Goal: Information Seeking & Learning: Learn about a topic

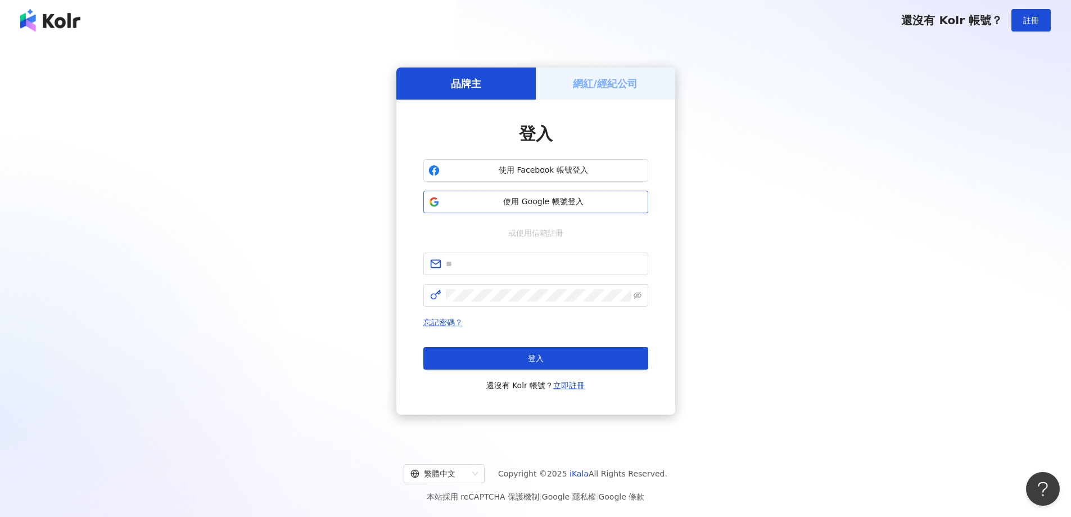
click at [548, 195] on button "使用 Google 帳號登入" at bounding box center [535, 202] width 225 height 22
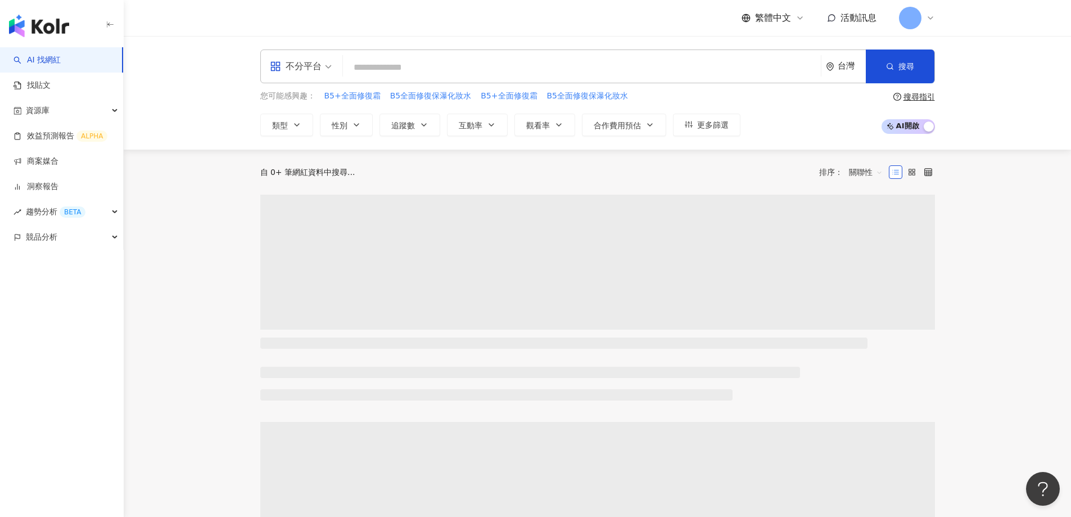
click at [929, 14] on icon at bounding box center [930, 17] width 9 height 9
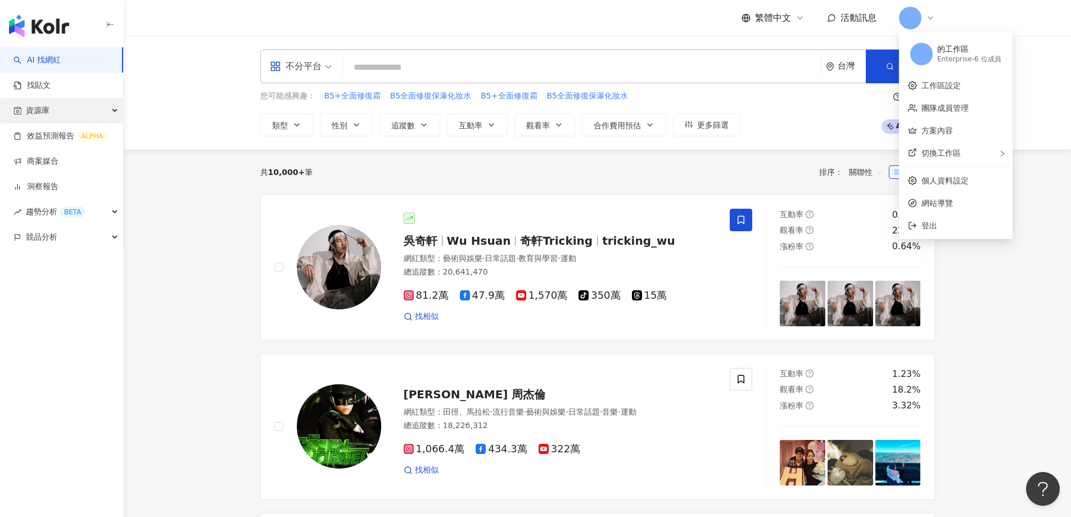
click at [47, 107] on span "資源庫" at bounding box center [38, 110] width 24 height 25
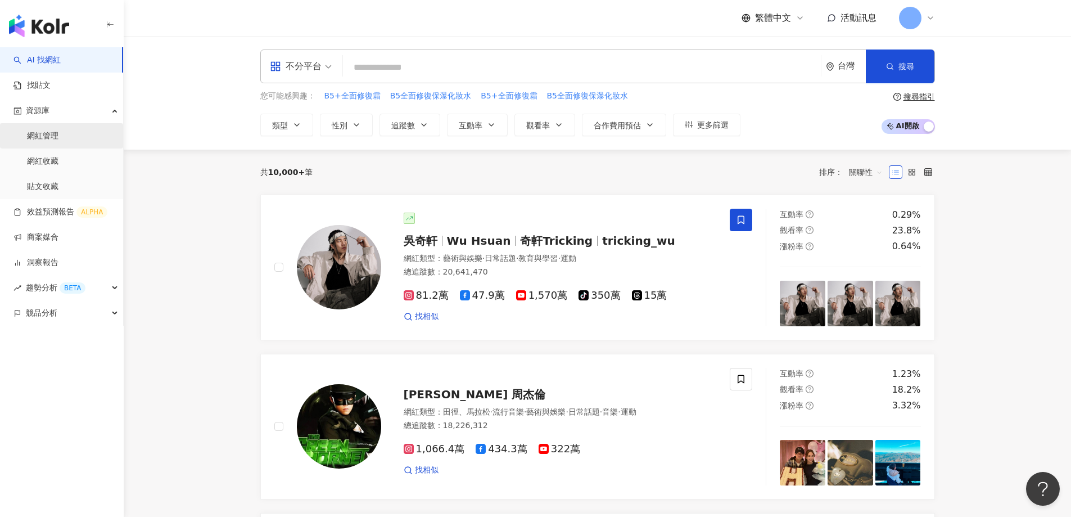
click at [48, 137] on link "網紅管理" at bounding box center [42, 135] width 31 height 11
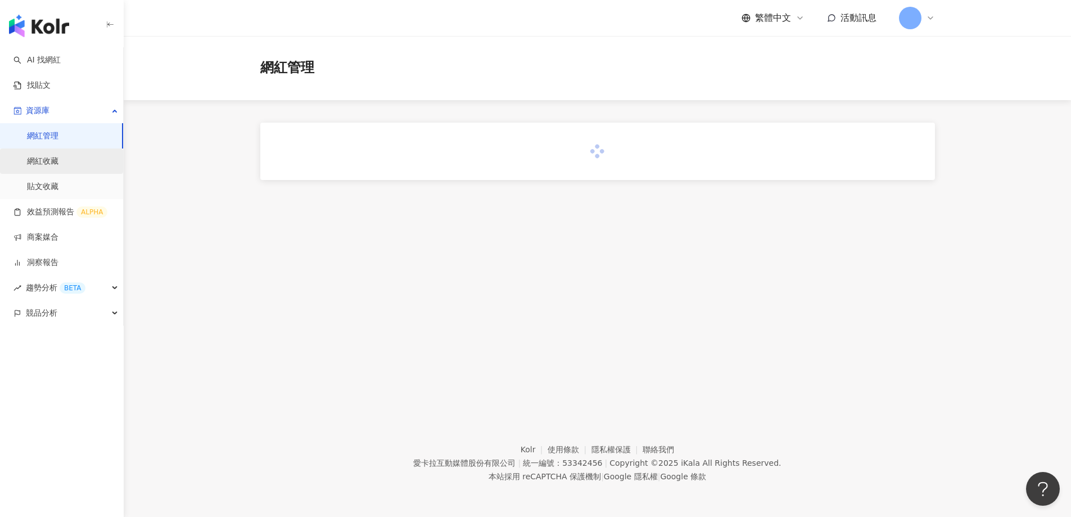
click at [44, 159] on link "網紅收藏" at bounding box center [42, 161] width 31 height 11
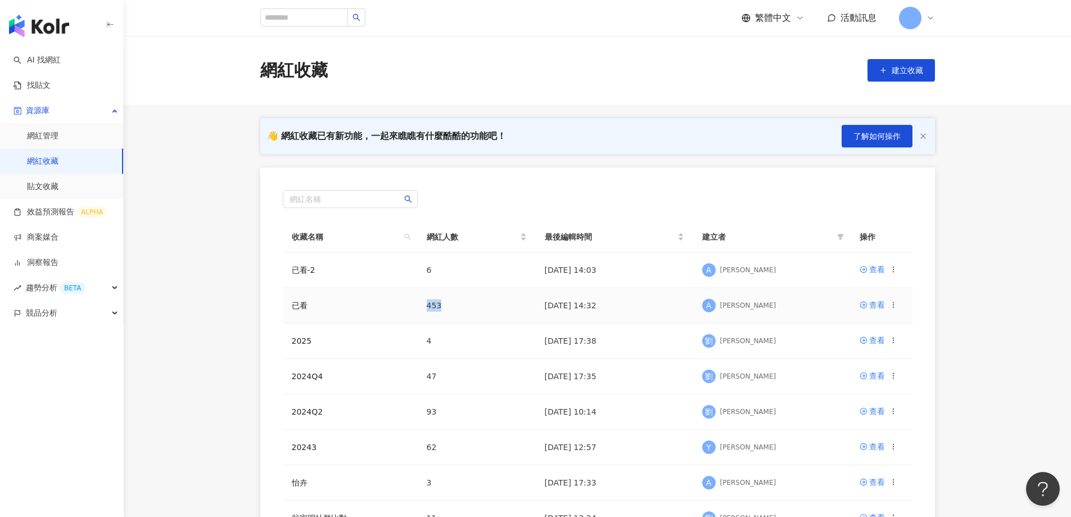
drag, startPoint x: 440, startPoint y: 309, endPoint x: 418, endPoint y: 306, distance: 21.6
click at [418, 306] on td "453" at bounding box center [477, 305] width 118 height 35
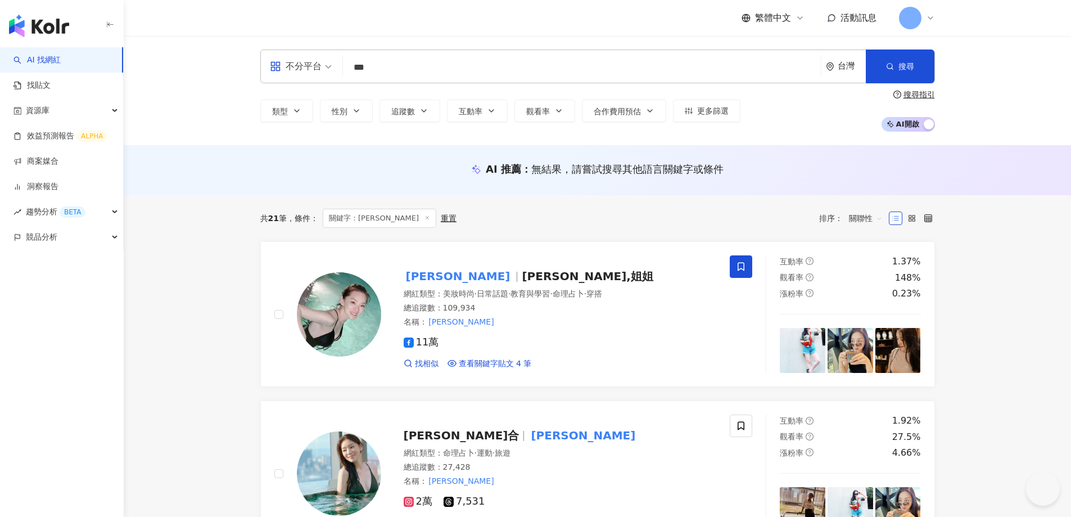
click at [243, 65] on div "不分平台 *** 台灣 搜尋 e92ba31a-ecf9-473d-b267-d2f295f52ded salem芊合 27,428 追蹤者 賴芊合 109,…" at bounding box center [598, 90] width 720 height 82
click at [62, 35] on img "button" at bounding box center [39, 26] width 60 height 22
click at [58, 30] on img "button" at bounding box center [39, 26] width 60 height 22
click at [53, 28] on img "button" at bounding box center [39, 26] width 60 height 22
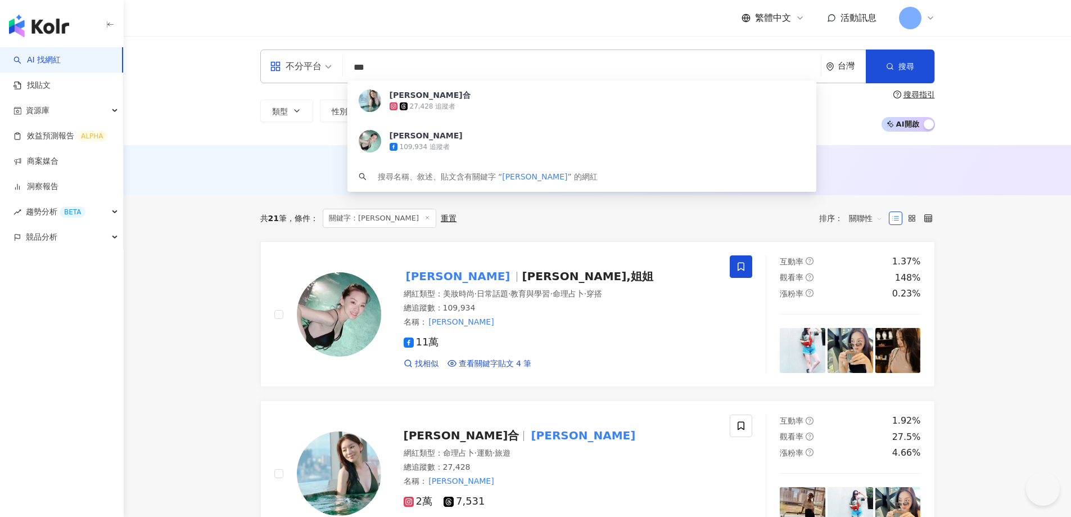
drag, startPoint x: 660, startPoint y: 30, endPoint x: 376, endPoint y: 69, distance: 286.5
click at [660, 30] on div "繁體中文 活動訊息" at bounding box center [597, 18] width 675 height 36
click at [390, 66] on input "***" at bounding box center [582, 67] width 469 height 21
click at [380, 69] on input "***" at bounding box center [582, 67] width 469 height 21
click at [354, 68] on input "***" at bounding box center [582, 67] width 469 height 21
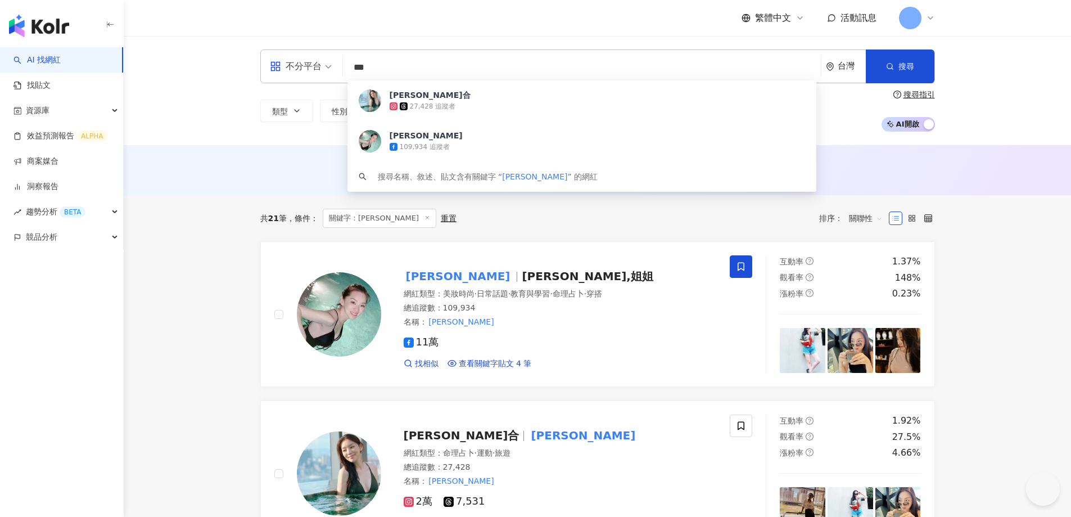
click at [52, 29] on img "button" at bounding box center [39, 26] width 60 height 22
click at [383, 71] on input "***" at bounding box center [582, 67] width 469 height 21
click at [376, 69] on input "***" at bounding box center [582, 67] width 469 height 21
click at [324, 69] on div "不分平台 賴芊合 *** 台灣 搜尋 e92ba31a-ecf9-473d-b267-d2f295f52ded salem芊合 27,428 追蹤者 賴芊合 …" at bounding box center [597, 66] width 675 height 34
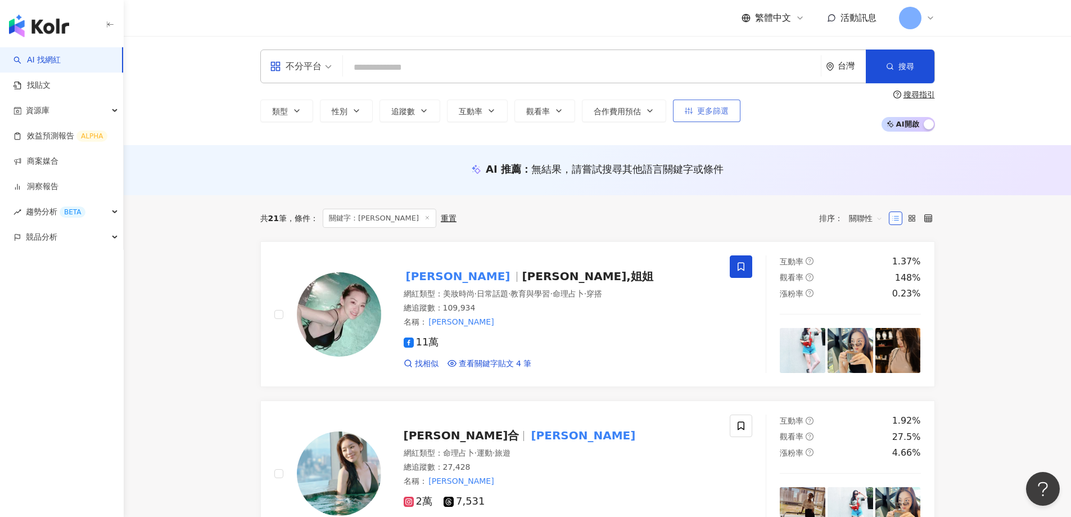
click at [698, 111] on span "更多篩選" at bounding box center [712, 110] width 31 height 9
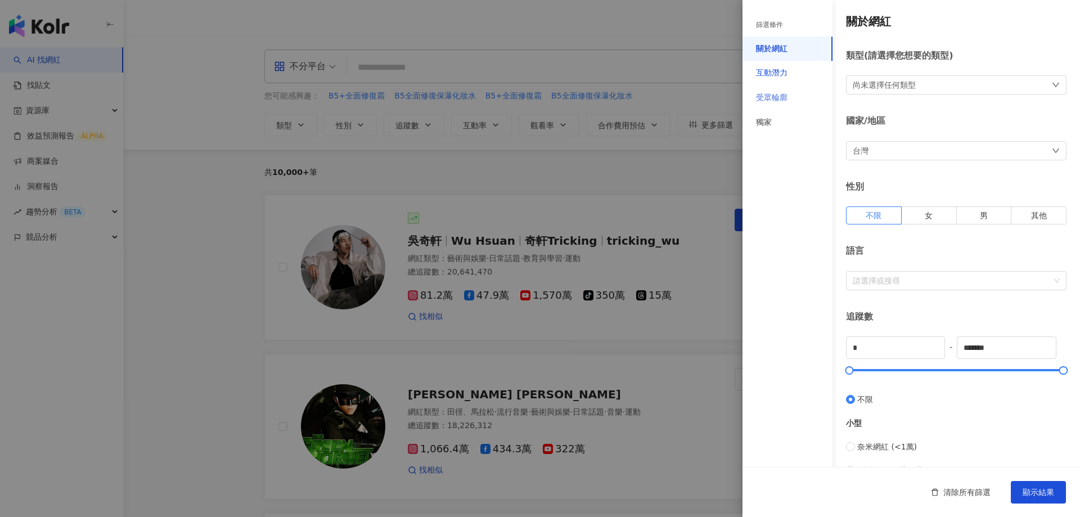
click at [775, 70] on div "互動潛力" at bounding box center [771, 72] width 31 height 11
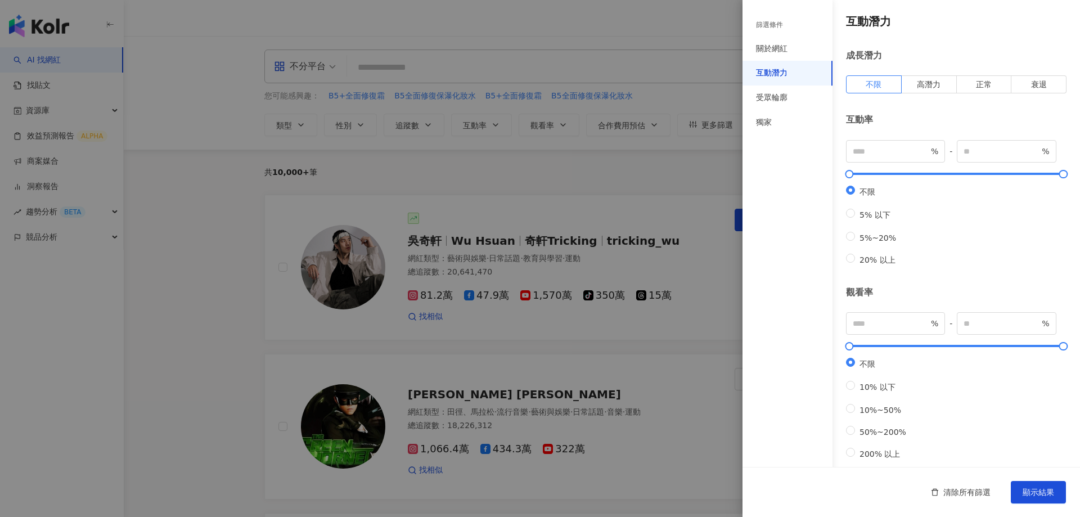
click at [649, 191] on div at bounding box center [540, 258] width 1080 height 517
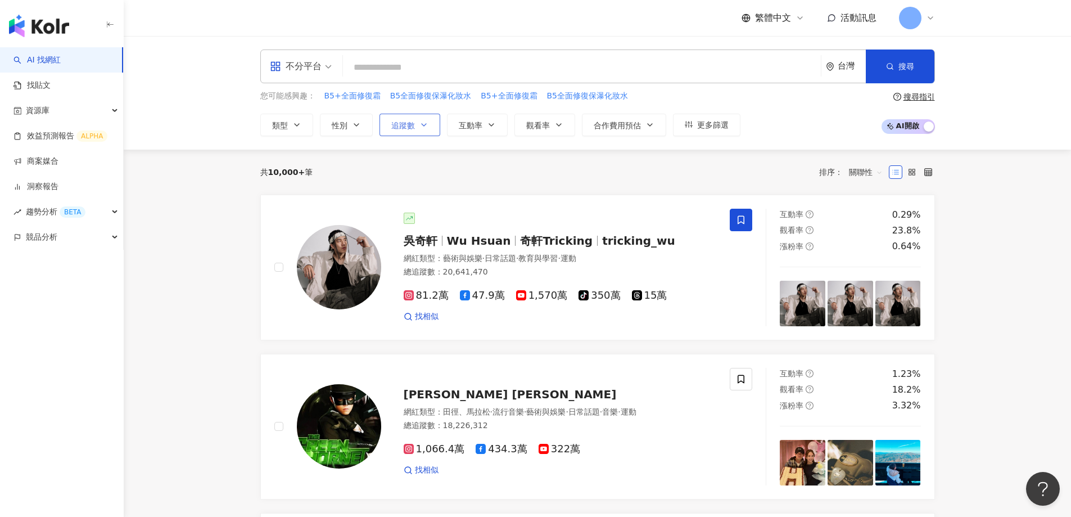
click at [389, 124] on button "追蹤數" at bounding box center [410, 125] width 61 height 22
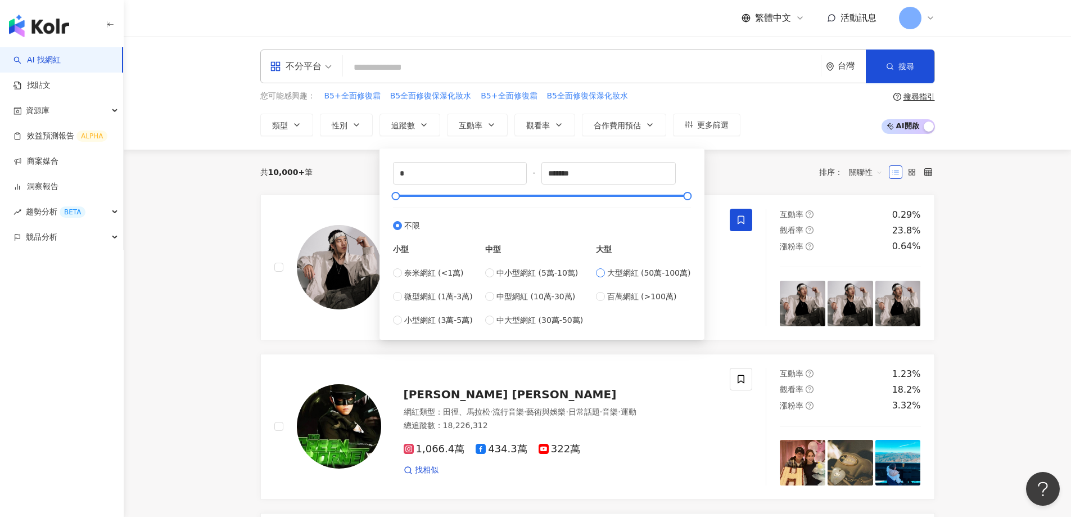
click at [639, 272] on span "大型網紅 (50萬-100萬)" at bounding box center [649, 273] width 84 height 12
type input "******"
drag, startPoint x: 272, startPoint y: 173, endPoint x: 295, endPoint y: 166, distance: 23.7
click at [273, 173] on span "10,000+" at bounding box center [286, 172] width 37 height 9
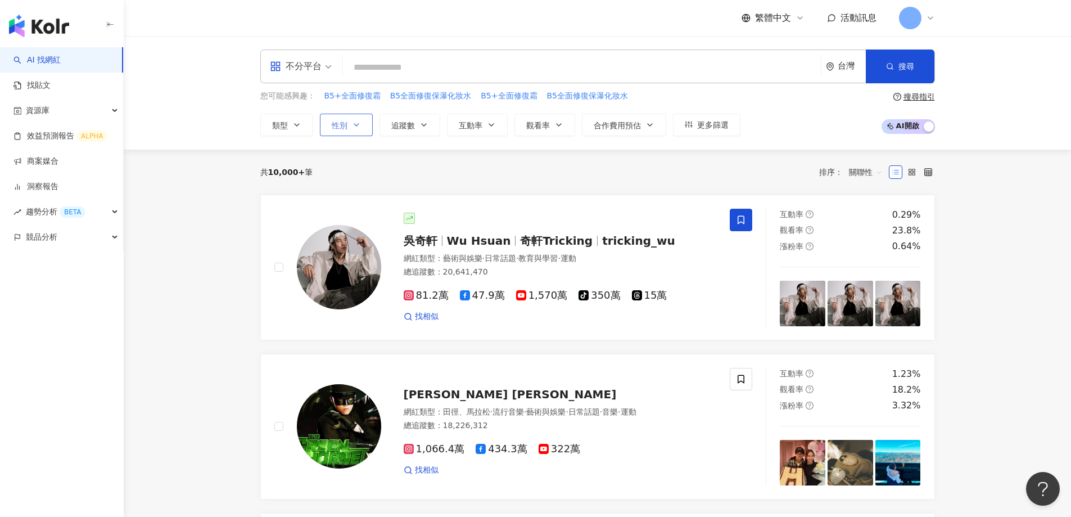
click at [344, 123] on span "性別" at bounding box center [340, 125] width 16 height 9
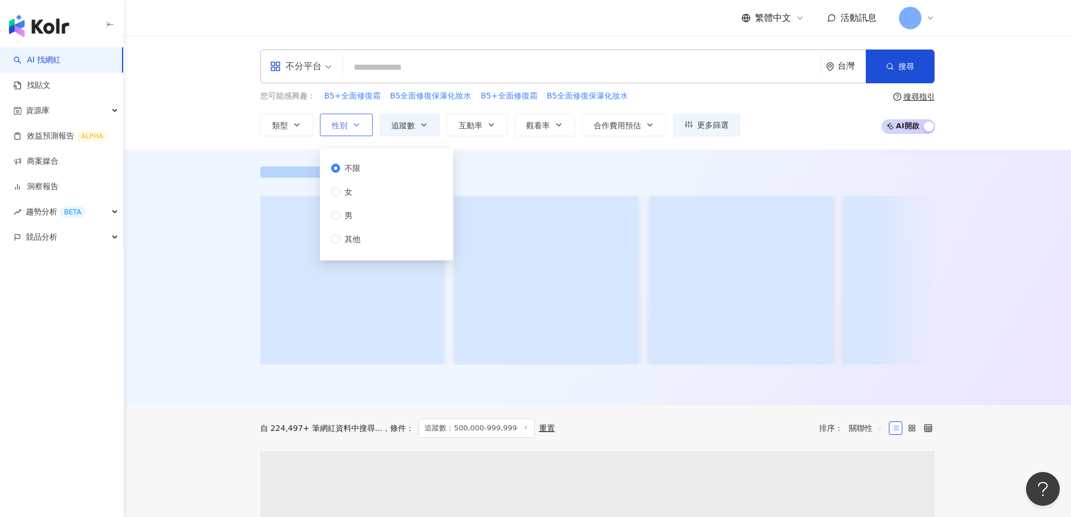
click at [339, 123] on span "性別" at bounding box center [340, 125] width 16 height 9
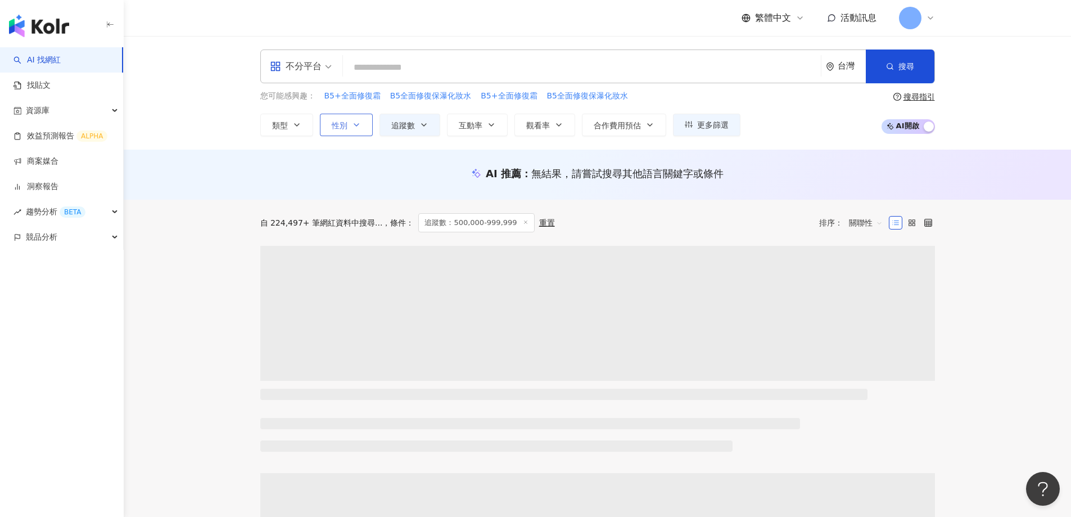
click at [348, 128] on button "性別" at bounding box center [346, 125] width 53 height 22
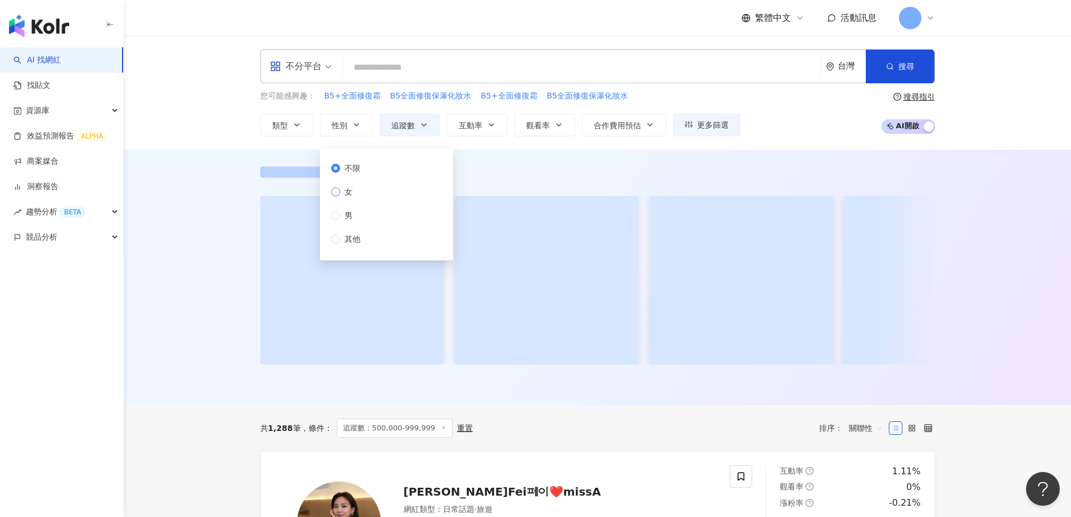
click at [346, 190] on span "女" at bounding box center [348, 192] width 17 height 12
click at [502, 177] on div at bounding box center [597, 171] width 675 height 11
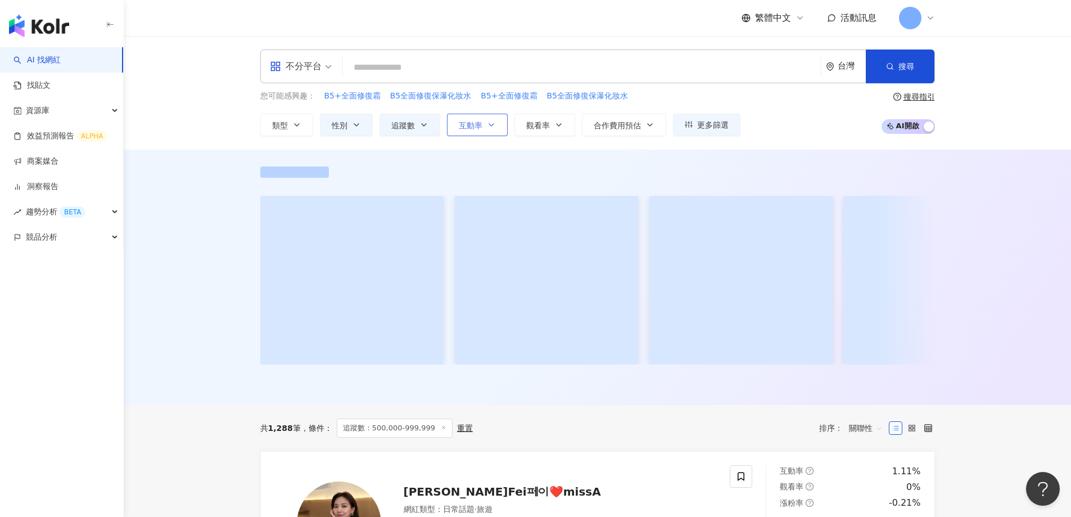
click at [479, 129] on span "互動率" at bounding box center [471, 125] width 24 height 9
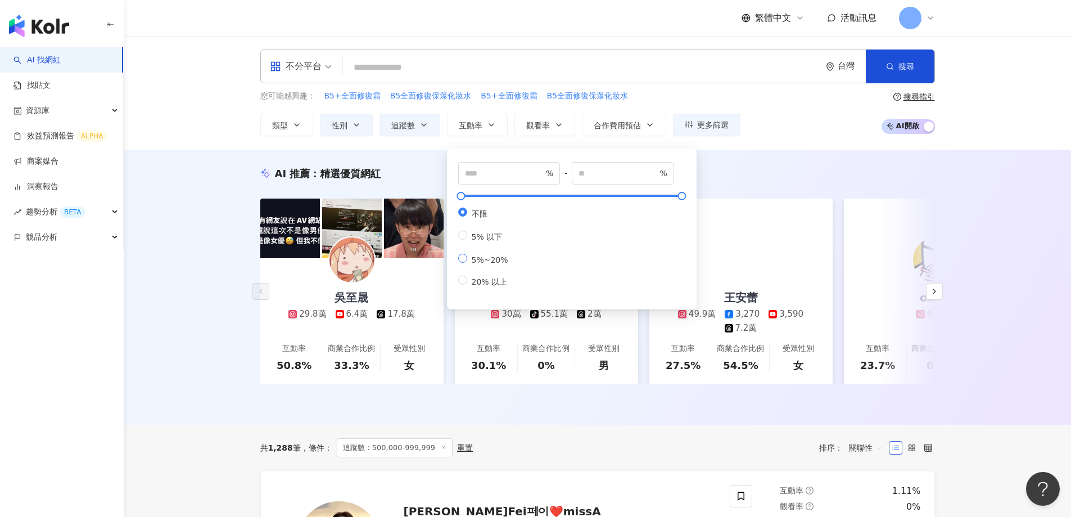
click at [463, 264] on label "5%~20%" at bounding box center [485, 259] width 55 height 11
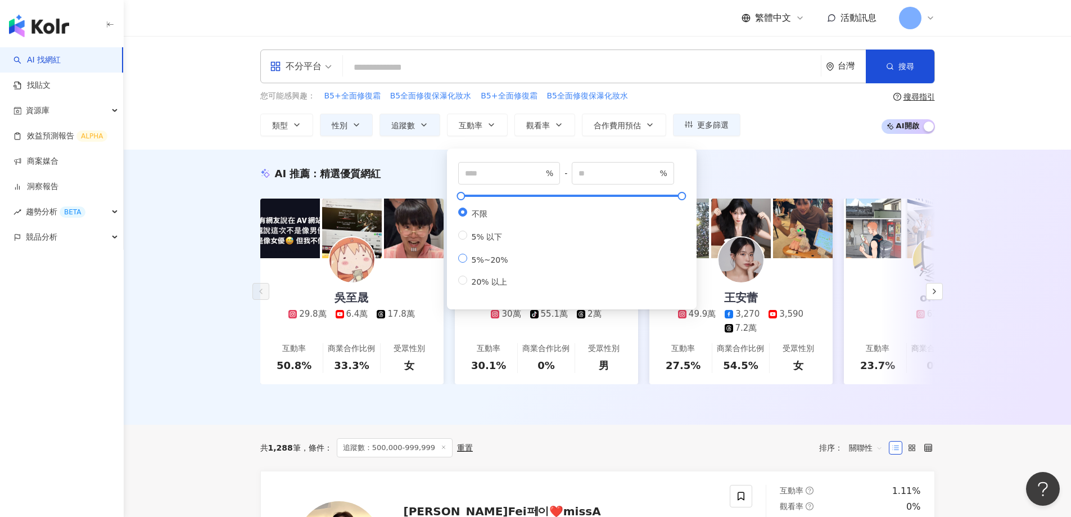
type input "*"
type input "**"
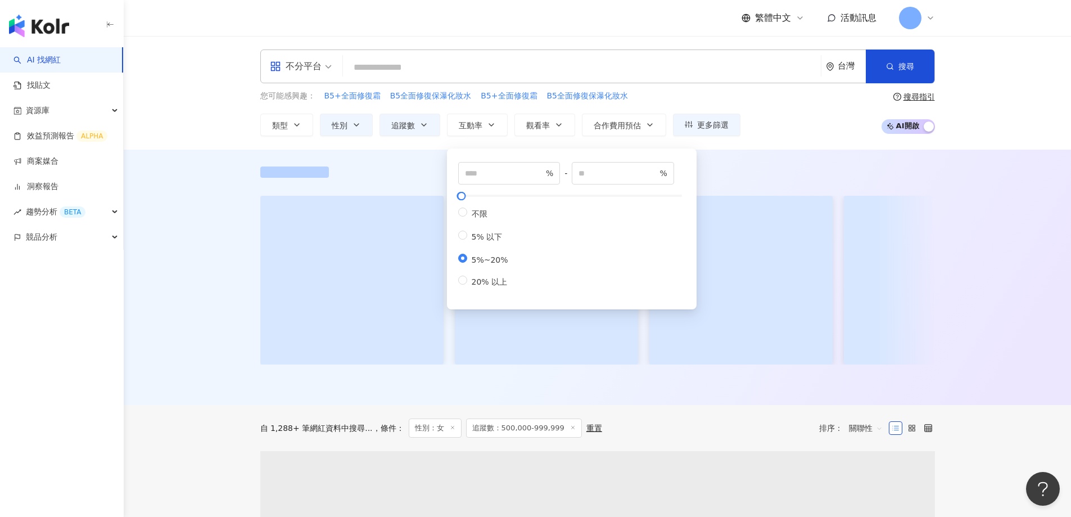
click at [213, 170] on div "對您有幫助嗎？" at bounding box center [597, 277] width 947 height 255
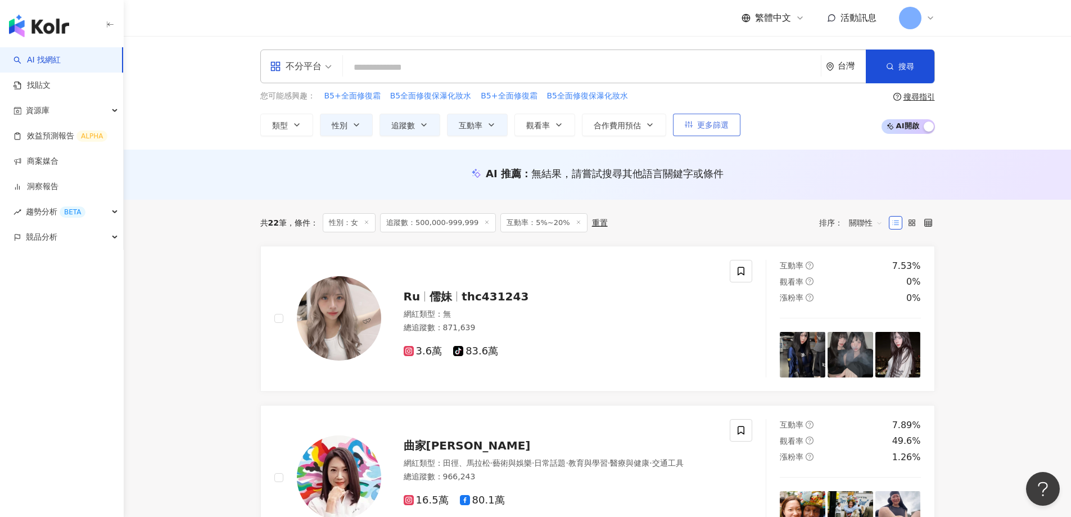
click at [721, 126] on span "更多篩選" at bounding box center [712, 124] width 31 height 9
click at [290, 125] on button "類型" at bounding box center [286, 125] width 53 height 22
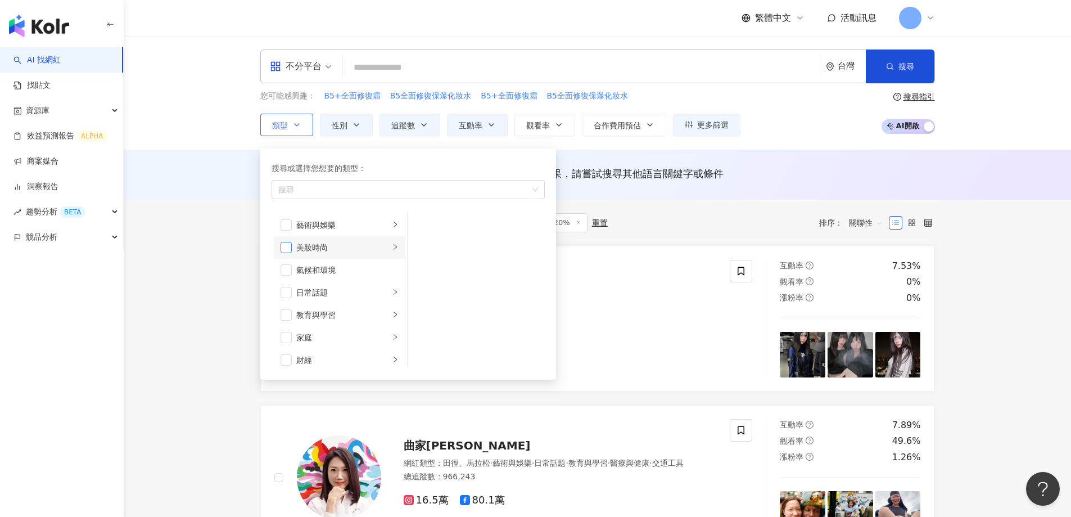
click at [287, 246] on span "button" at bounding box center [286, 247] width 11 height 11
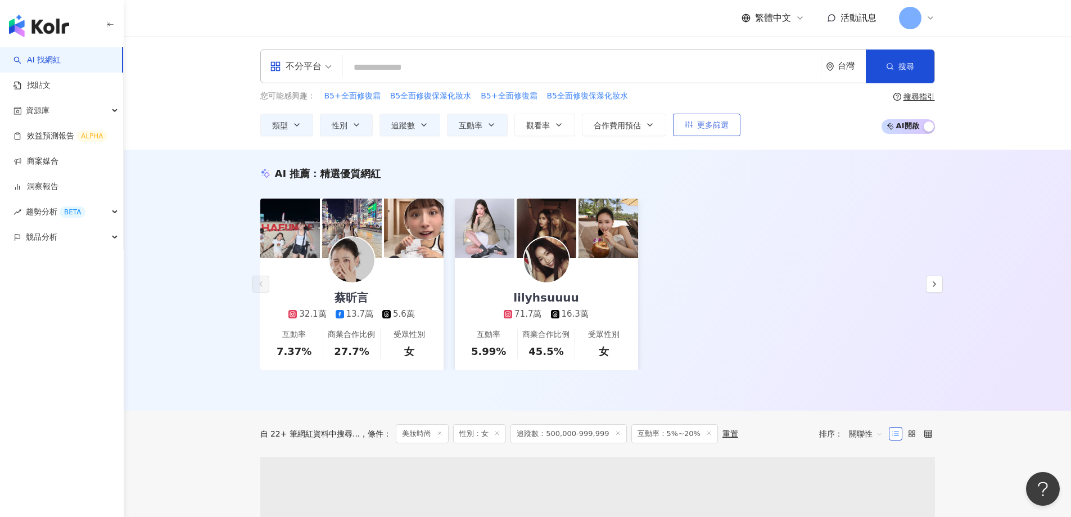
click at [707, 128] on span "更多篩選" at bounding box center [712, 124] width 31 height 9
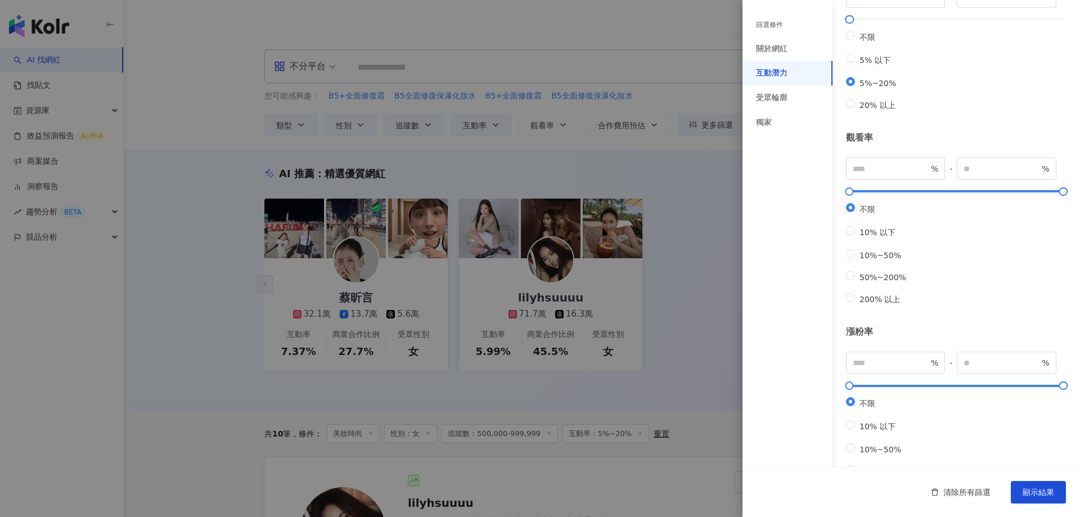
scroll to position [237, 0]
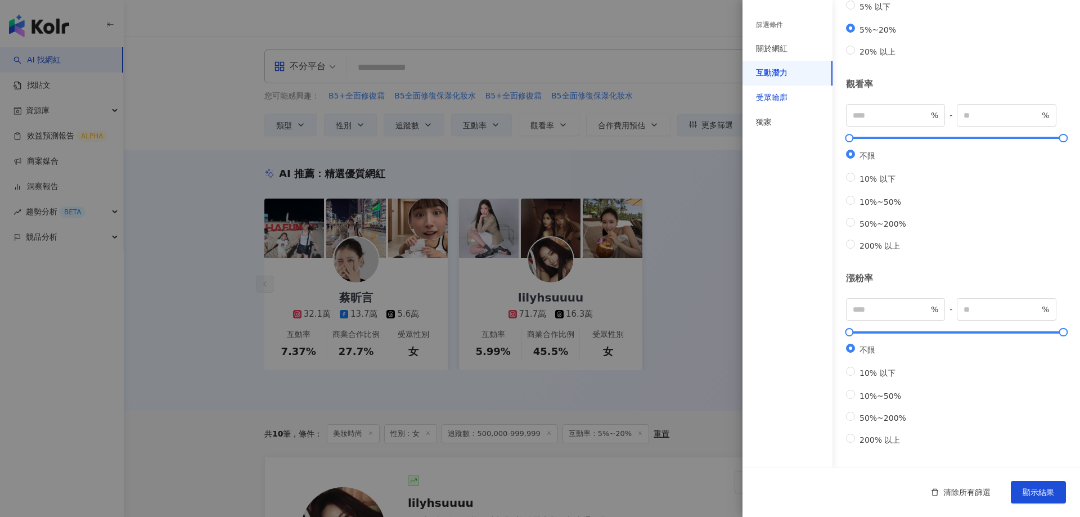
click at [770, 100] on div "受眾輪廓" at bounding box center [771, 97] width 31 height 11
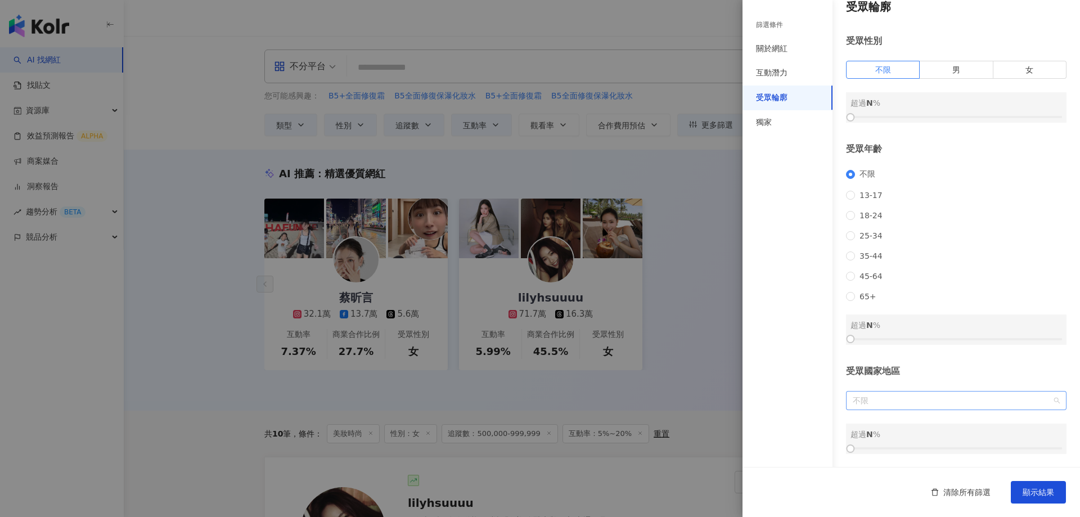
click at [870, 401] on span "不限" at bounding box center [955, 400] width 207 height 18
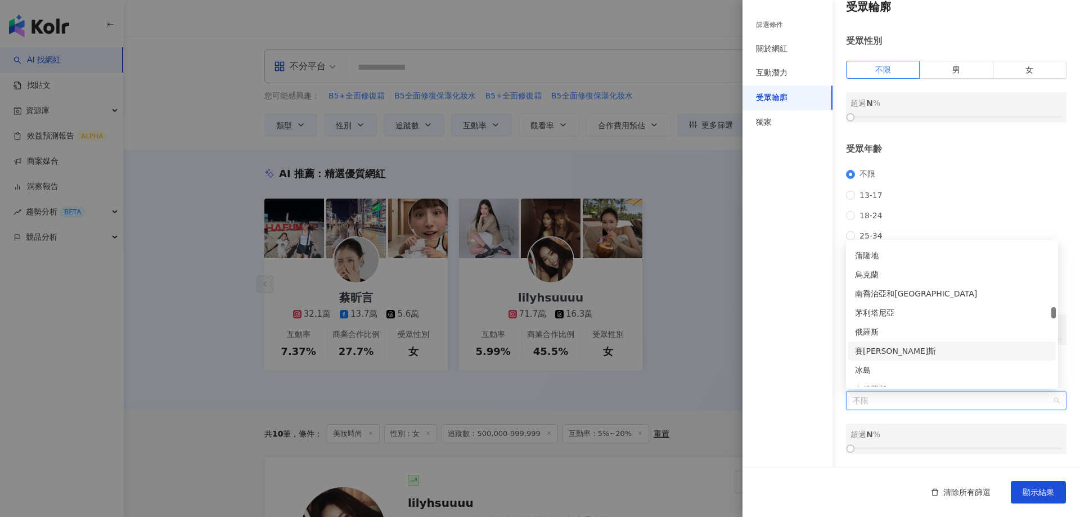
scroll to position [2362, 0]
click at [870, 337] on div "台灣" at bounding box center [952, 337] width 194 height 12
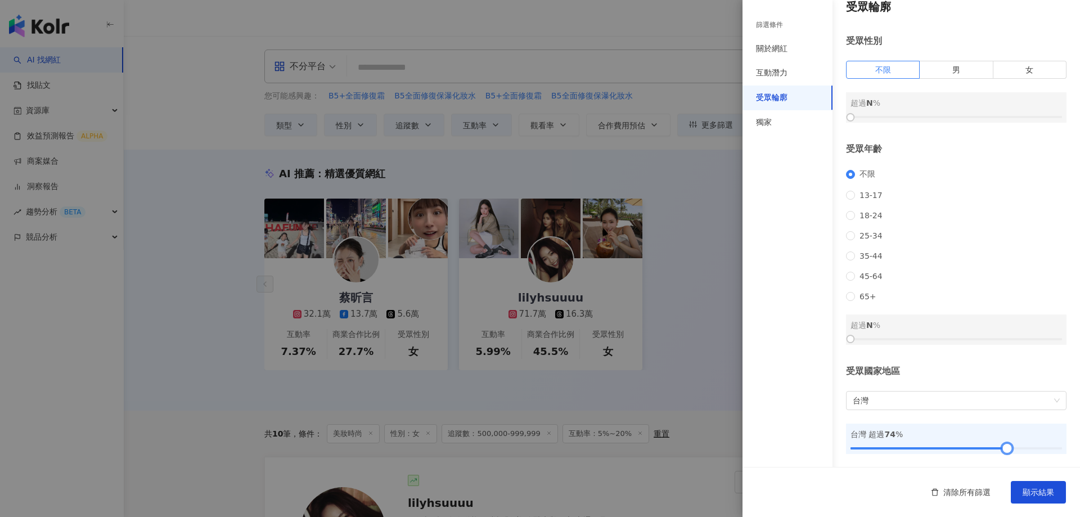
drag, startPoint x: 851, startPoint y: 449, endPoint x: 989, endPoint y: 452, distance: 137.8
click at [1004, 450] on div at bounding box center [1007, 448] width 6 height 6
click at [771, 121] on div "獨家" at bounding box center [764, 122] width 16 height 11
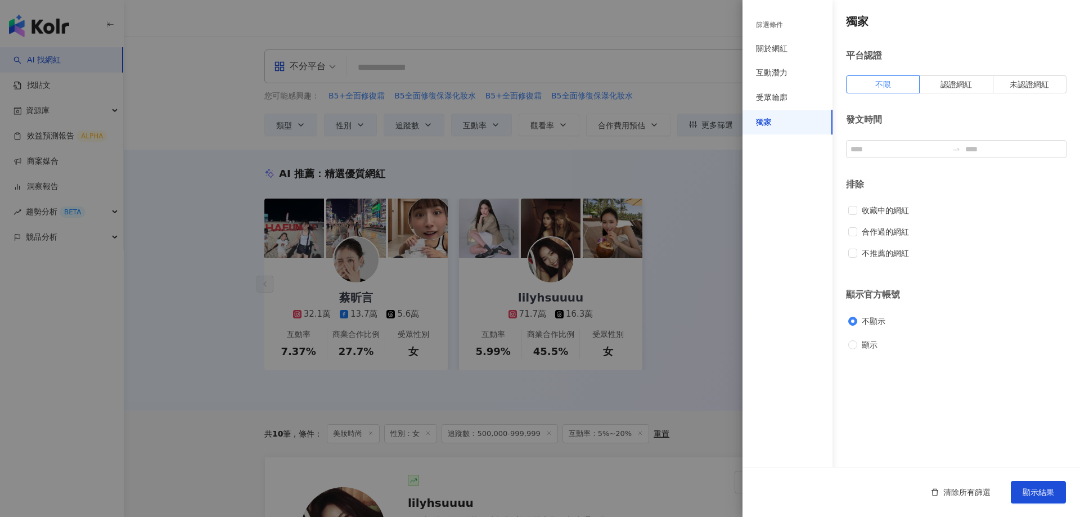
scroll to position [0, 0]
click at [773, 79] on div "互動潛力" at bounding box center [787, 73] width 90 height 25
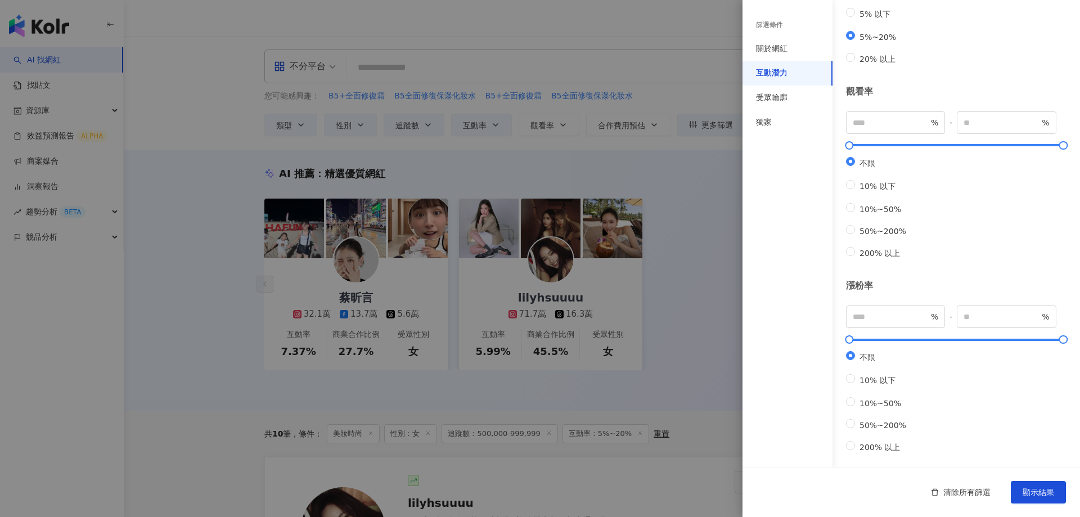
scroll to position [237, 0]
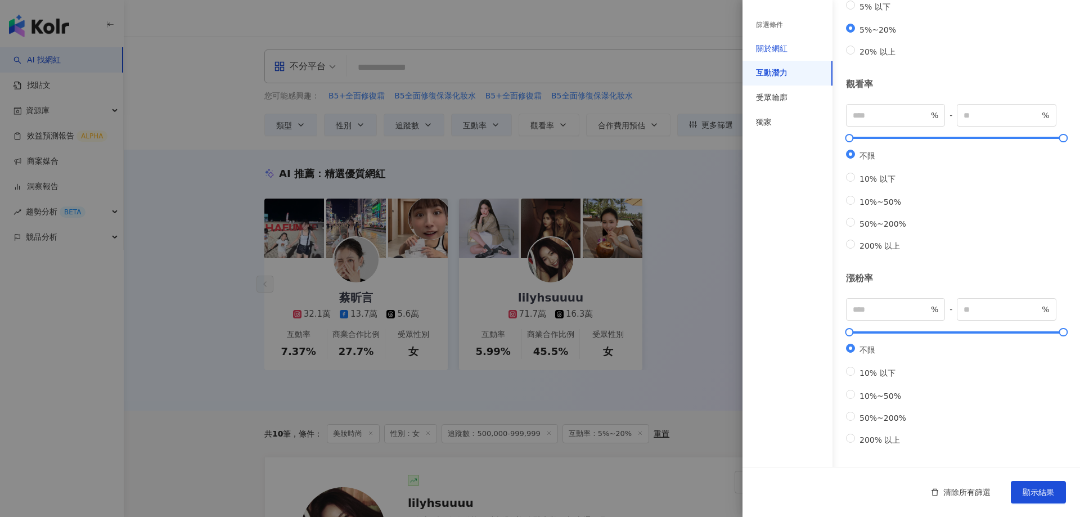
click at [763, 46] on div "關於網紅" at bounding box center [771, 48] width 31 height 11
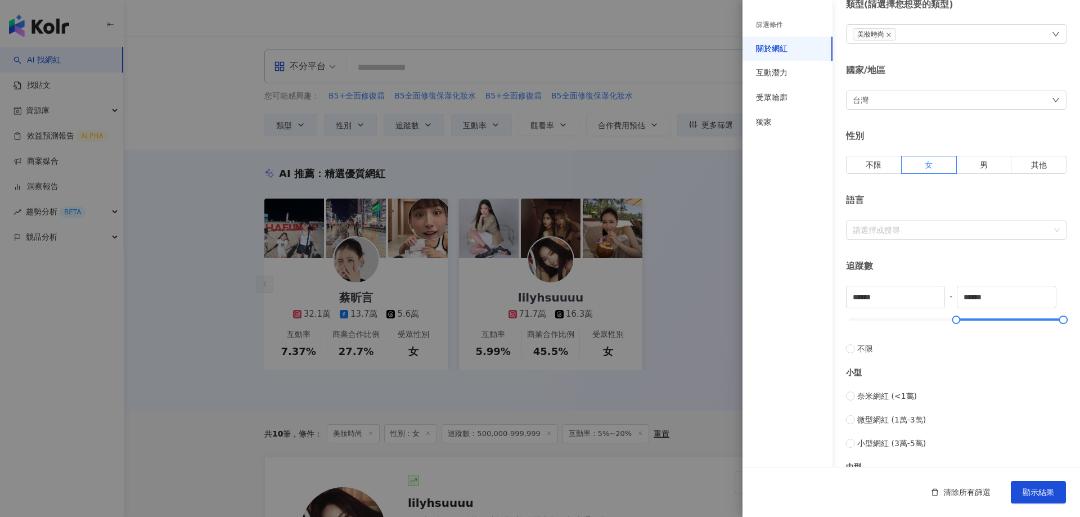
scroll to position [0, 0]
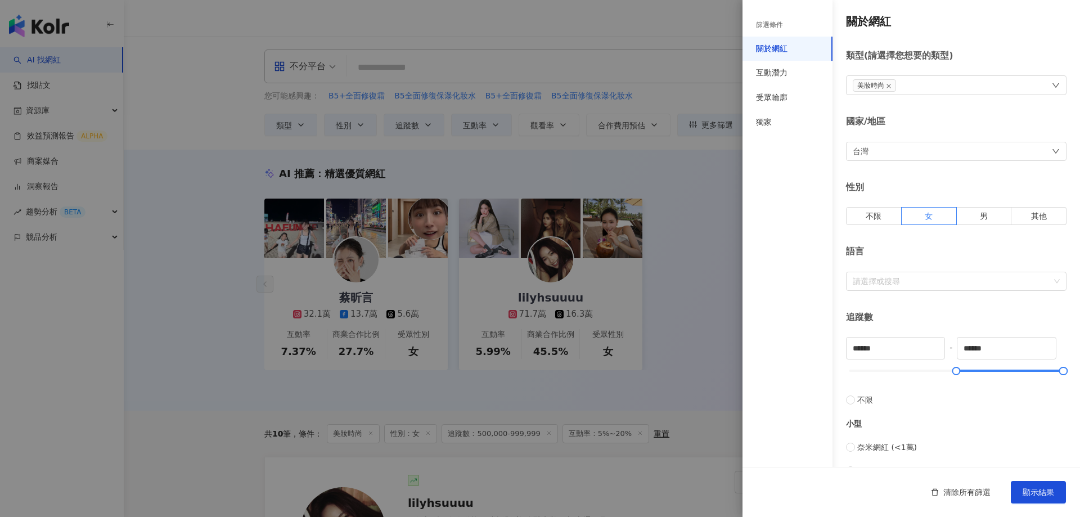
click at [767, 30] on div "篩選條件" at bounding box center [787, 24] width 90 height 23
click at [767, 22] on div "篩選條件" at bounding box center [769, 25] width 27 height 10
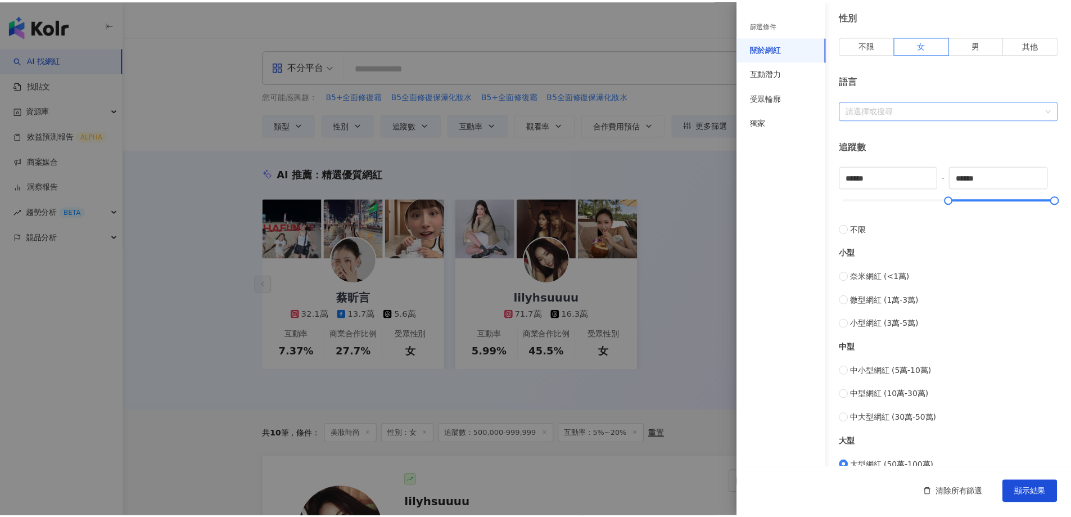
scroll to position [112, 0]
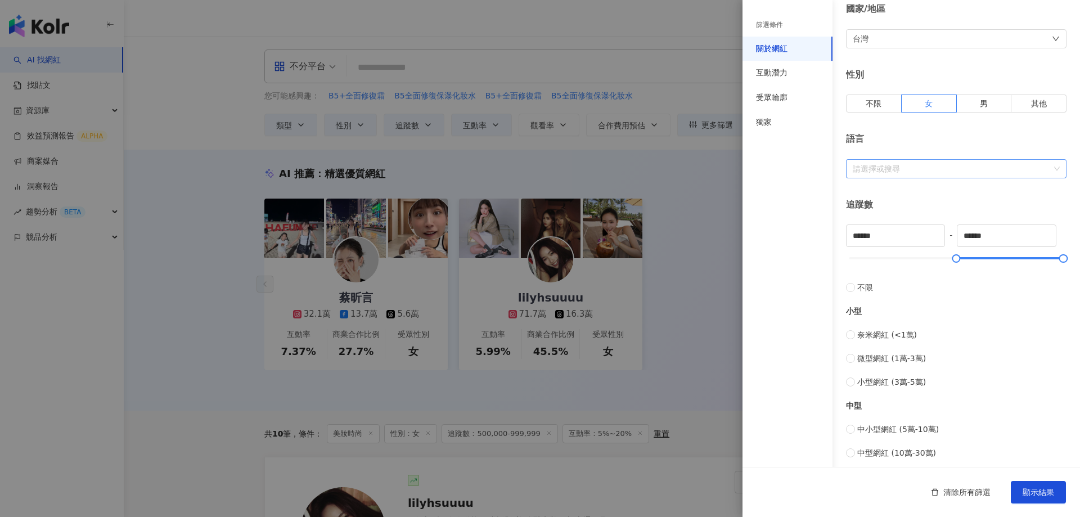
click at [881, 175] on div "請選擇或搜尋" at bounding box center [956, 168] width 220 height 19
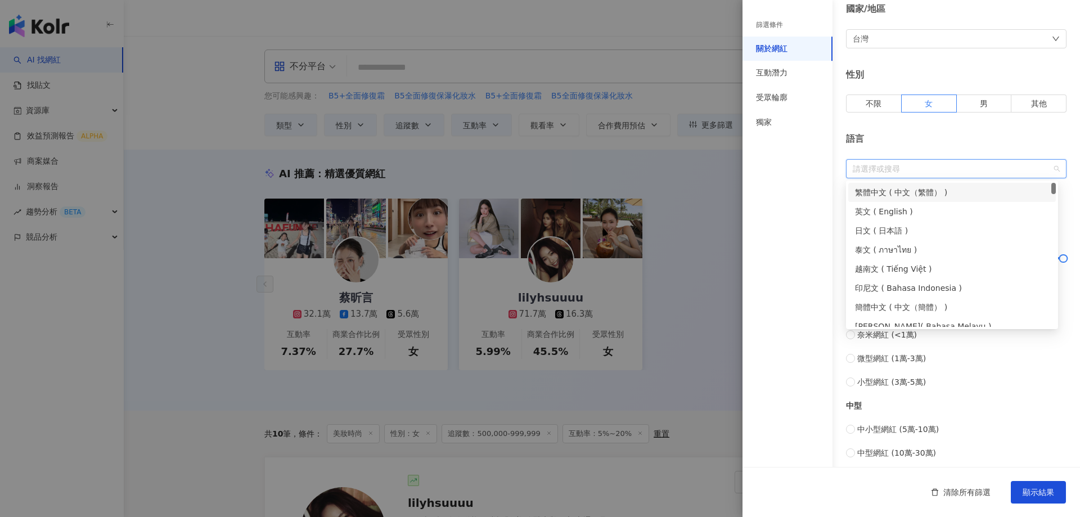
click at [883, 189] on div "繁體中文 ( 中文（繁體） )" at bounding box center [952, 192] width 194 height 12
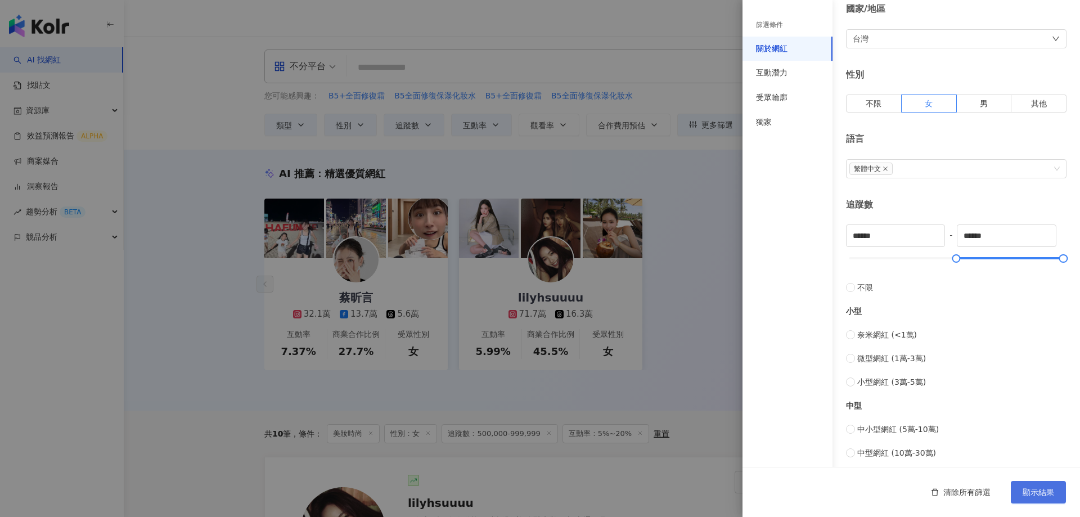
click at [1053, 493] on span "顯示結果" at bounding box center [1037, 492] width 31 height 9
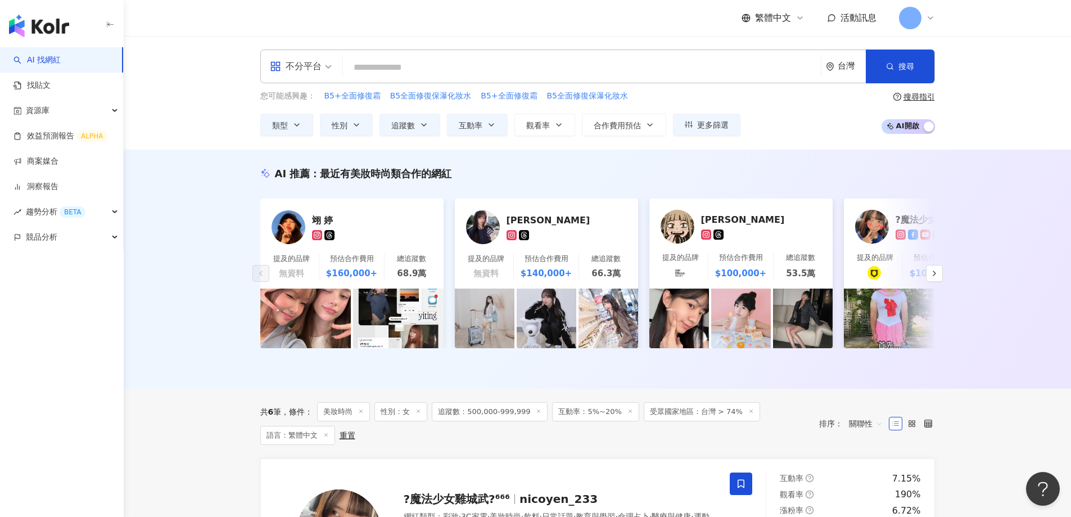
click at [300, 71] on div "不分平台" at bounding box center [296, 66] width 52 height 18
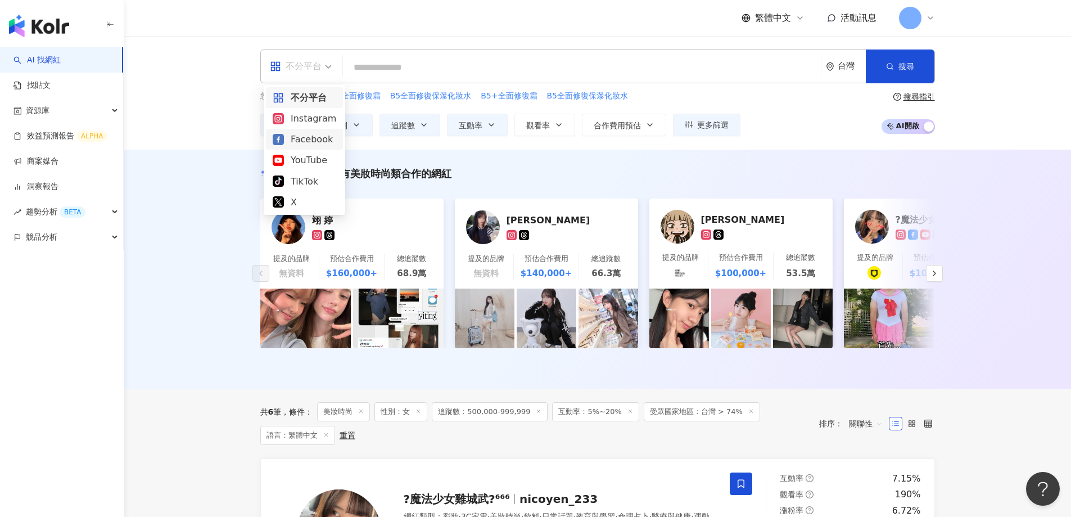
click at [307, 141] on div "Facebook" at bounding box center [305, 139] width 64 height 14
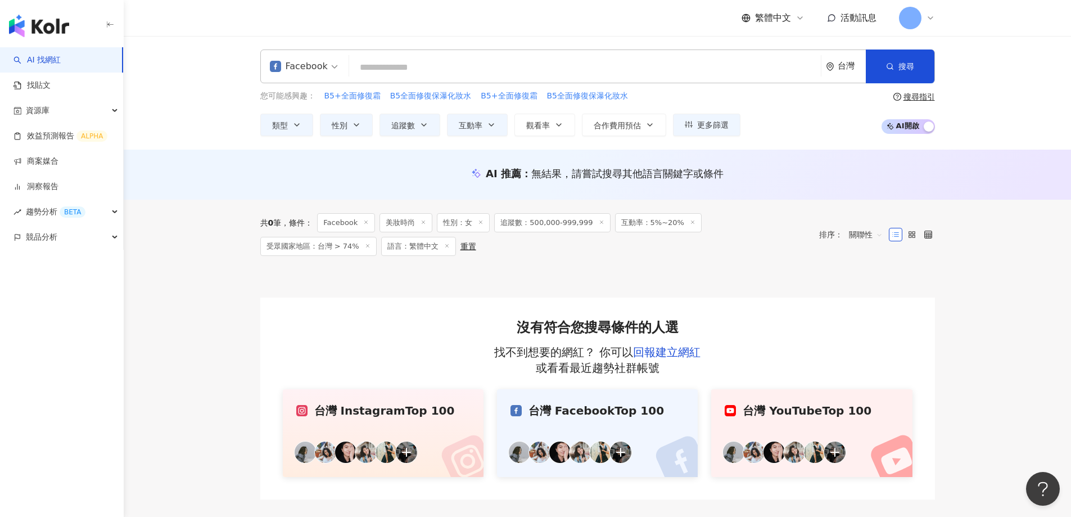
click at [638, 229] on span "互動率：5%~20%" at bounding box center [658, 222] width 87 height 19
click at [645, 225] on span "互動率：5%~20%" at bounding box center [658, 222] width 87 height 19
click at [472, 127] on span "互動率" at bounding box center [471, 125] width 24 height 9
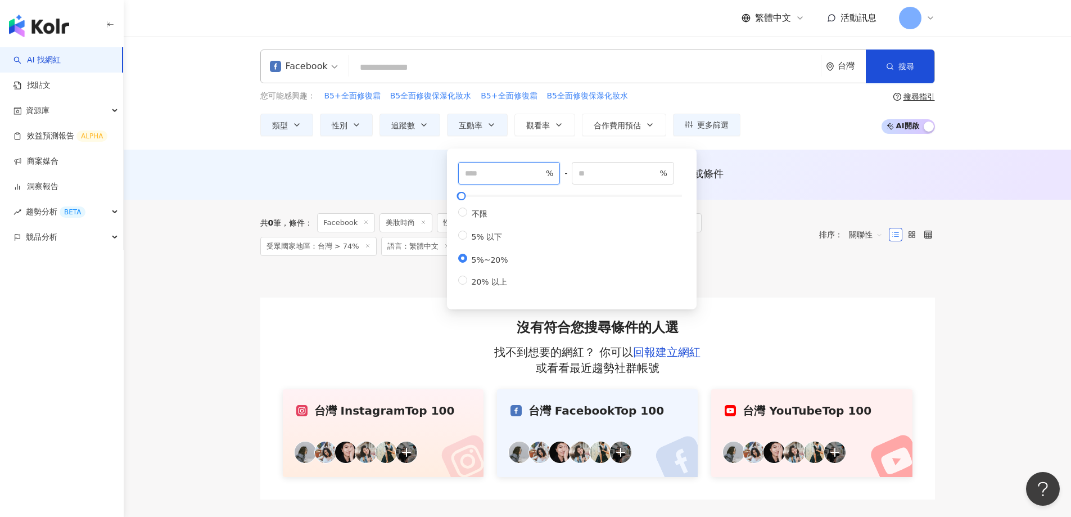
drag, startPoint x: 482, startPoint y: 172, endPoint x: 418, endPoint y: 174, distance: 64.1
click at [418, 174] on main "Facebook 台灣 搜尋 e92ba31a-ecf9-473d-b267-d2f295f52ded salem芊合 27,428 追蹤者 賴芊合 109,…" at bounding box center [597, 267] width 947 height 463
type input "*"
drag, startPoint x: 524, startPoint y: 171, endPoint x: 461, endPoint y: 167, distance: 63.1
click at [461, 171] on div "* % - ** % 不限 5% 以下 5%~20% 20% 以上" at bounding box center [571, 225] width 227 height 126
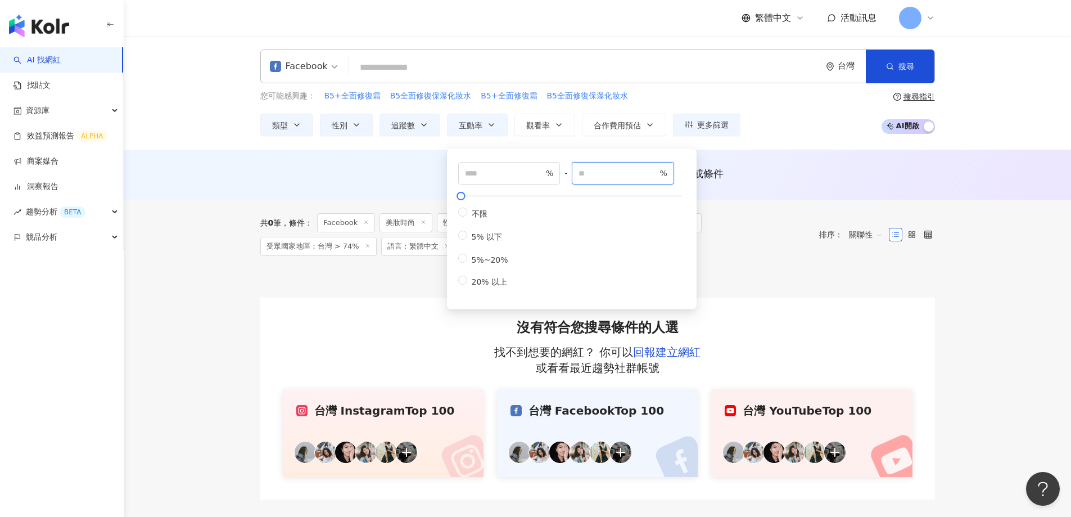
type input "*"
click at [361, 152] on div "AI 推薦 ： 無結果，請嘗試搜尋其他語言關鍵字或條件" at bounding box center [597, 175] width 947 height 50
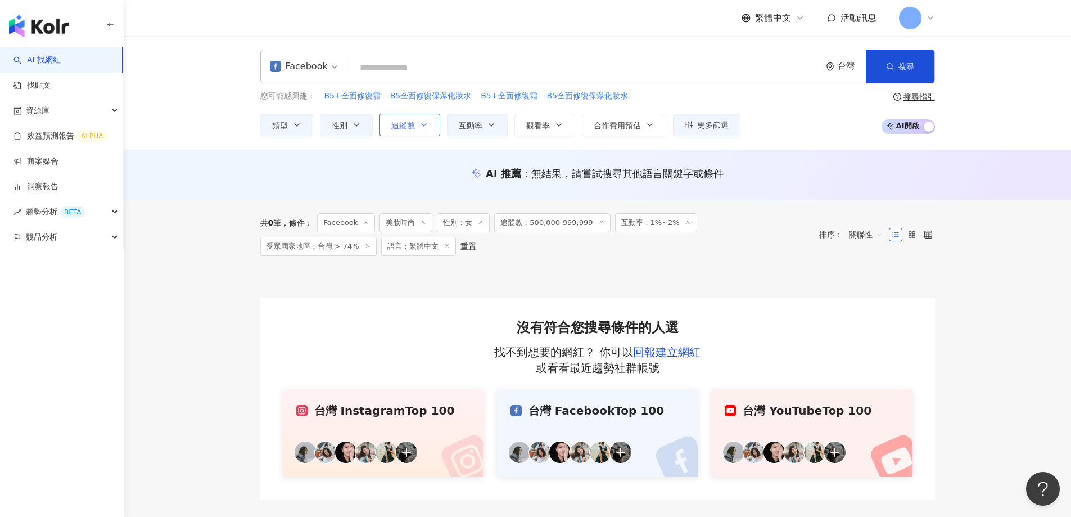
click at [426, 125] on icon "button" at bounding box center [423, 124] width 9 height 9
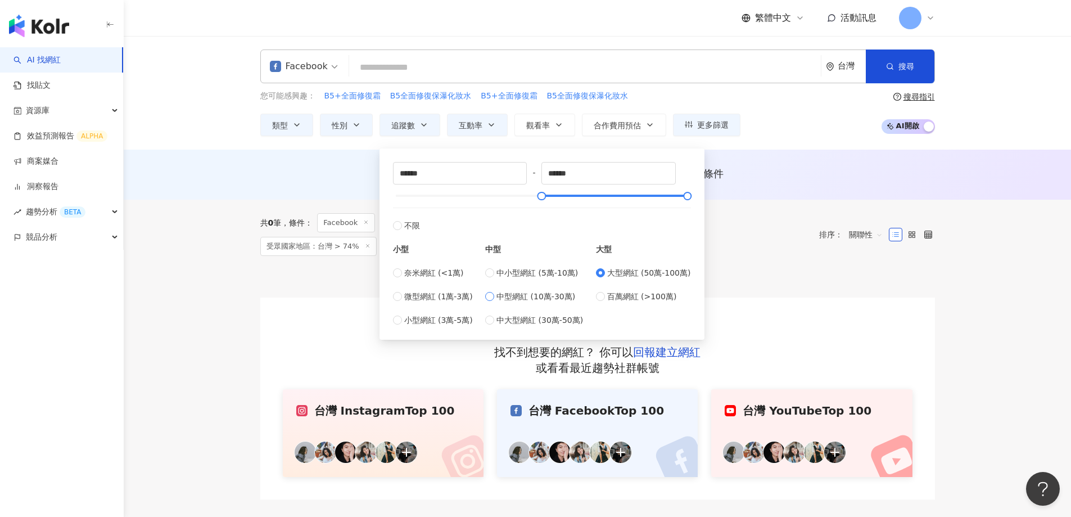
click at [534, 296] on span "中型網紅 (10萬-30萬)" at bounding box center [536, 296] width 79 height 12
type input "******"
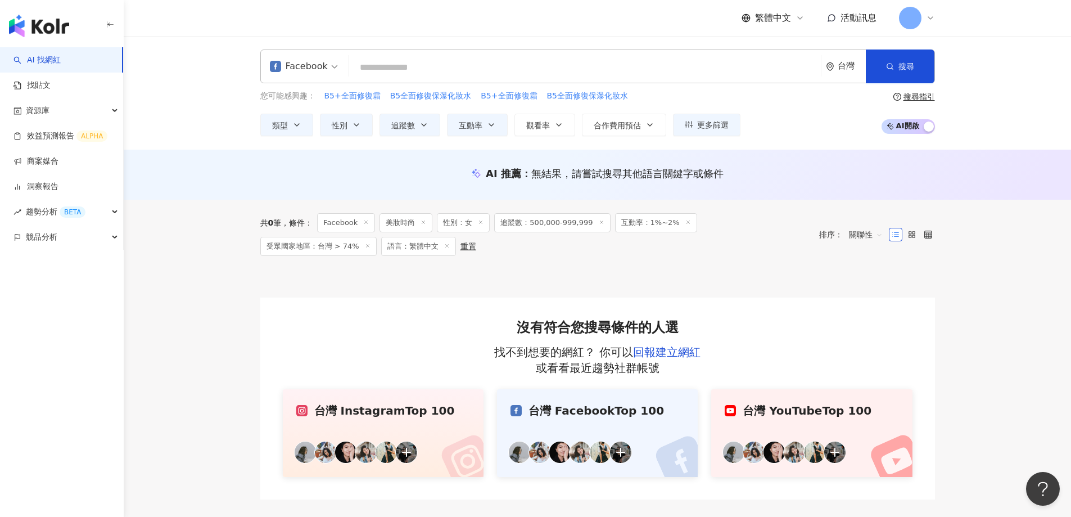
click at [263, 200] on div "共 0 筆 條件 ： Facebook 美妝時尚 性別：女 追蹤數：500,000-999,999 互動率：1%~2% 受眾國家地區：台灣 > 74% 語言：…" at bounding box center [597, 235] width 675 height 70
click at [643, 225] on span "互動率：1%~2%" at bounding box center [656, 222] width 82 height 19
click at [486, 125] on button "互動率" at bounding box center [477, 125] width 61 height 22
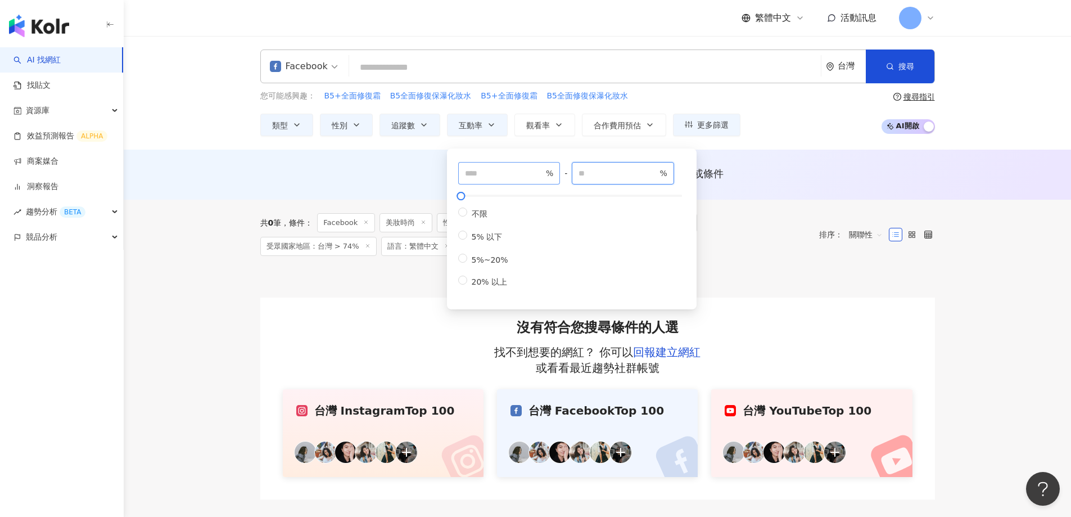
drag, startPoint x: 637, startPoint y: 173, endPoint x: 488, endPoint y: 167, distance: 149.1
click at [488, 167] on div "* % - * % 不限 5% 以下 5%~20% 20% 以上" at bounding box center [571, 225] width 227 height 126
click at [411, 175] on div "AI 推薦 ： 無結果，請嘗試搜尋其他語言關鍵字或條件" at bounding box center [597, 173] width 675 height 14
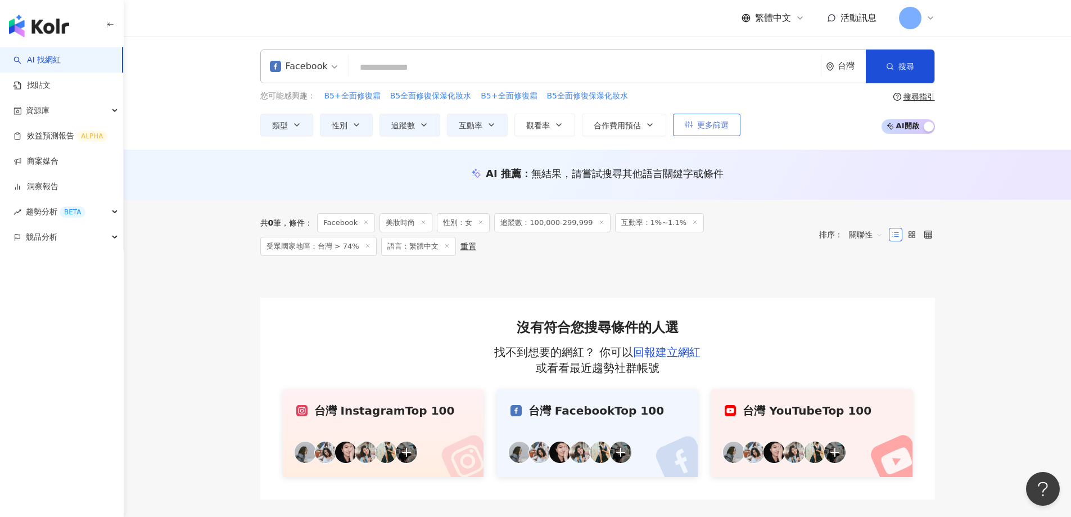
click at [701, 128] on span "更多篩選" at bounding box center [712, 124] width 31 height 9
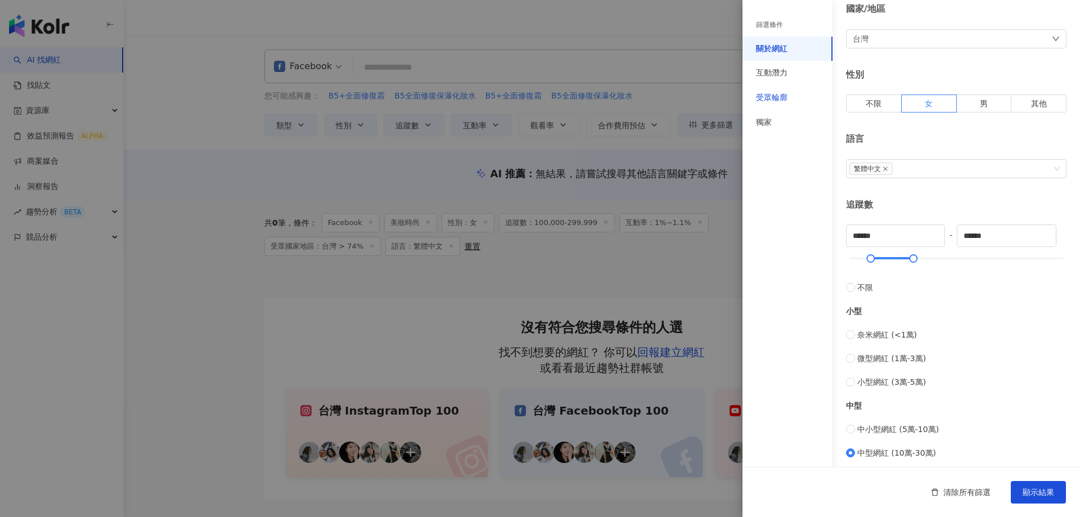
click at [762, 97] on div "受眾輪廓" at bounding box center [771, 97] width 31 height 11
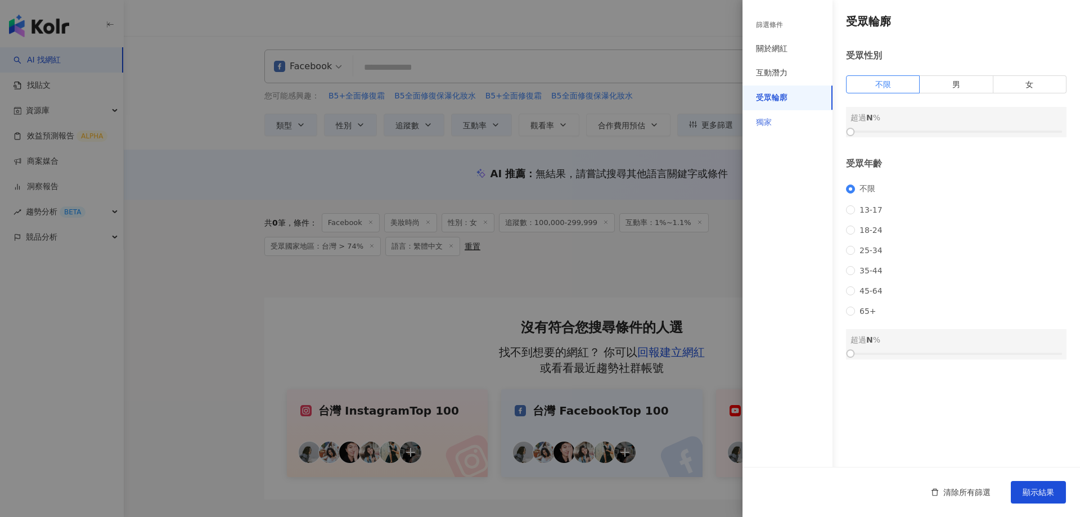
click at [777, 121] on div "獨家" at bounding box center [787, 122] width 90 height 25
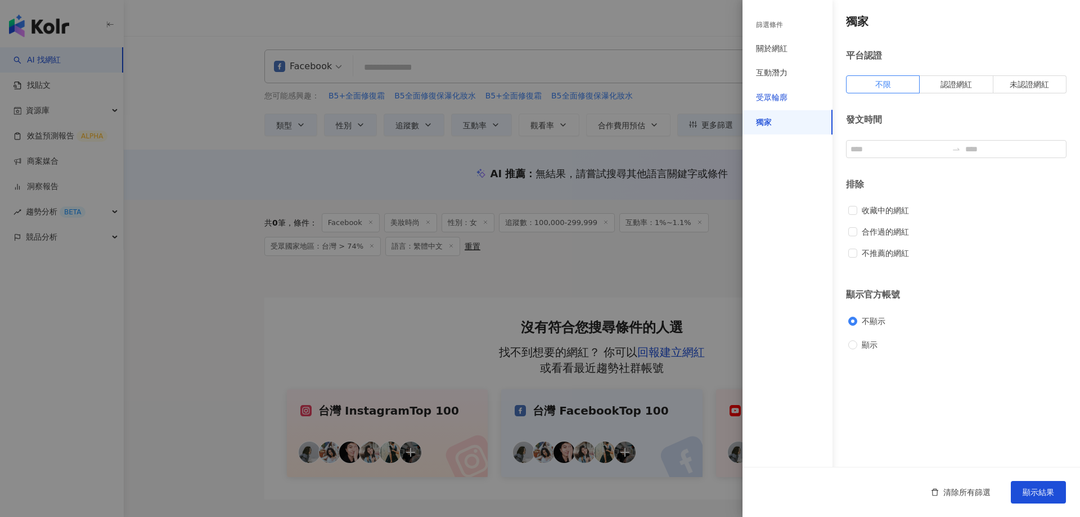
click at [783, 97] on div "受眾輪廓" at bounding box center [771, 97] width 31 height 11
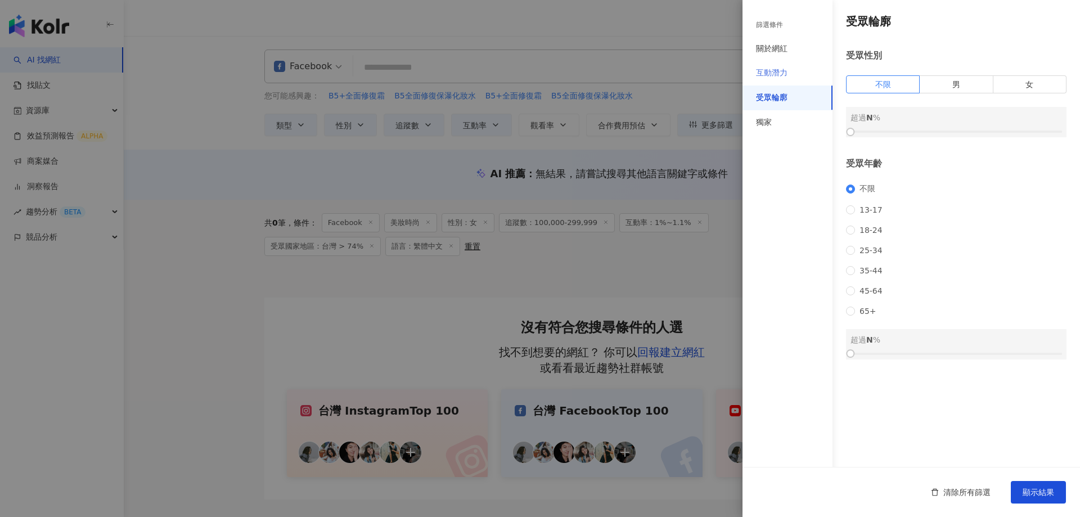
click at [789, 73] on div "互動潛力" at bounding box center [787, 73] width 90 height 25
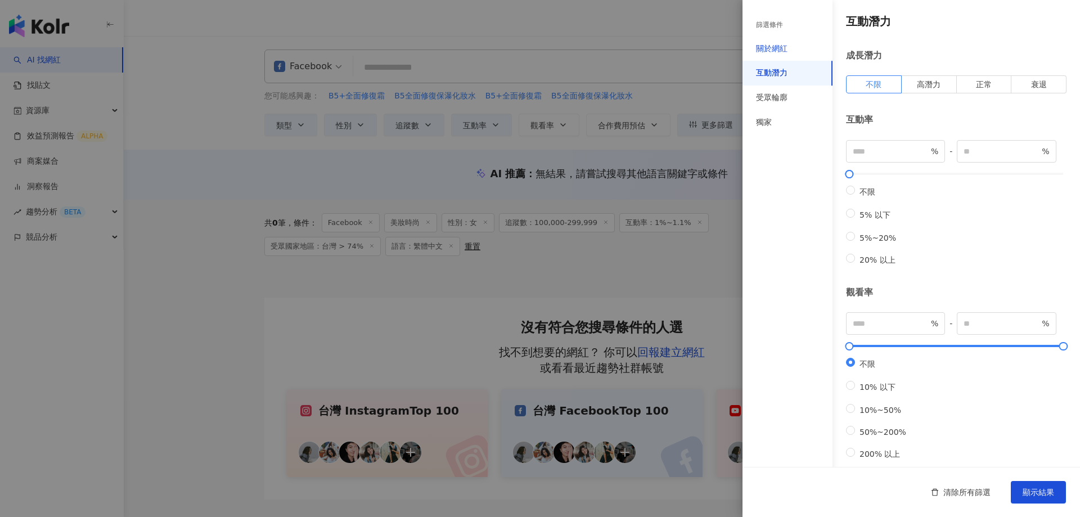
click at [777, 51] on div "關於網紅" at bounding box center [771, 48] width 31 height 11
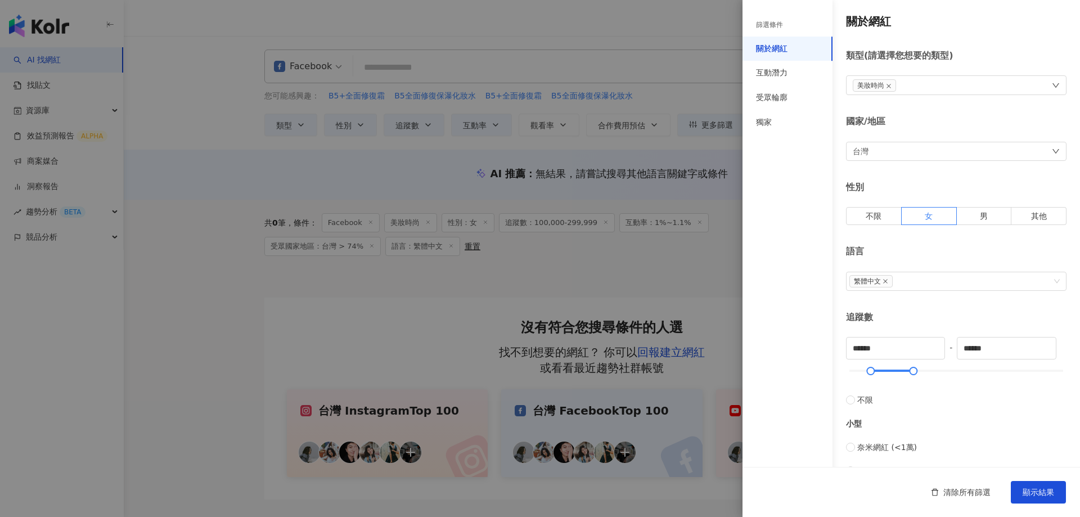
click at [779, 27] on div "篩選條件" at bounding box center [769, 25] width 27 height 10
click at [781, 94] on div "受眾輪廓" at bounding box center [771, 97] width 31 height 11
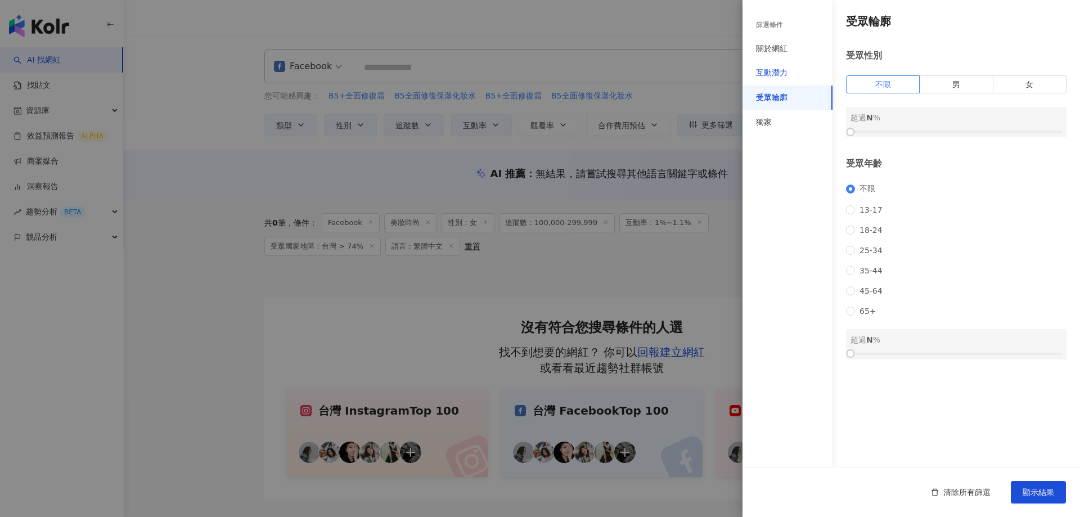
click at [779, 74] on div "互動潛力" at bounding box center [771, 72] width 31 height 11
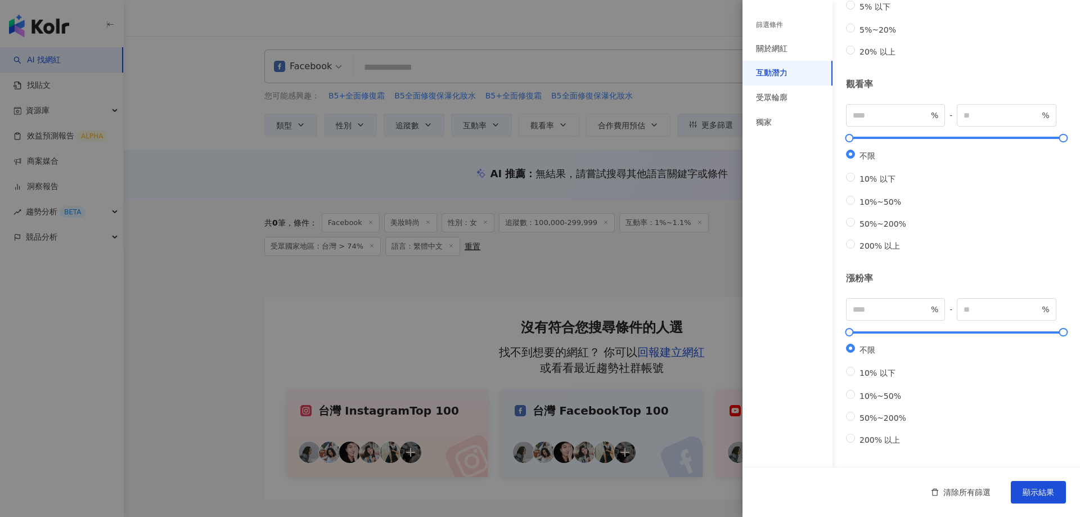
scroll to position [237, 0]
click at [777, 119] on div "獨家" at bounding box center [787, 122] width 90 height 25
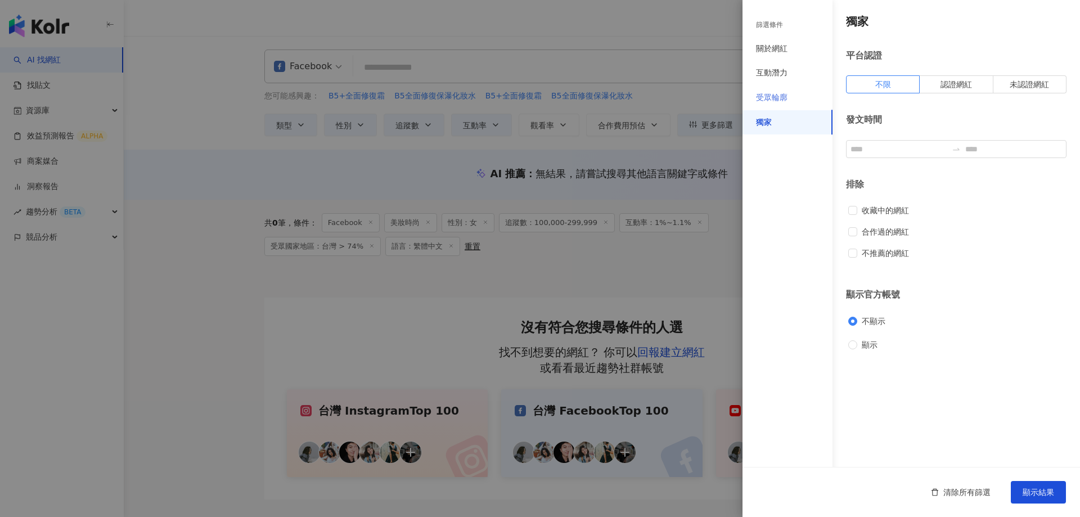
click at [769, 91] on div "受眾輪廓" at bounding box center [787, 97] width 90 height 25
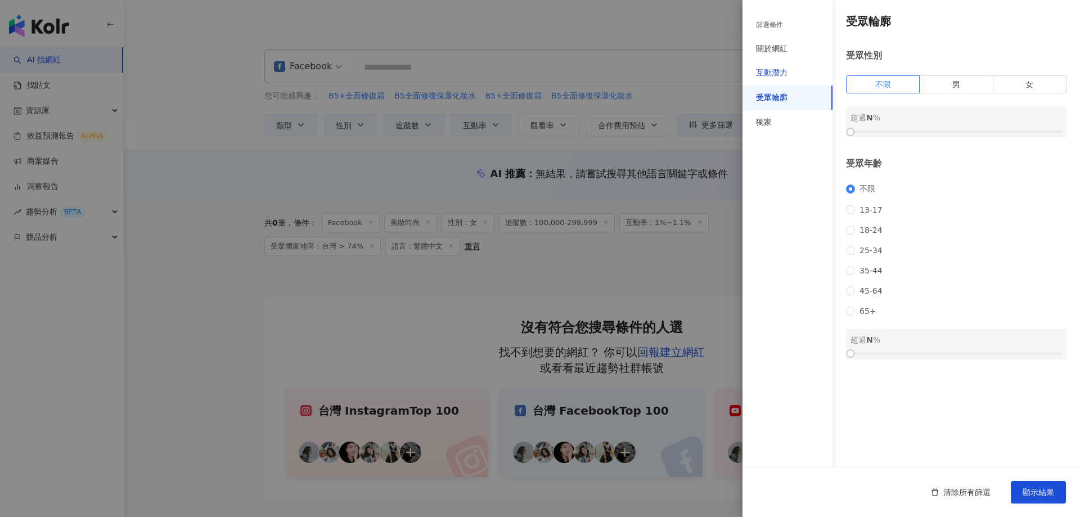
click at [775, 76] on div "互動潛力" at bounding box center [771, 72] width 31 height 11
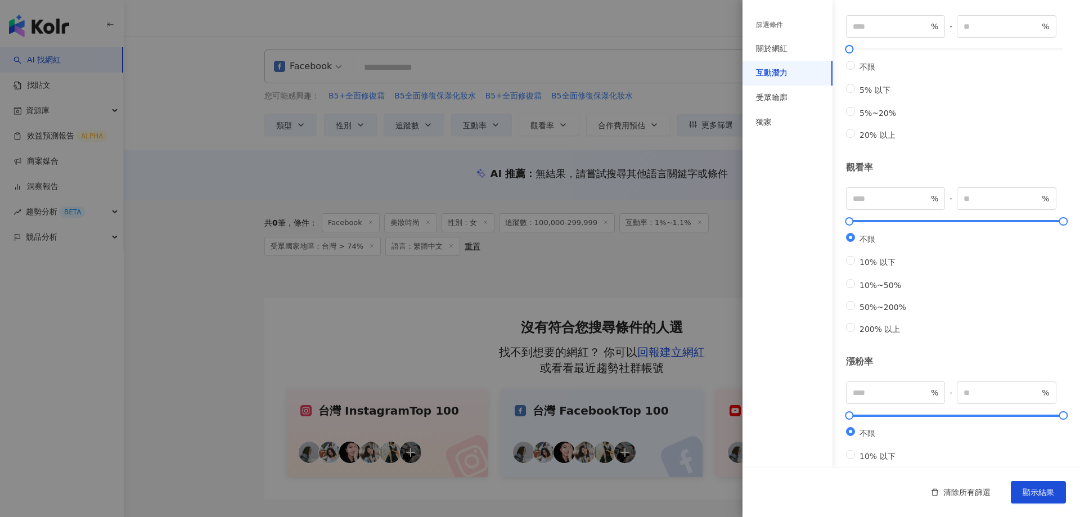
scroll to position [12, 0]
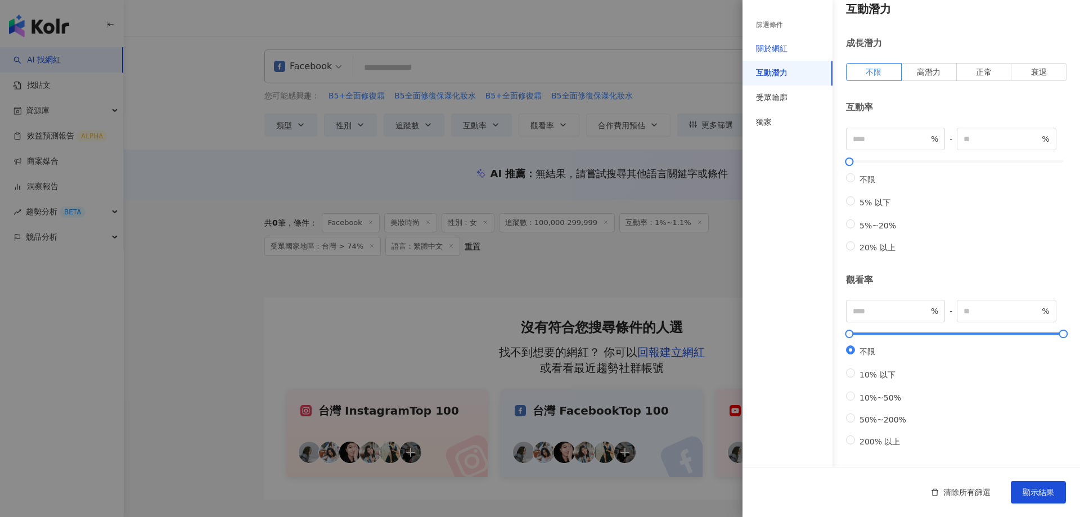
click at [775, 53] on div "關於網紅" at bounding box center [771, 48] width 31 height 11
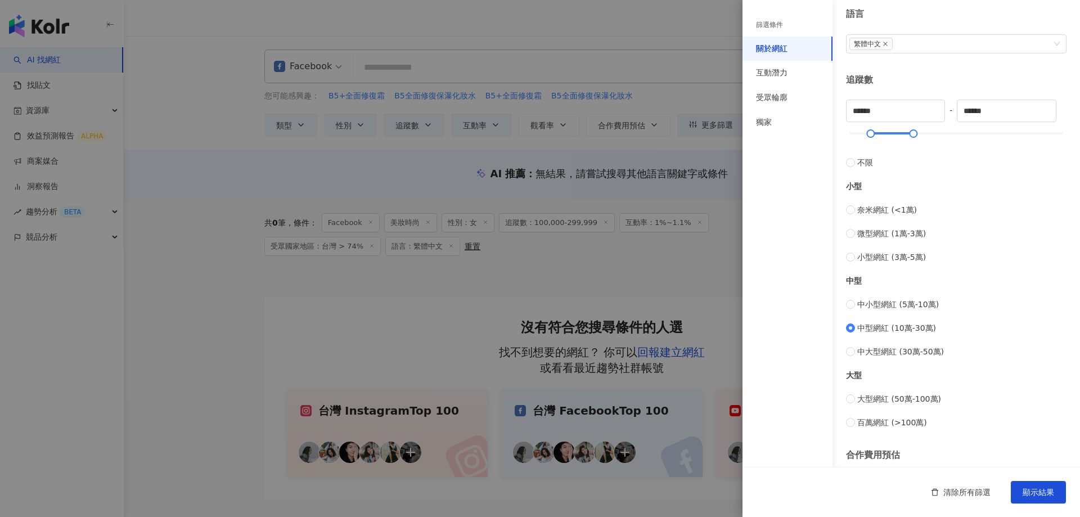
scroll to position [333, 0]
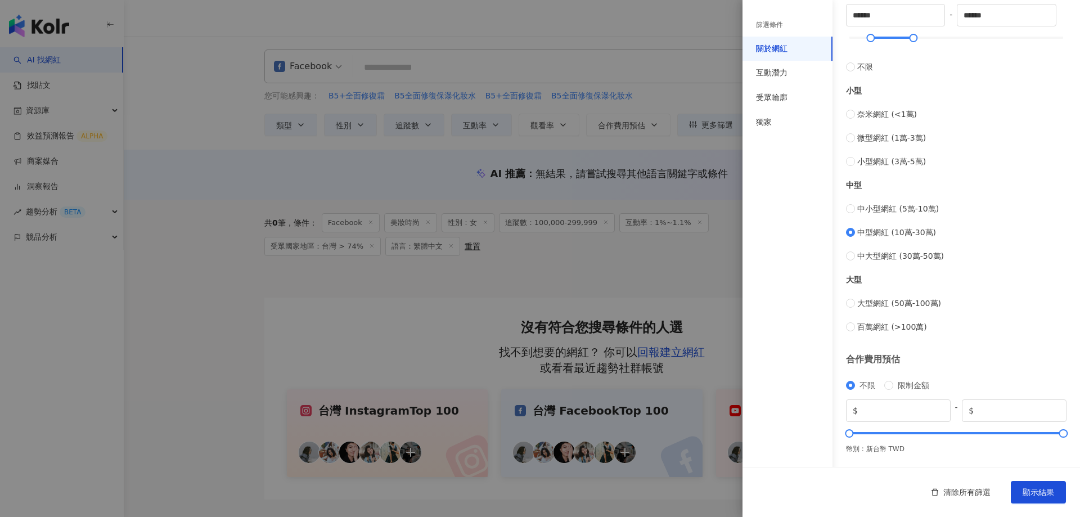
click at [665, 254] on div at bounding box center [540, 258] width 1080 height 517
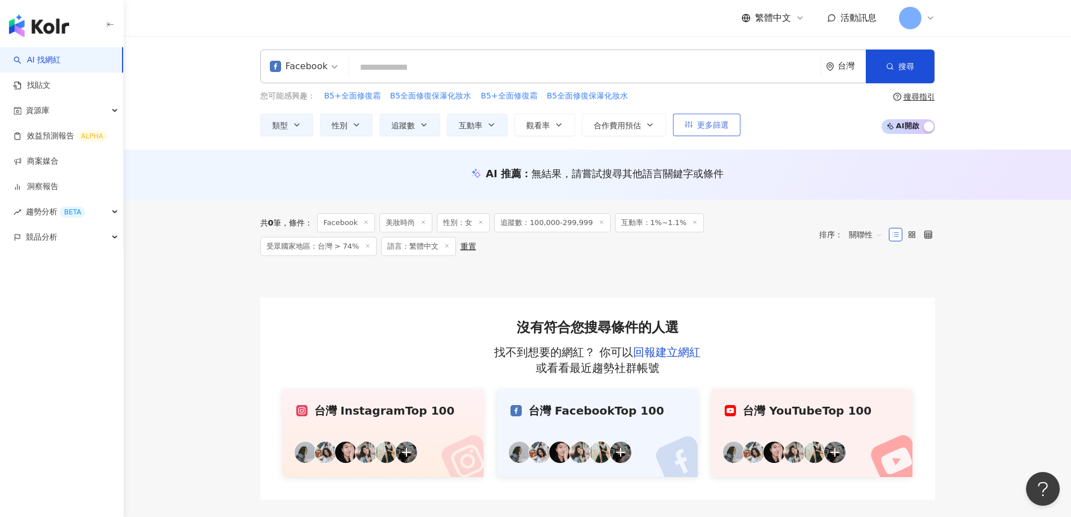
click at [701, 124] on span "更多篩選" at bounding box center [712, 124] width 31 height 9
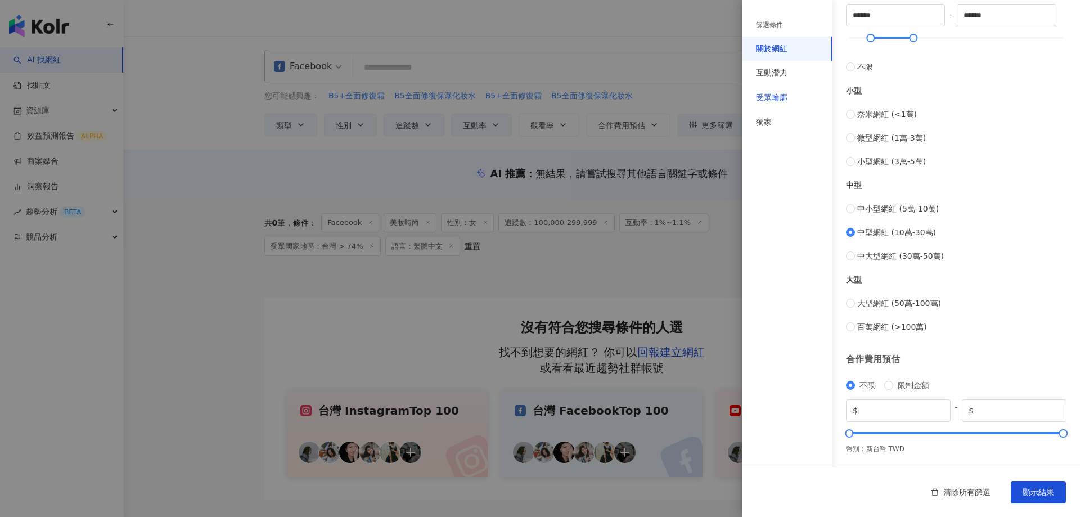
click at [767, 99] on div "受眾輪廓" at bounding box center [771, 97] width 31 height 11
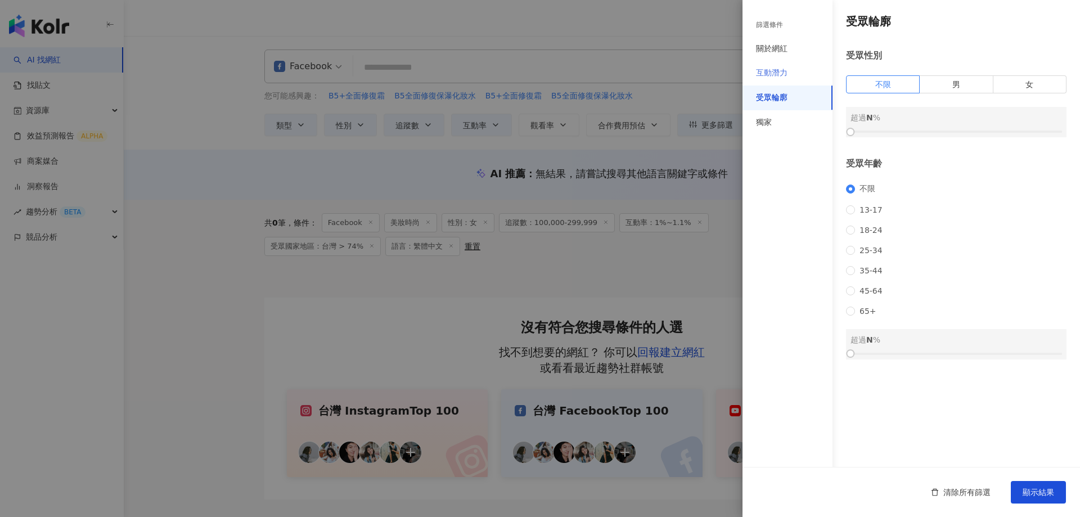
click at [766, 64] on div "互動潛力" at bounding box center [787, 73] width 90 height 25
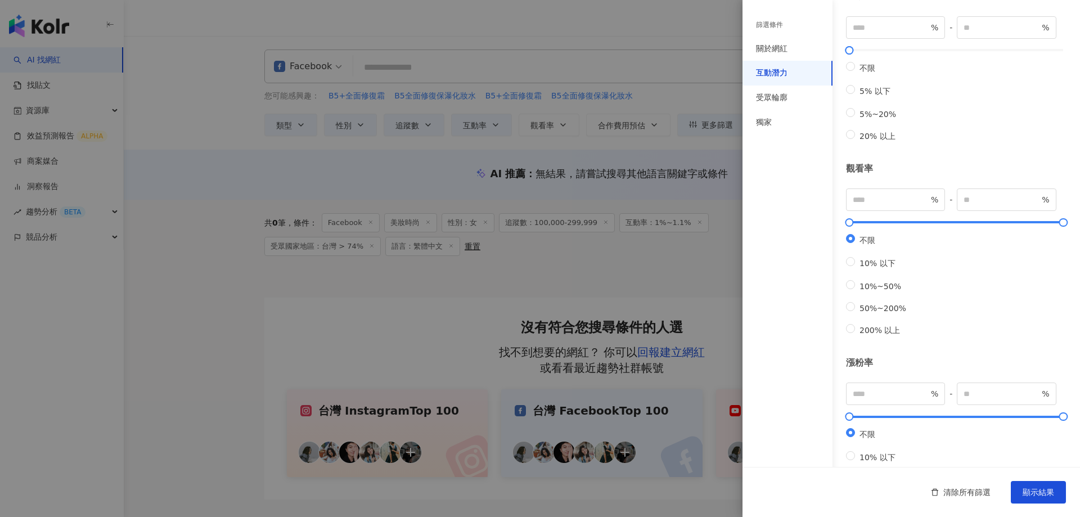
scroll to position [237, 0]
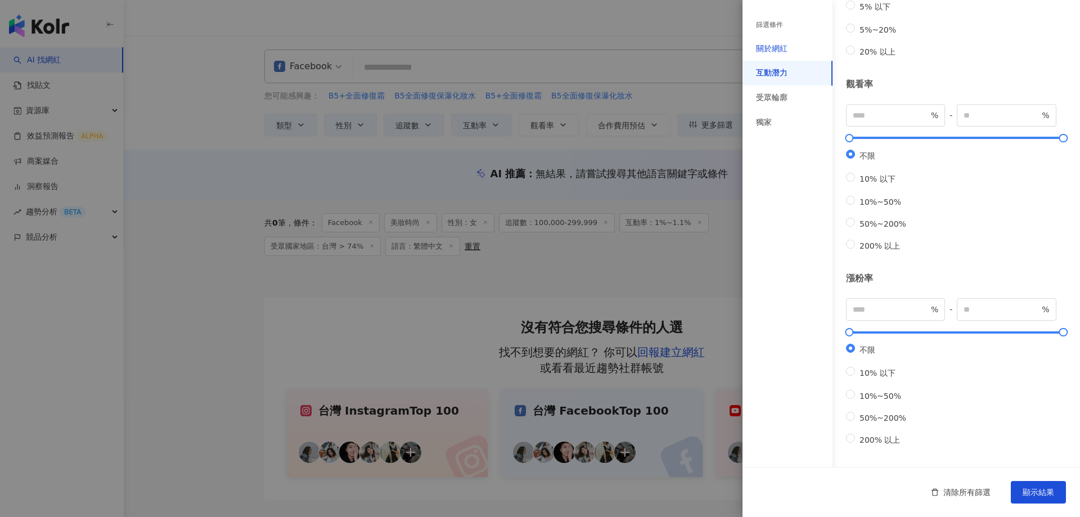
click at [763, 46] on div "關於網紅" at bounding box center [771, 48] width 31 height 11
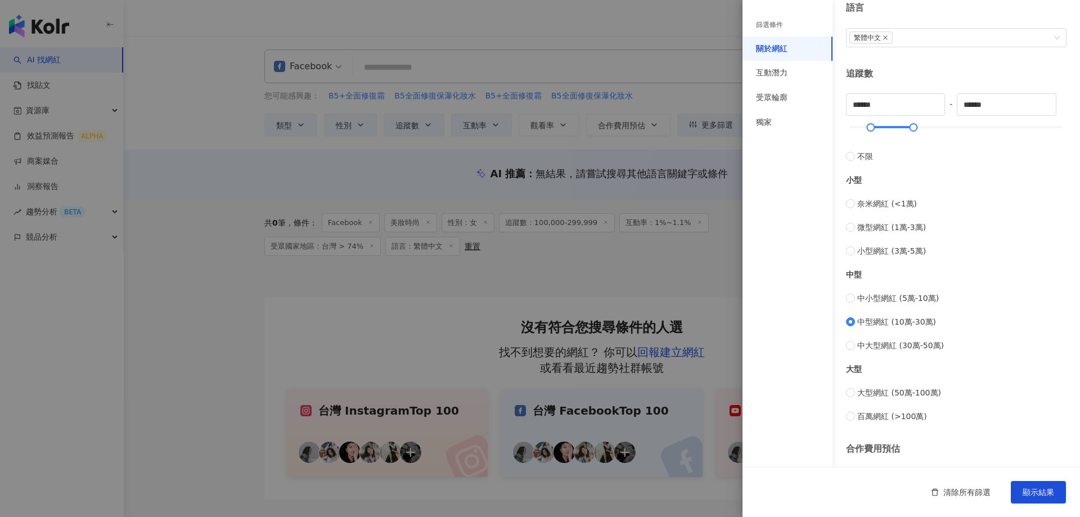
scroll to position [333, 0]
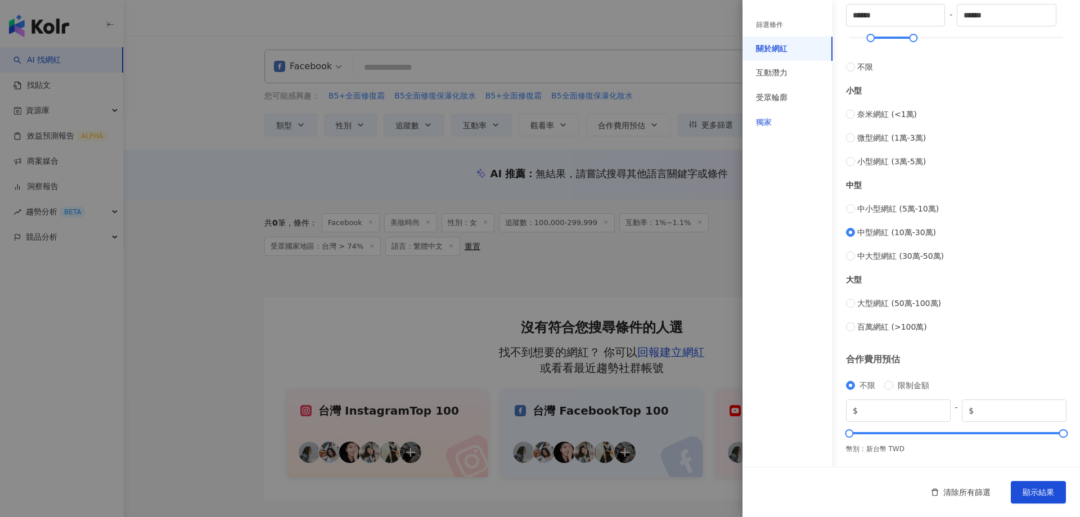
click at [761, 120] on div "獨家" at bounding box center [764, 122] width 16 height 11
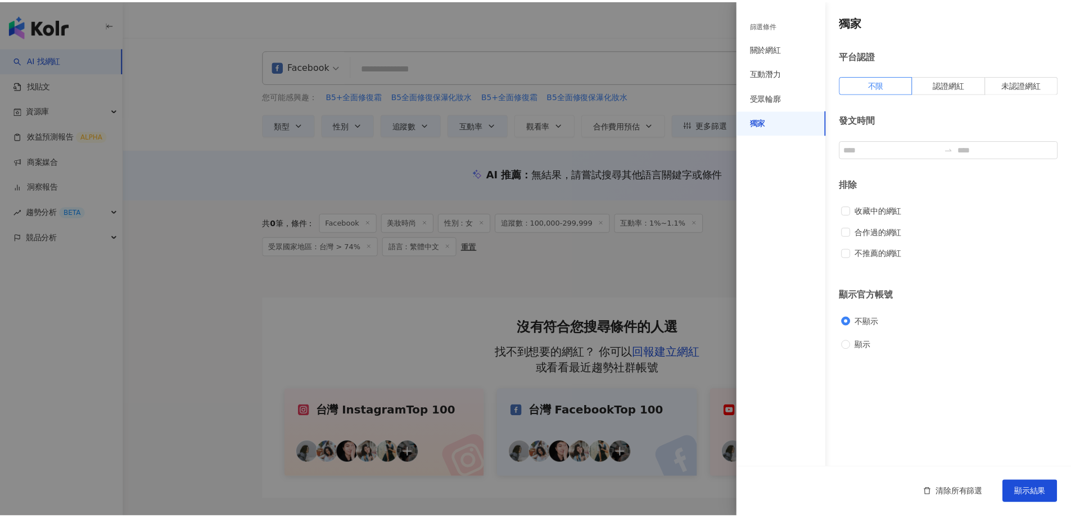
scroll to position [0, 0]
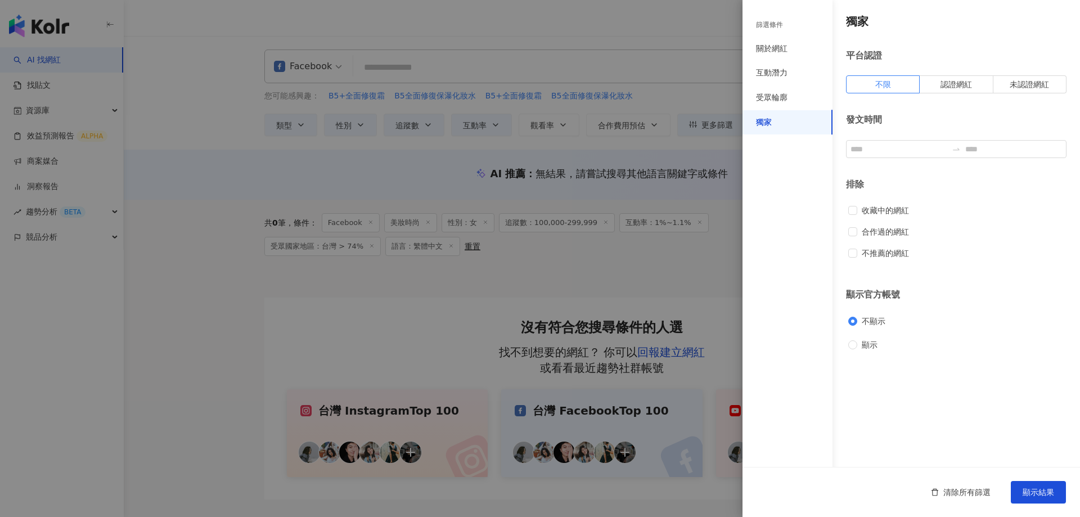
click at [497, 156] on div at bounding box center [540, 258] width 1080 height 517
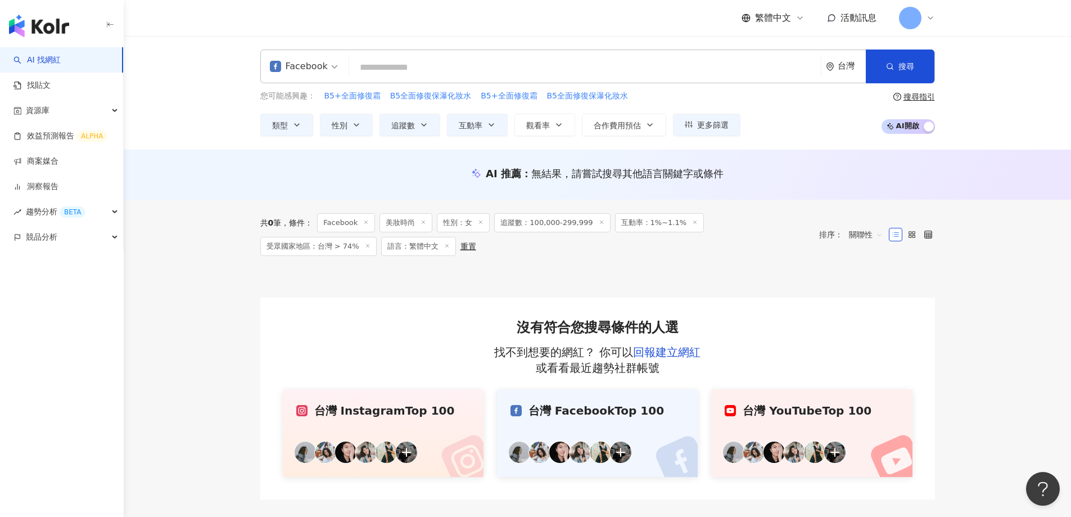
click at [327, 249] on span "受眾國家地區：台灣 > 74%" at bounding box center [318, 246] width 116 height 19
click at [366, 246] on line at bounding box center [367, 245] width 3 height 3
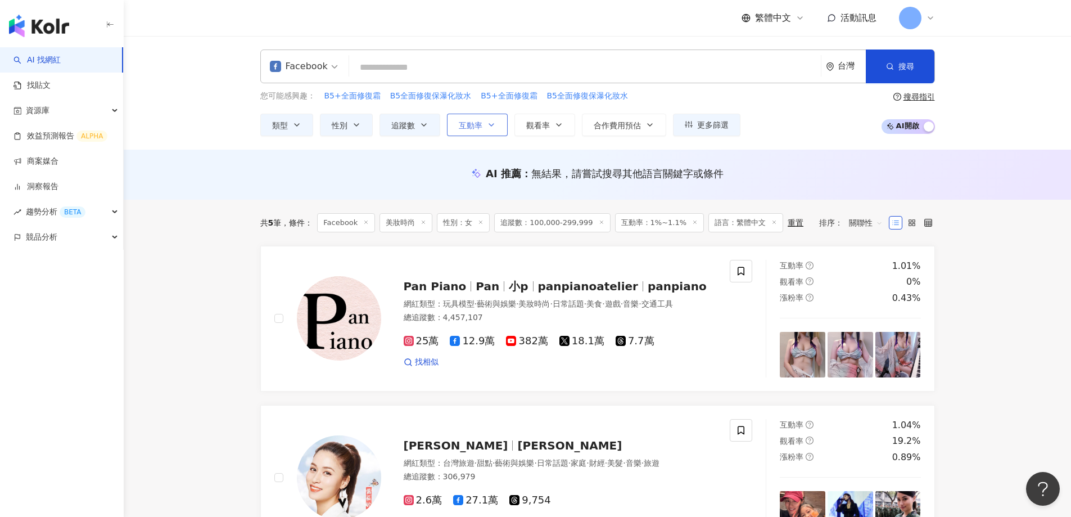
click at [464, 125] on span "互動率" at bounding box center [471, 125] width 24 height 9
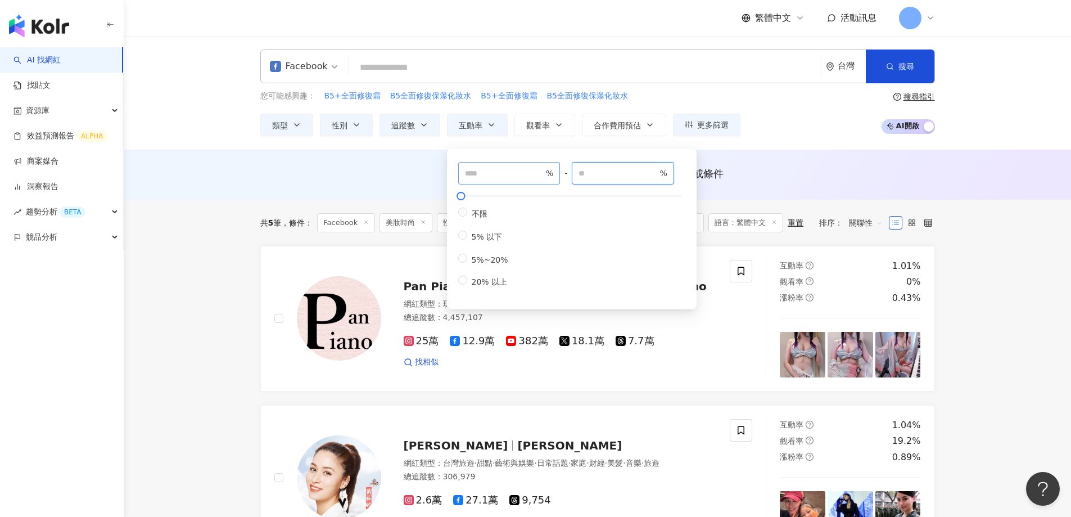
drag, startPoint x: 597, startPoint y: 173, endPoint x: 525, endPoint y: 172, distance: 72.0
click at [525, 172] on div "* % - *** % 不限 5% 以下 5%~20% 20% 以上" at bounding box center [571, 225] width 227 height 126
type input "*"
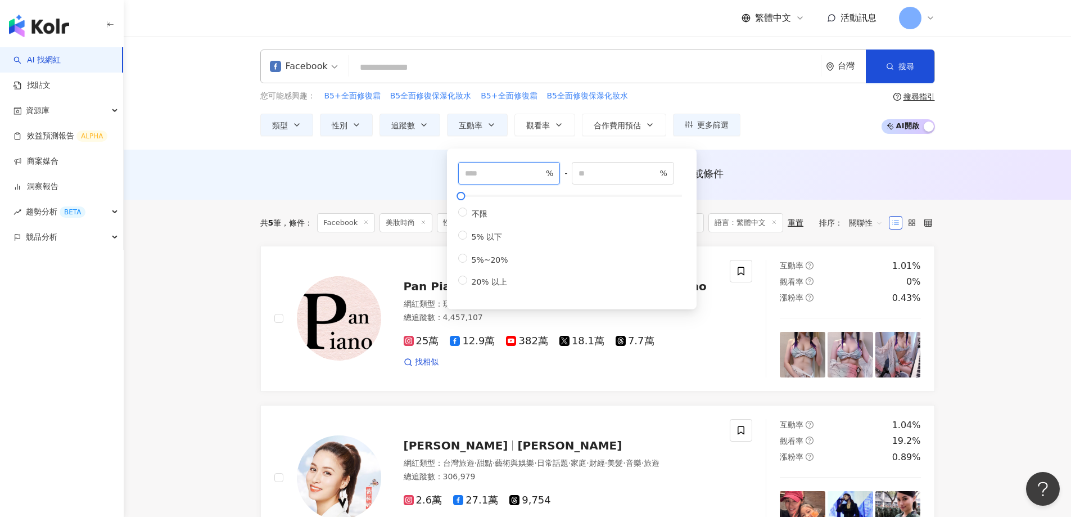
drag, startPoint x: 416, startPoint y: 173, endPoint x: 376, endPoint y: 173, distance: 39.4
type input "***"
click at [613, 173] on input "*" at bounding box center [618, 173] width 79 height 12
type input "*"
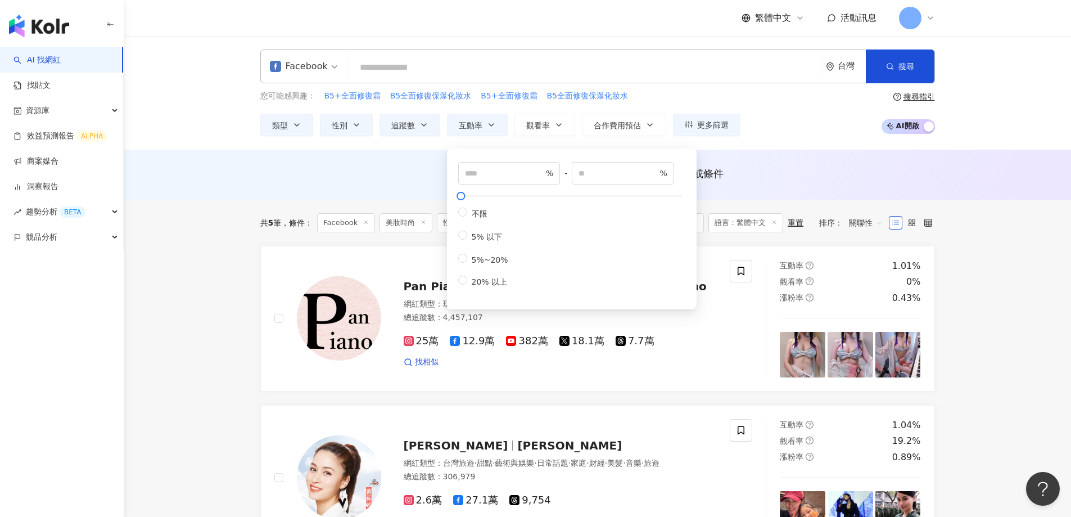
click at [274, 176] on div "AI 推薦 ： 無結果，請嘗試搜尋其他語言關鍵字或條件" at bounding box center [597, 173] width 675 height 14
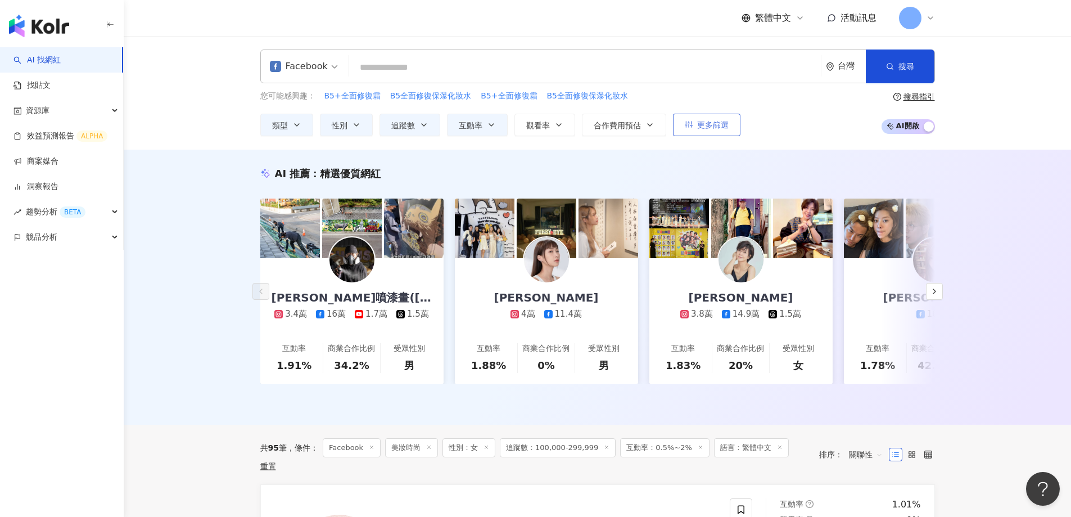
click at [690, 124] on icon "button" at bounding box center [689, 124] width 8 height 8
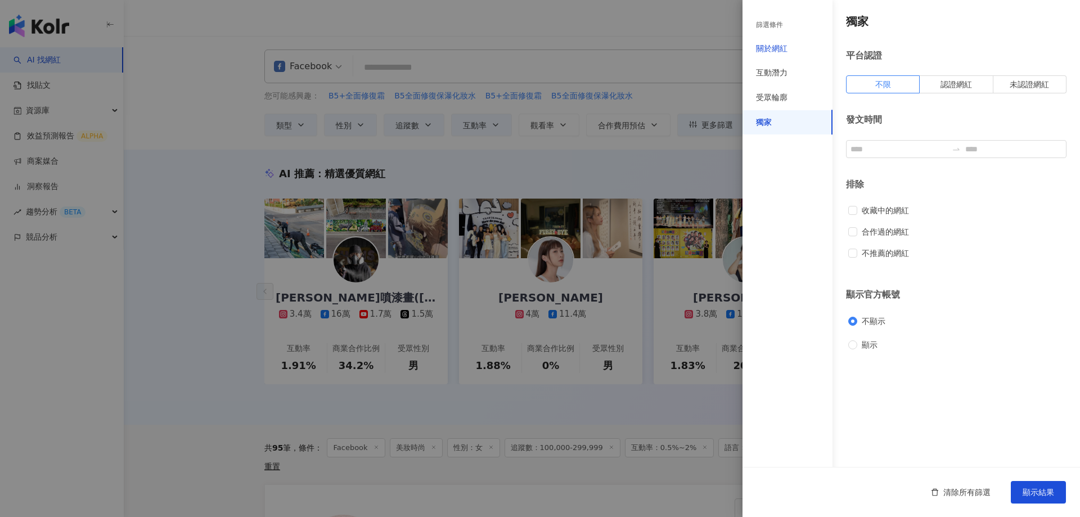
click at [778, 49] on div "關於網紅" at bounding box center [771, 48] width 31 height 11
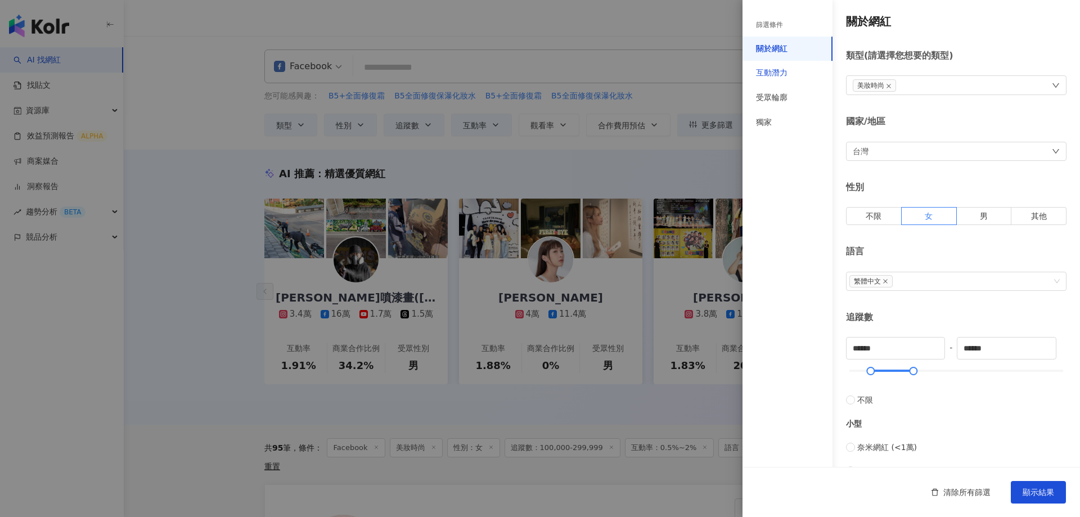
click at [775, 75] on div "互動潛力" at bounding box center [771, 72] width 31 height 11
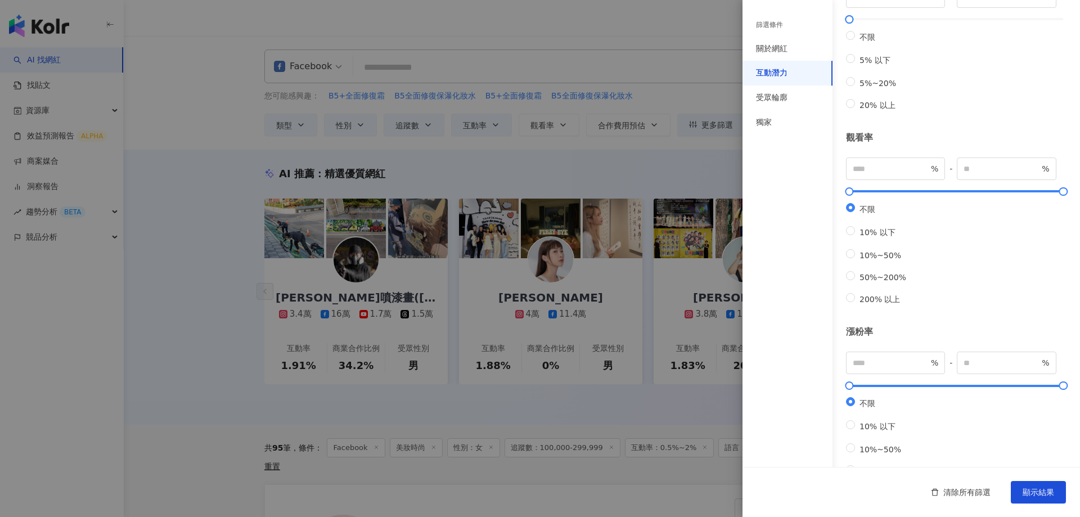
scroll to position [237, 0]
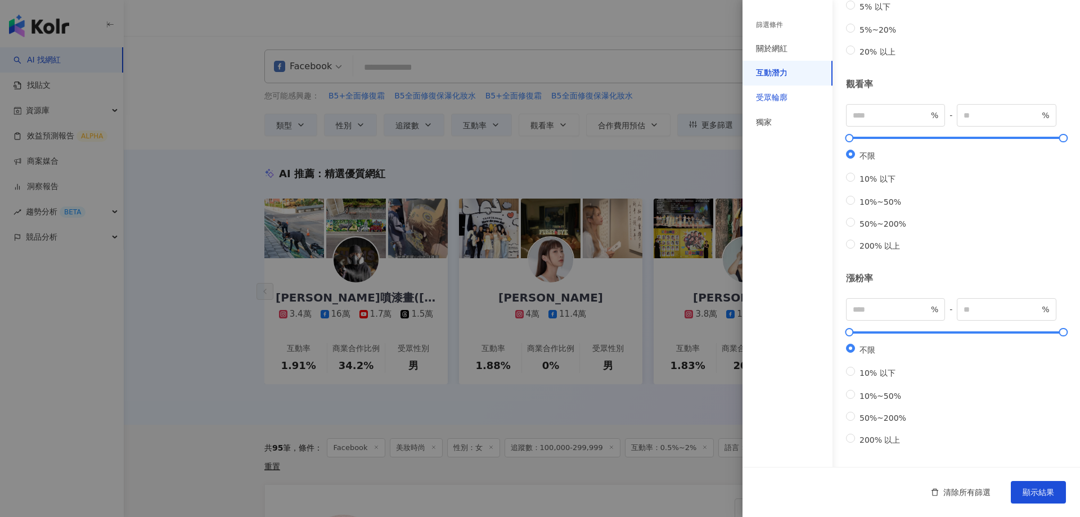
click at [770, 100] on div "受眾輪廓" at bounding box center [771, 97] width 31 height 11
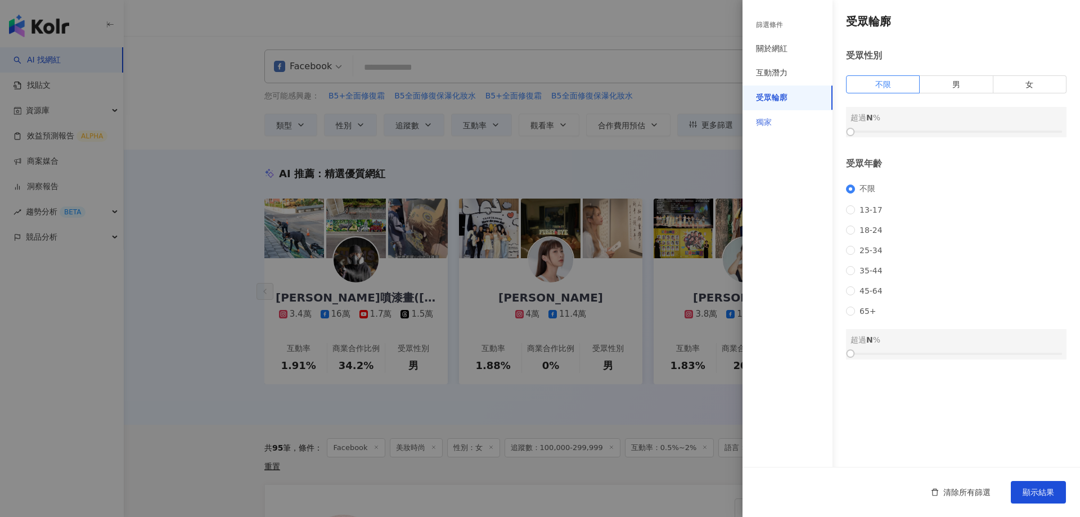
click at [771, 124] on div "獨家" at bounding box center [787, 122] width 90 height 25
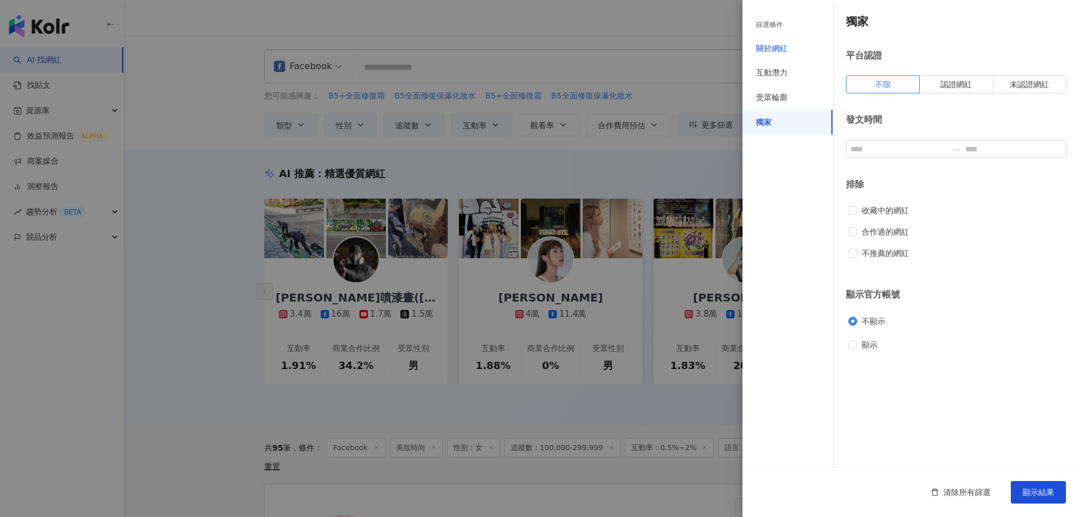
click at [775, 48] on div "關於網紅" at bounding box center [771, 48] width 31 height 11
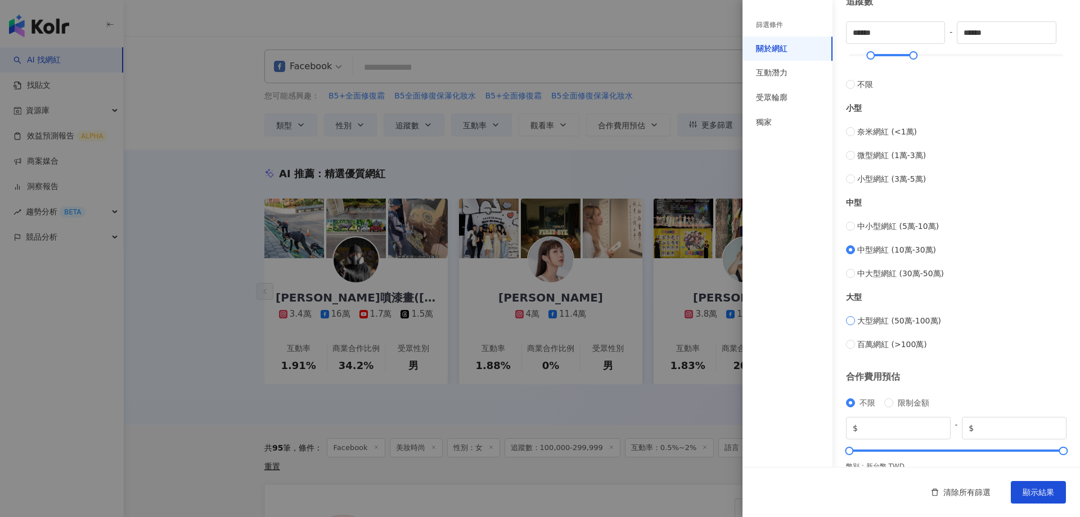
scroll to position [333, 0]
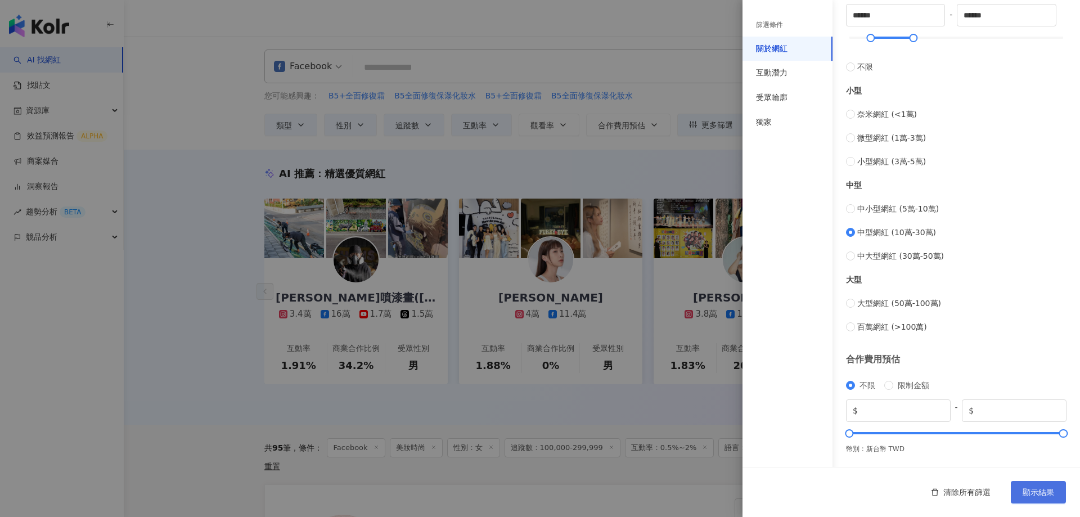
click at [1044, 490] on span "顯示結果" at bounding box center [1037, 492] width 31 height 9
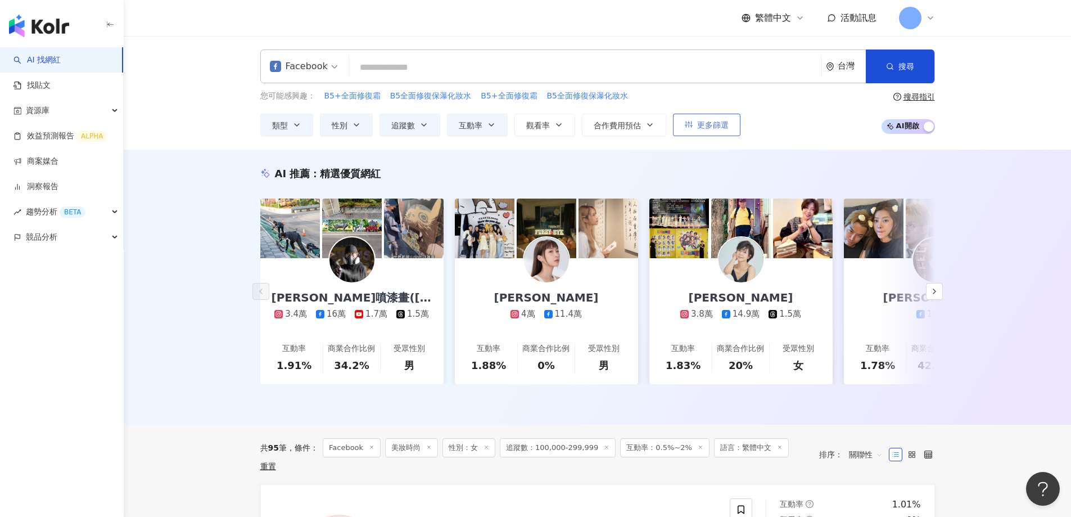
click at [709, 127] on span "更多篩選" at bounding box center [712, 124] width 31 height 9
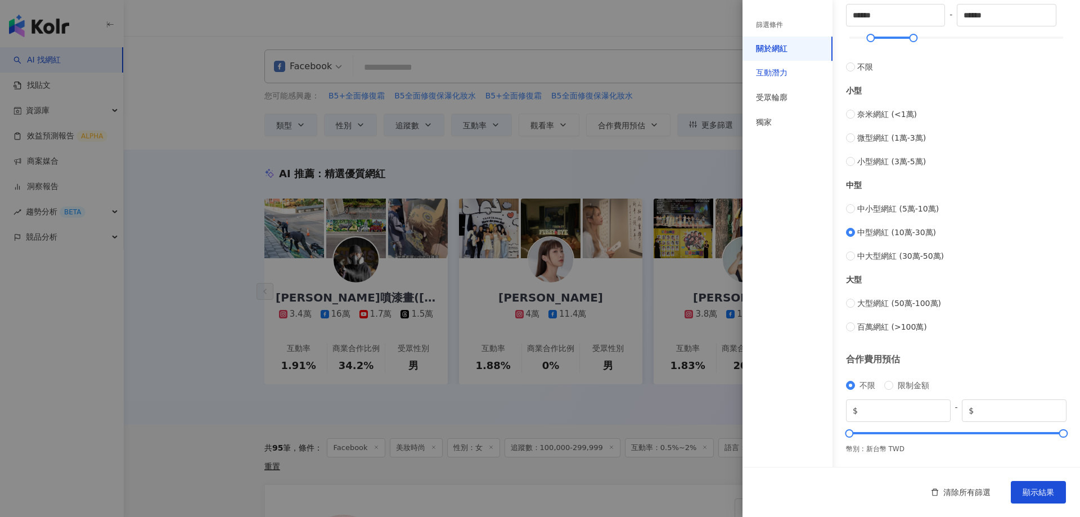
click at [765, 69] on div "互動潛力" at bounding box center [771, 72] width 31 height 11
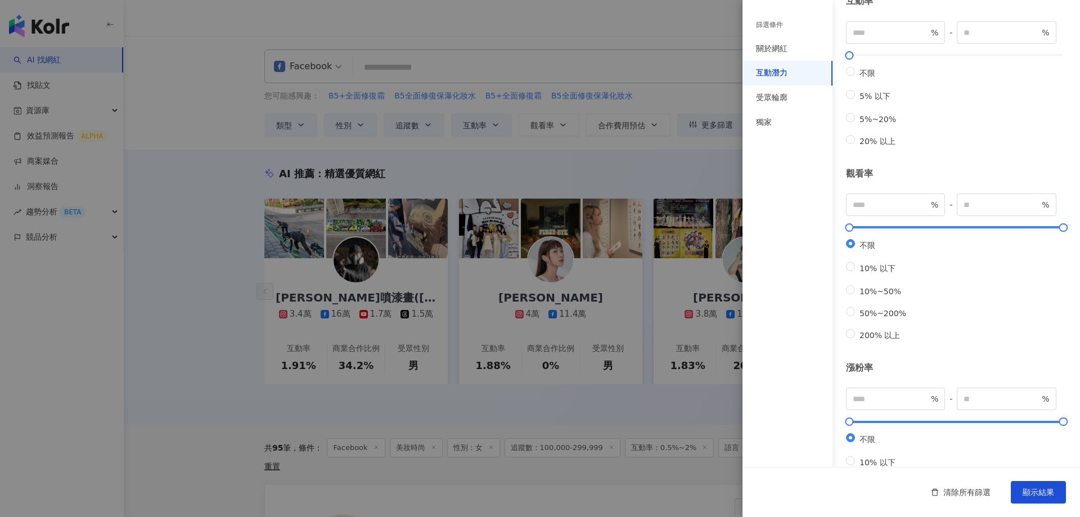
scroll to position [0, 0]
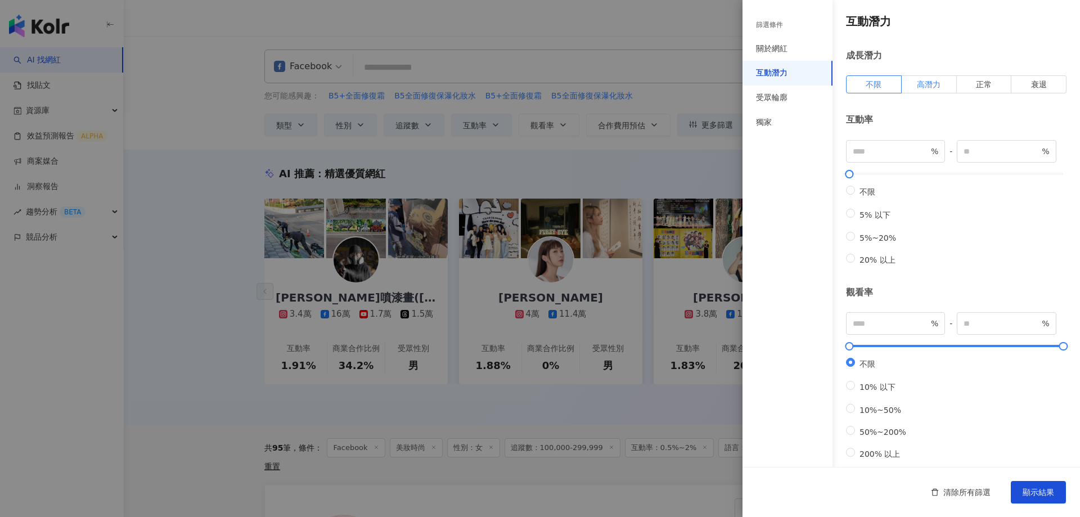
click at [936, 83] on span "高潛力" at bounding box center [929, 84] width 24 height 9
click at [1032, 490] on span "顯示結果" at bounding box center [1037, 492] width 31 height 9
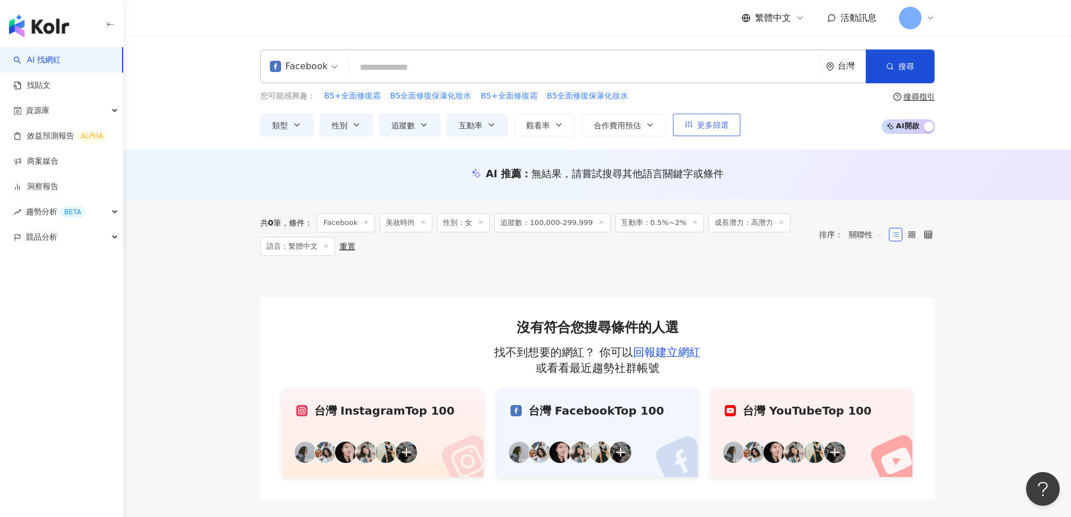
click at [696, 129] on button "更多篩選" at bounding box center [706, 125] width 67 height 22
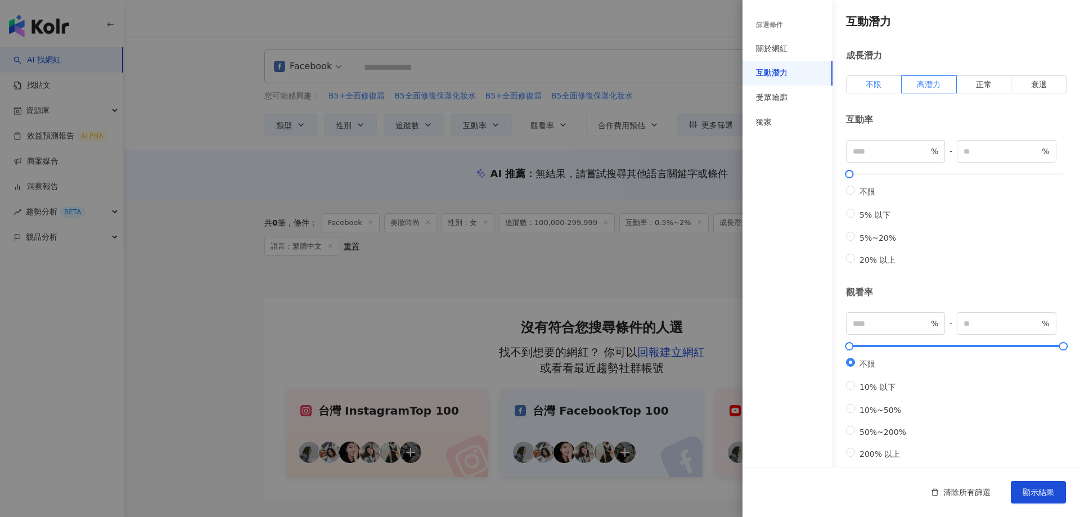
click at [879, 83] on span "不限" at bounding box center [873, 84] width 16 height 9
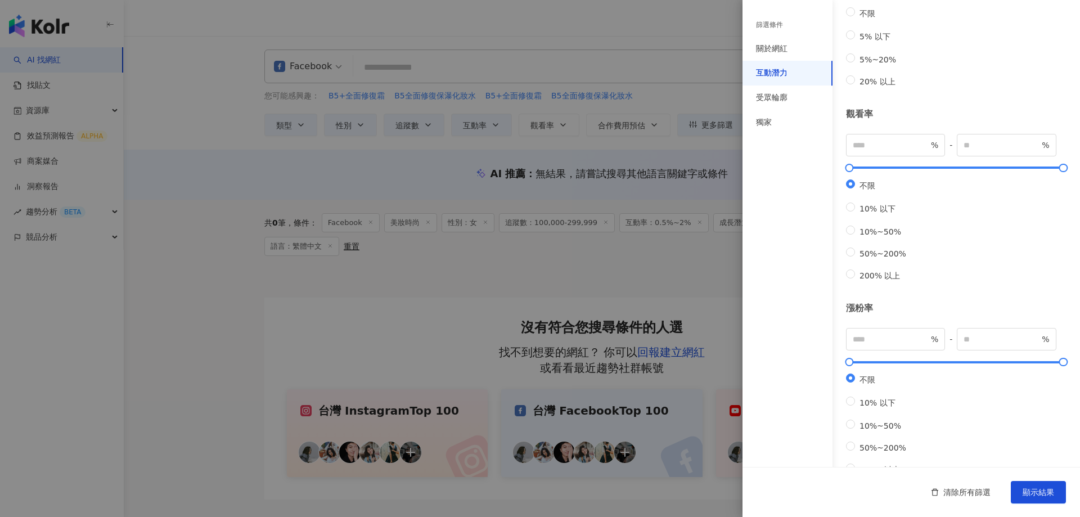
scroll to position [237, 0]
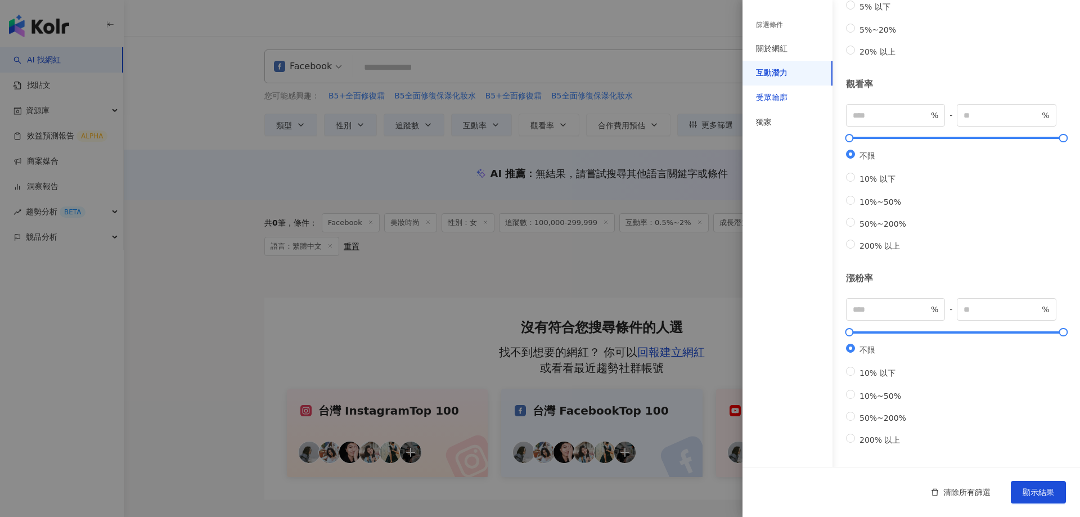
click at [774, 102] on div "受眾輪廓" at bounding box center [771, 97] width 31 height 11
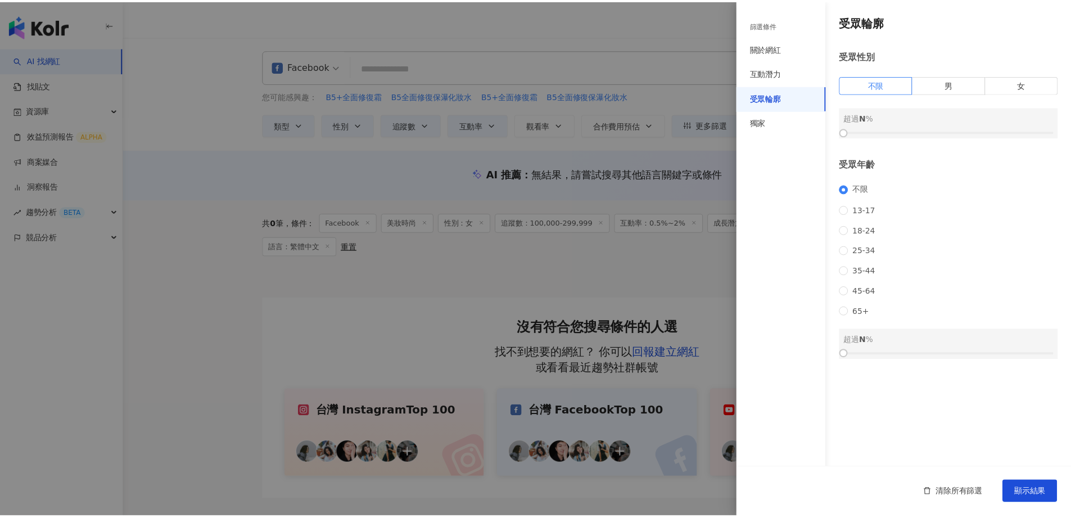
scroll to position [0, 0]
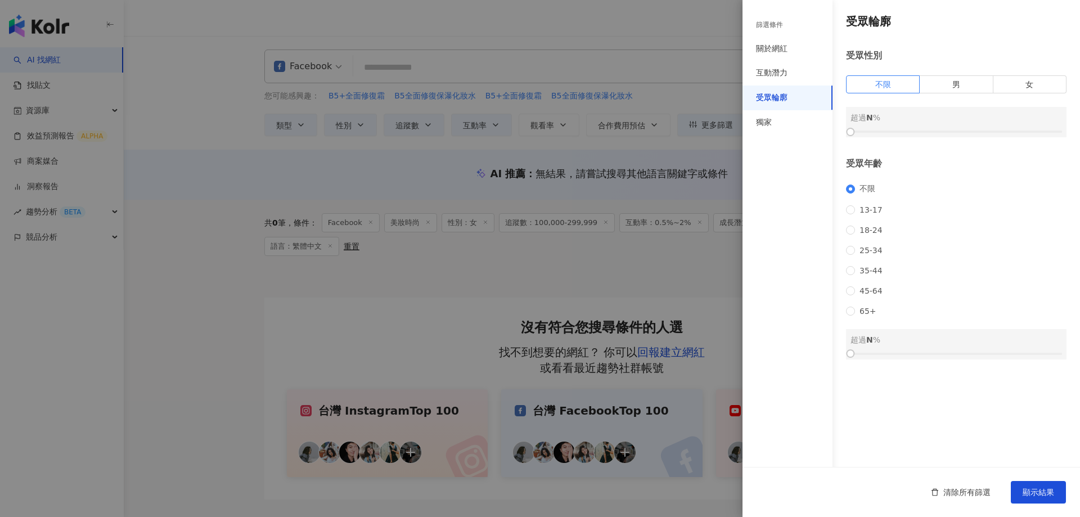
drag, startPoint x: 850, startPoint y: 134, endPoint x: 909, endPoint y: 116, distance: 61.7
click at [876, 134] on div at bounding box center [955, 131] width 211 height 7
click at [1030, 84] on span "女" at bounding box center [1029, 84] width 8 height 9
drag, startPoint x: 848, startPoint y: 133, endPoint x: 986, endPoint y: 136, distance: 138.4
click at [986, 135] on div at bounding box center [988, 132] width 6 height 6
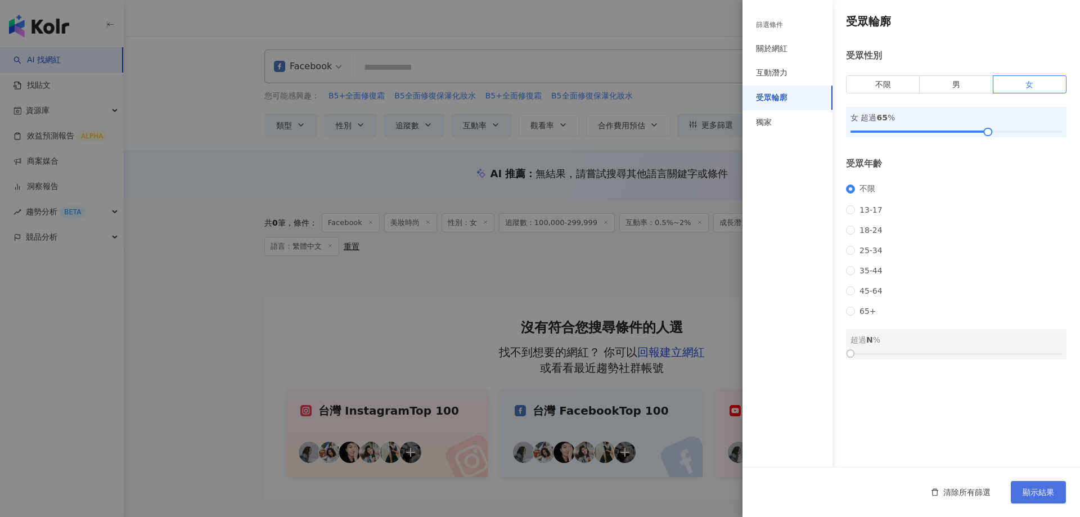
click at [1045, 497] on span "顯示結果" at bounding box center [1037, 492] width 31 height 9
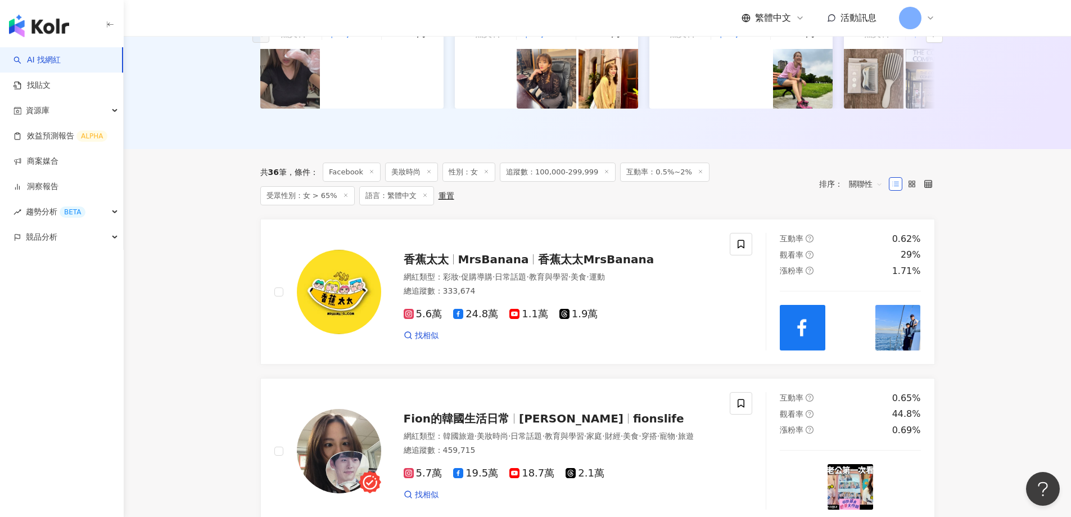
scroll to position [337, 0]
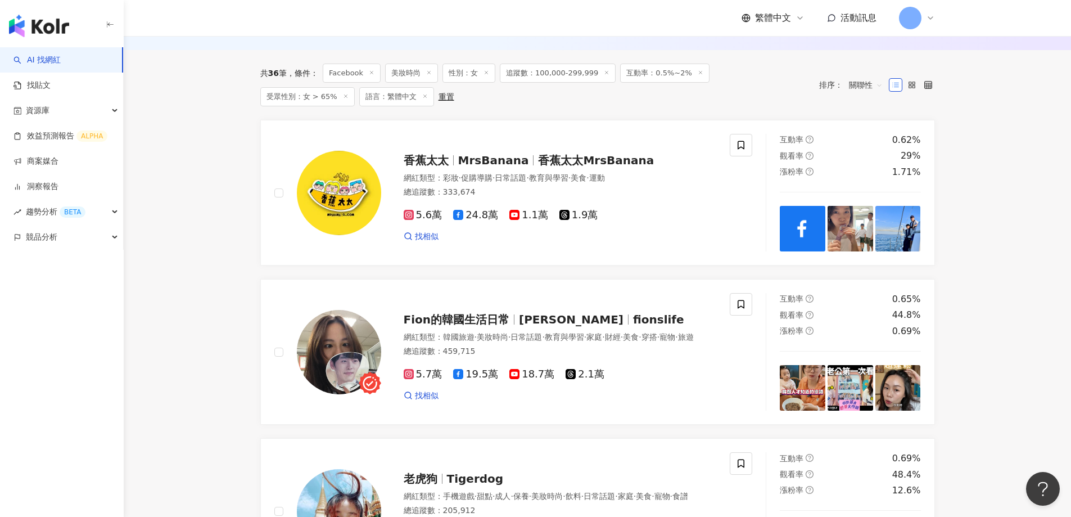
click at [550, 97] on div "共 36 筆 條件 ： Facebook 美妝時尚 性別：女 追蹤數：100,000-299,999 互動率：0.5%~2% 受眾性別：女 > 65% 語言：…" at bounding box center [534, 85] width 548 height 43
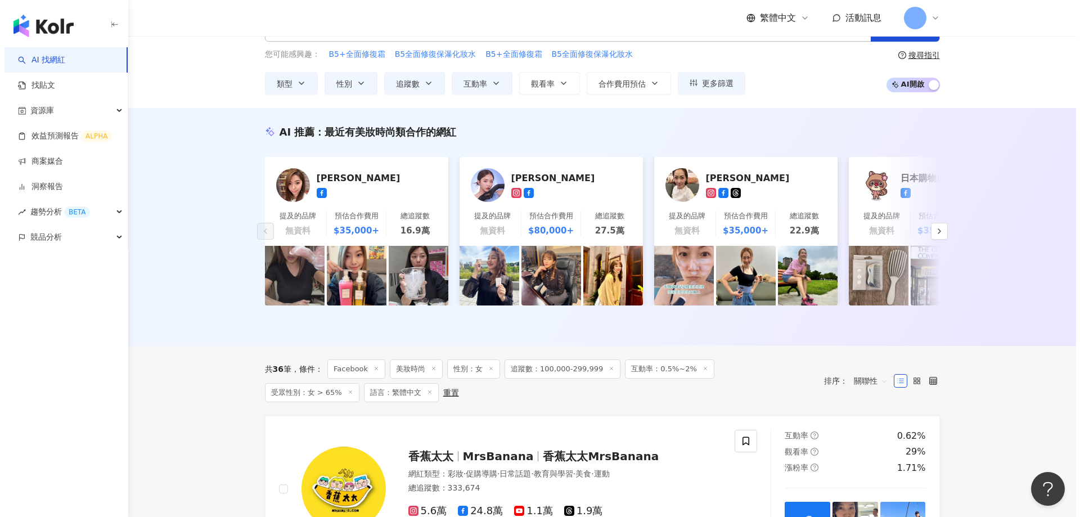
scroll to position [0, 0]
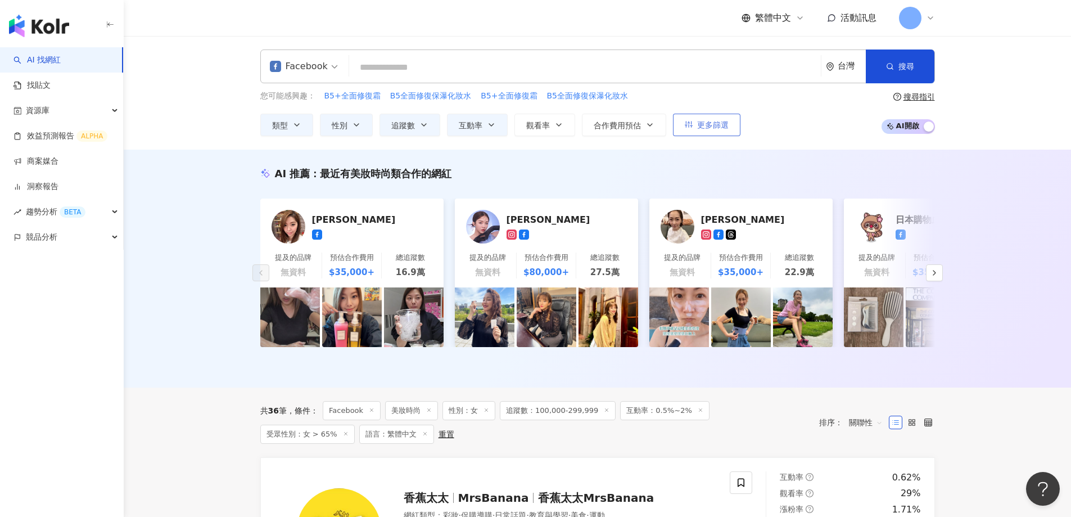
click at [694, 126] on button "更多篩選" at bounding box center [706, 125] width 67 height 22
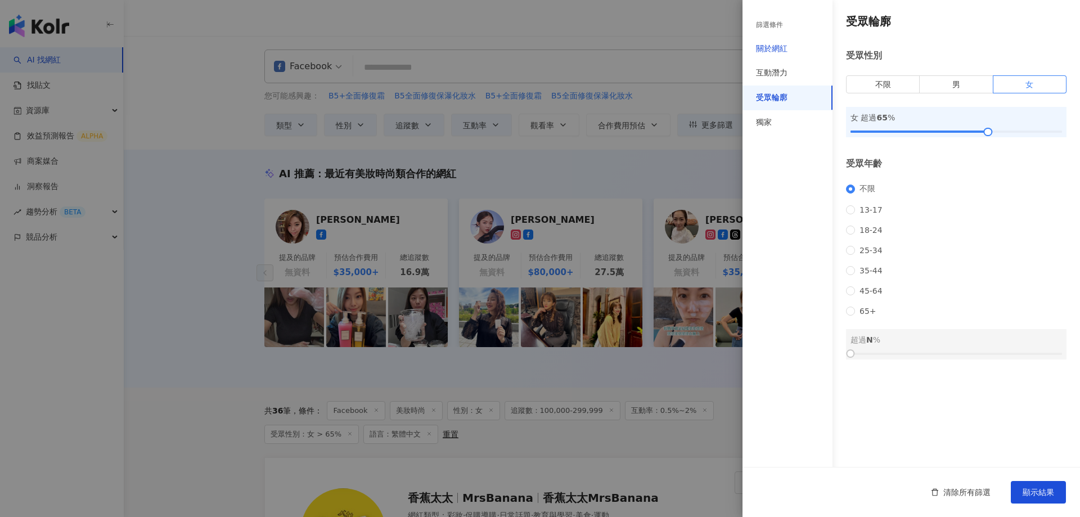
click at [778, 46] on div "關於網紅" at bounding box center [771, 48] width 31 height 11
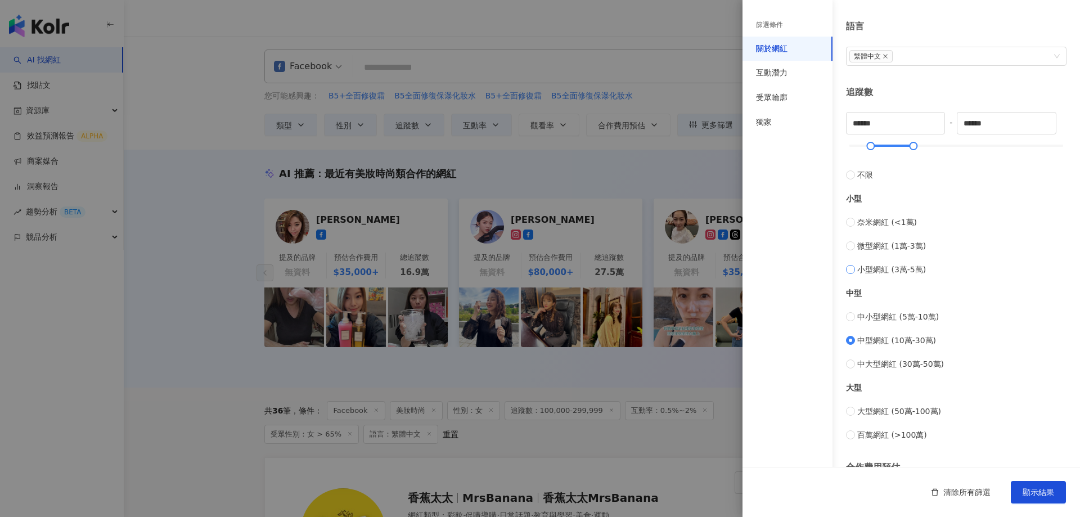
scroll to position [333, 0]
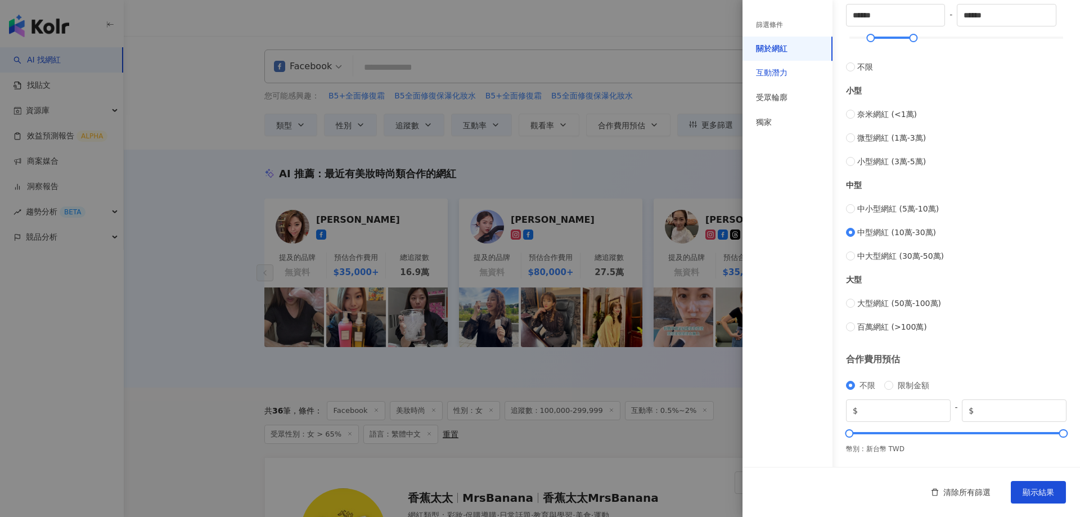
click at [777, 73] on div "互動潛力" at bounding box center [771, 72] width 31 height 11
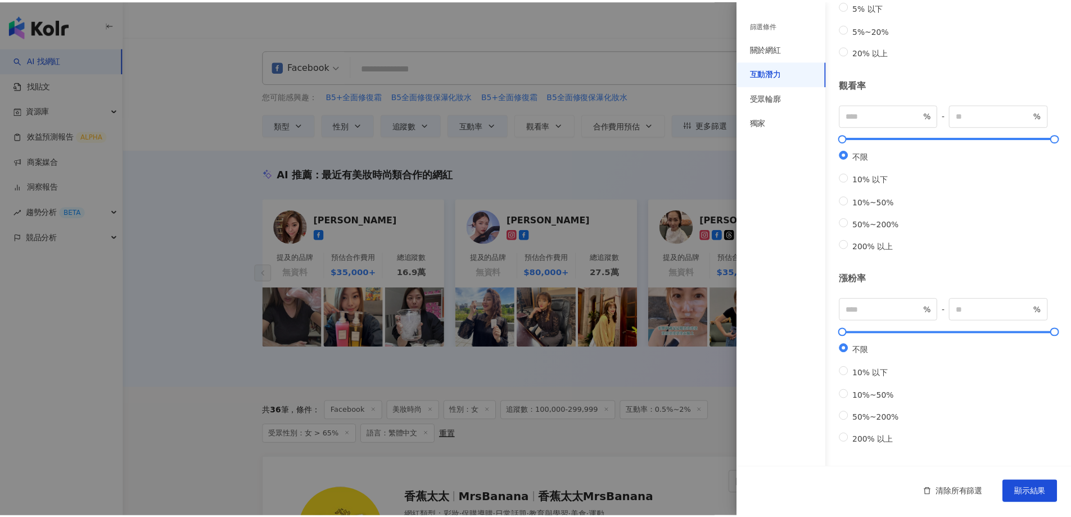
scroll to position [237, 0]
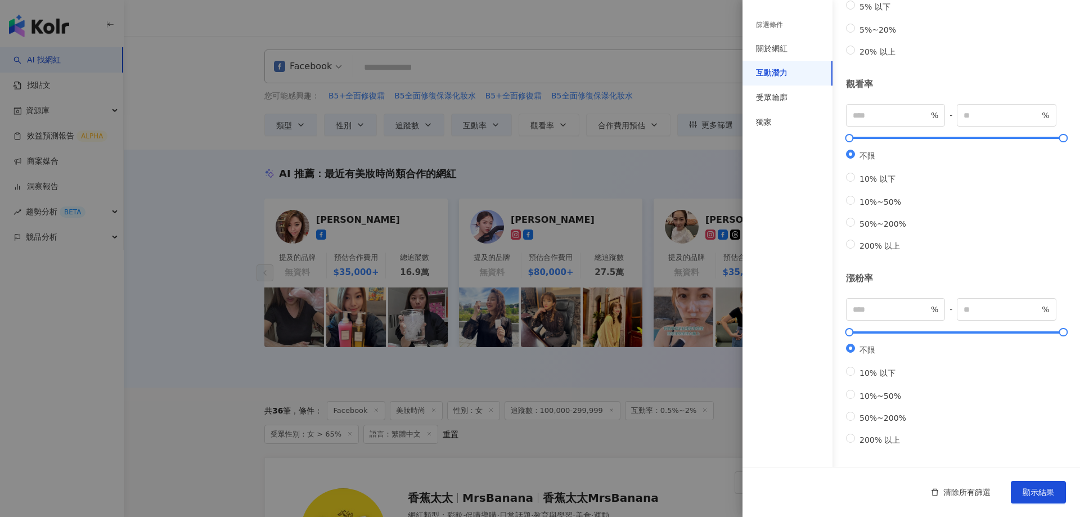
click at [240, 116] on div at bounding box center [540, 258] width 1080 height 517
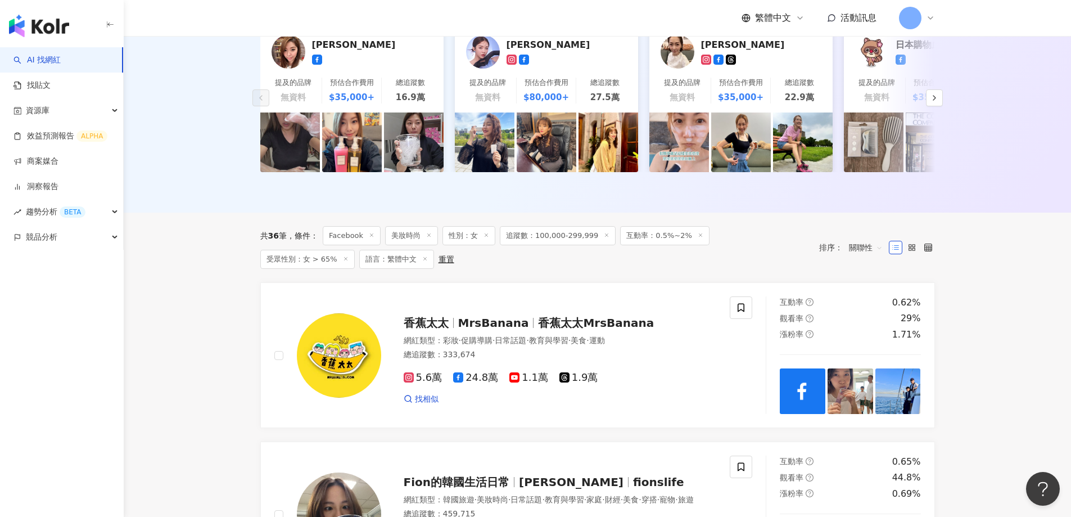
scroll to position [337, 0]
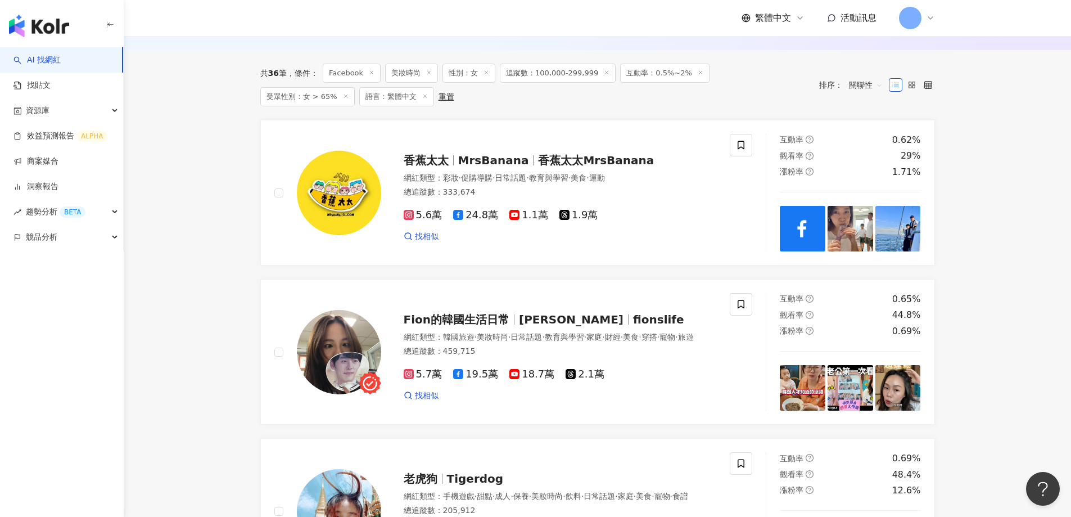
click at [46, 22] on img "button" at bounding box center [39, 26] width 60 height 22
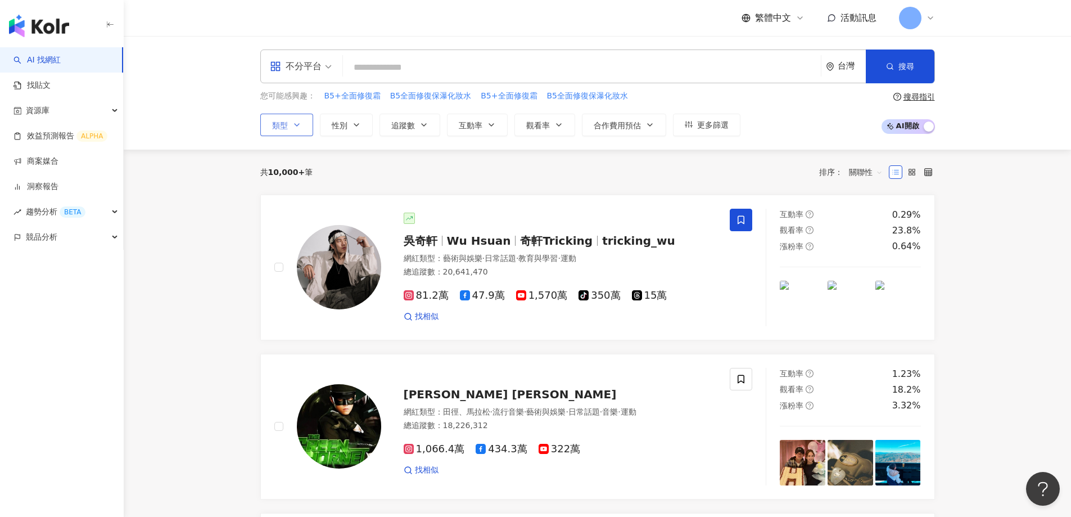
click at [286, 128] on span "類型" at bounding box center [280, 125] width 16 height 9
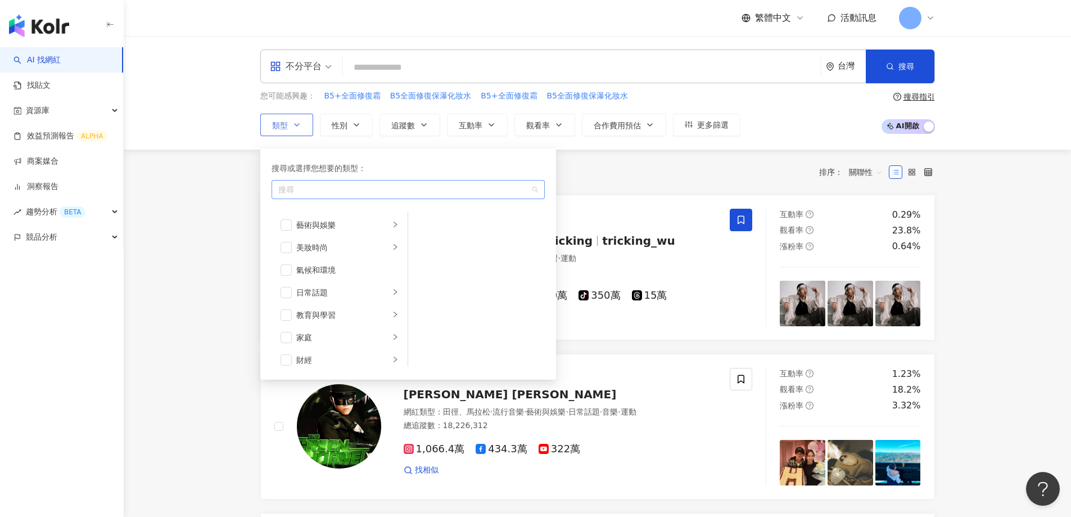
click at [297, 186] on div "button" at bounding box center [402, 189] width 257 height 8
click at [285, 360] on span "button" at bounding box center [286, 359] width 11 height 11
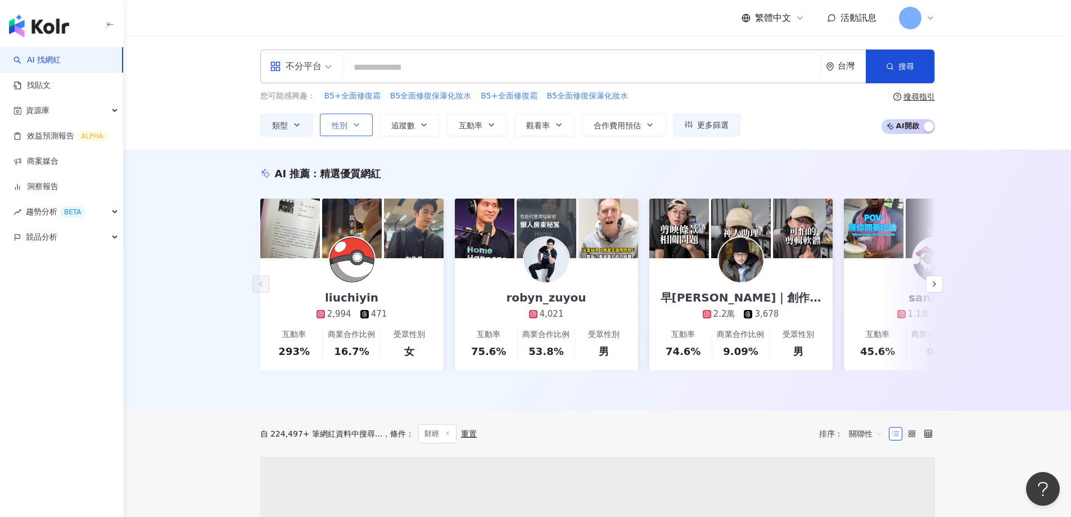
click at [351, 126] on button "性別" at bounding box center [346, 125] width 53 height 22
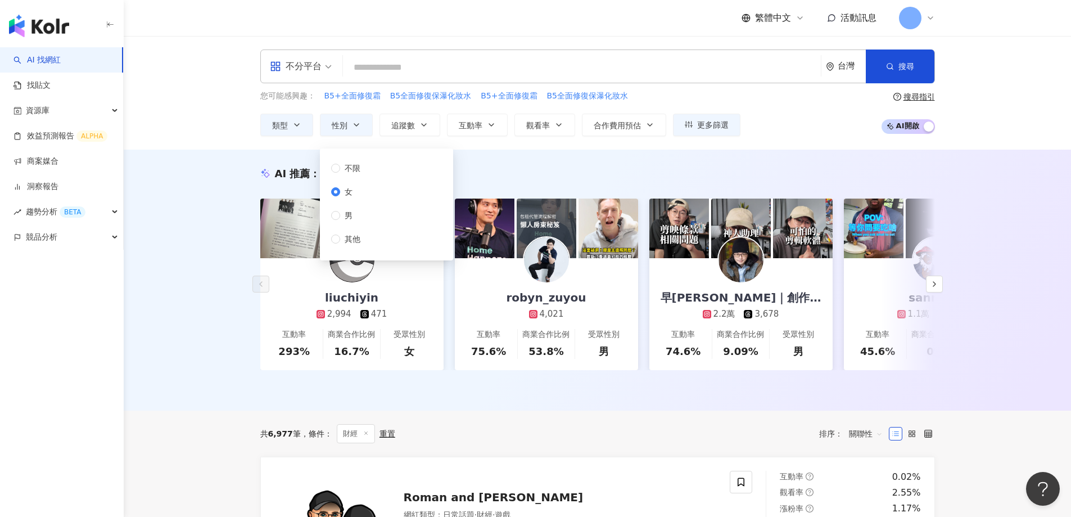
click at [246, 164] on div "AI 推薦 ： 精選優質網紅 liuchiyin 2,994 471 互動率 293% 商業合作比例 16.7% 受眾性別 女 robyn_zuyou 4,0…" at bounding box center [597, 280] width 947 height 261
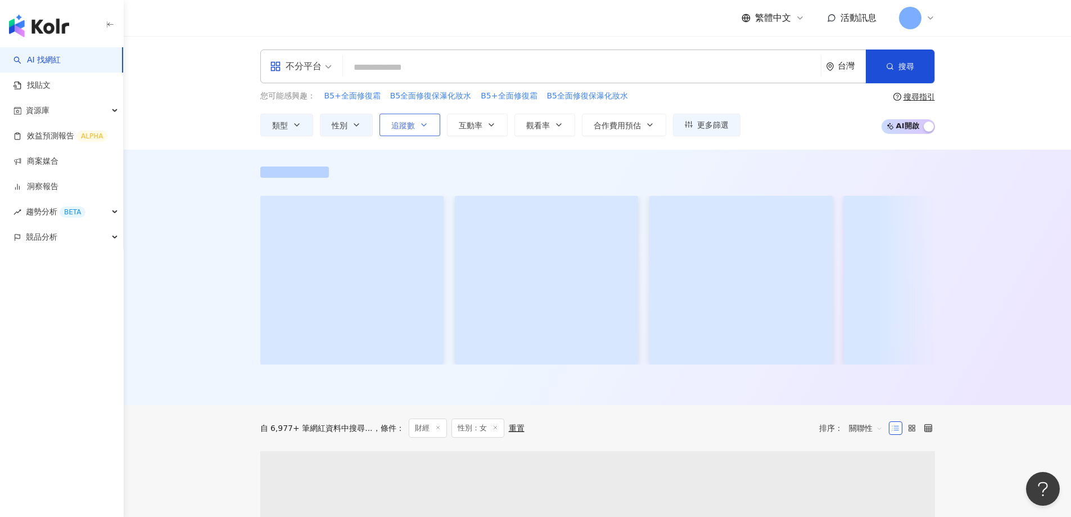
click at [405, 125] on span "追蹤數" at bounding box center [403, 125] width 24 height 9
type input "*"
type input "*******"
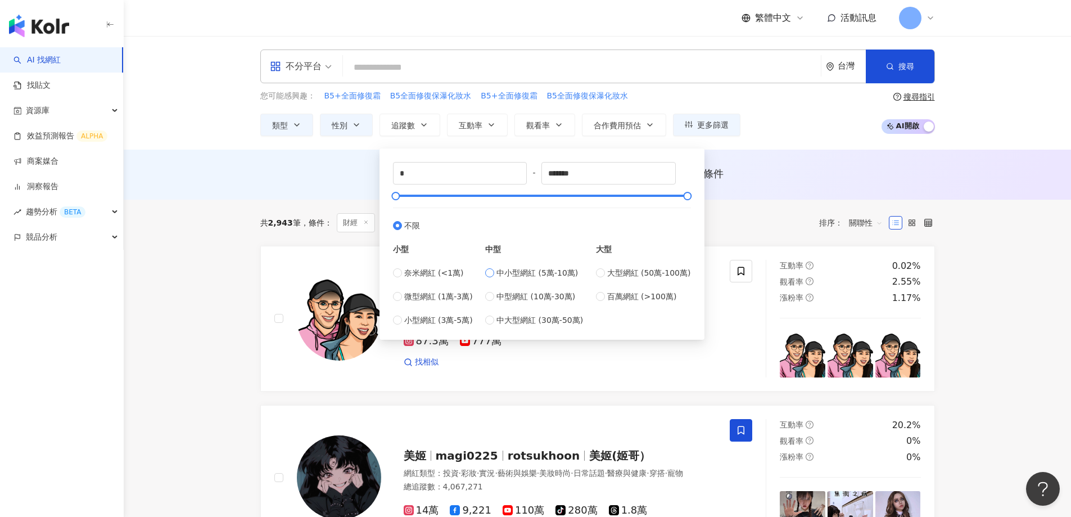
type input "*****"
click at [276, 215] on div "共 2,943 筆 條件 ： 財經 性別：女 重置" at bounding box center [356, 222] width 192 height 19
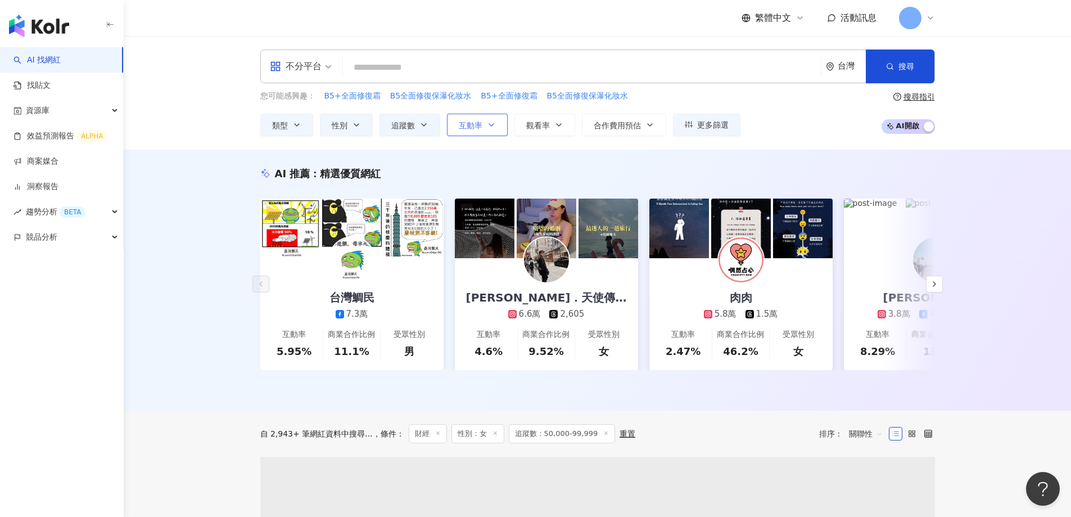
click at [479, 129] on span "互動率" at bounding box center [471, 125] width 24 height 9
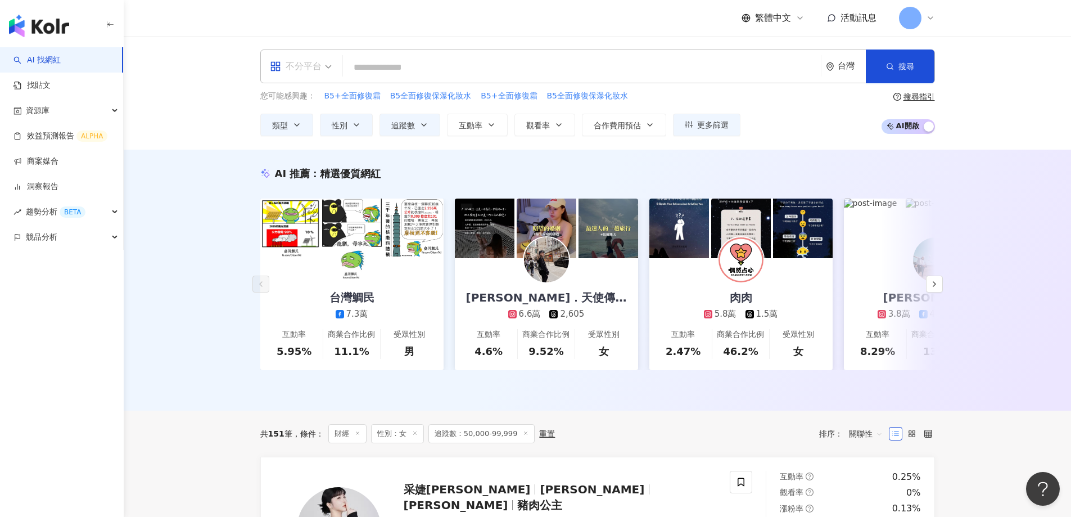
click at [306, 65] on div "不分平台" at bounding box center [296, 66] width 52 height 18
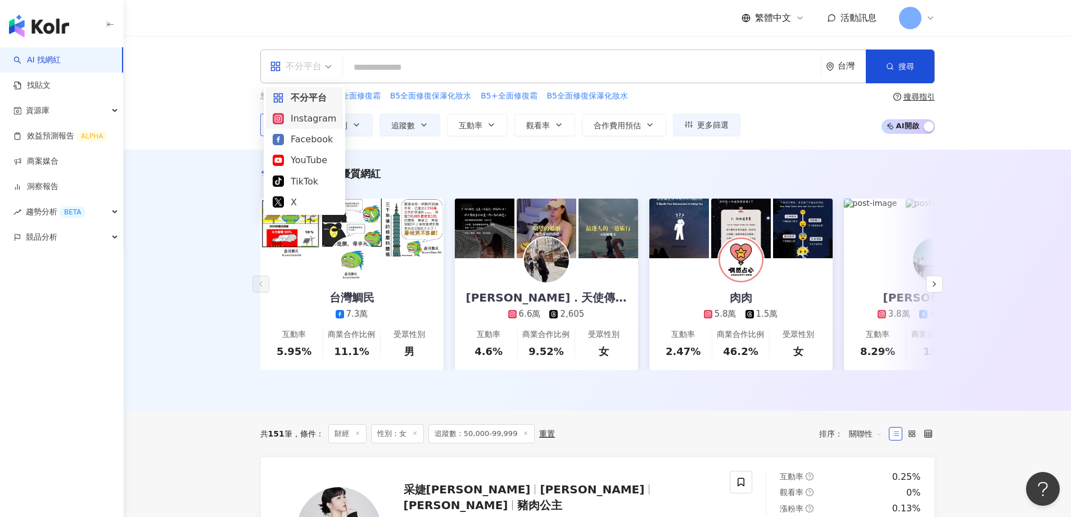
click at [294, 121] on div "Instagram" at bounding box center [305, 118] width 64 height 14
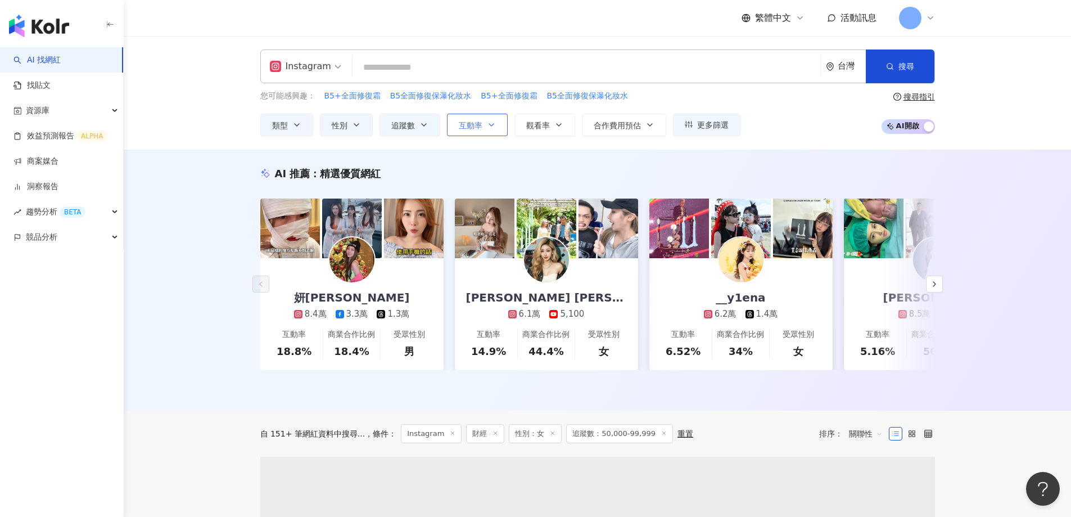
click at [475, 126] on span "互動率" at bounding box center [471, 125] width 24 height 9
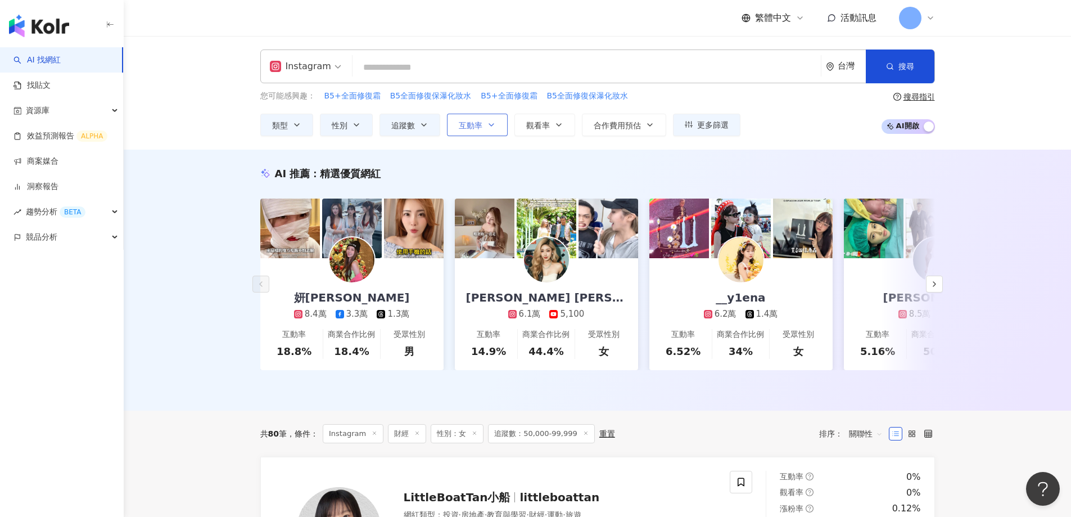
click at [470, 132] on button "互動率" at bounding box center [477, 125] width 61 height 22
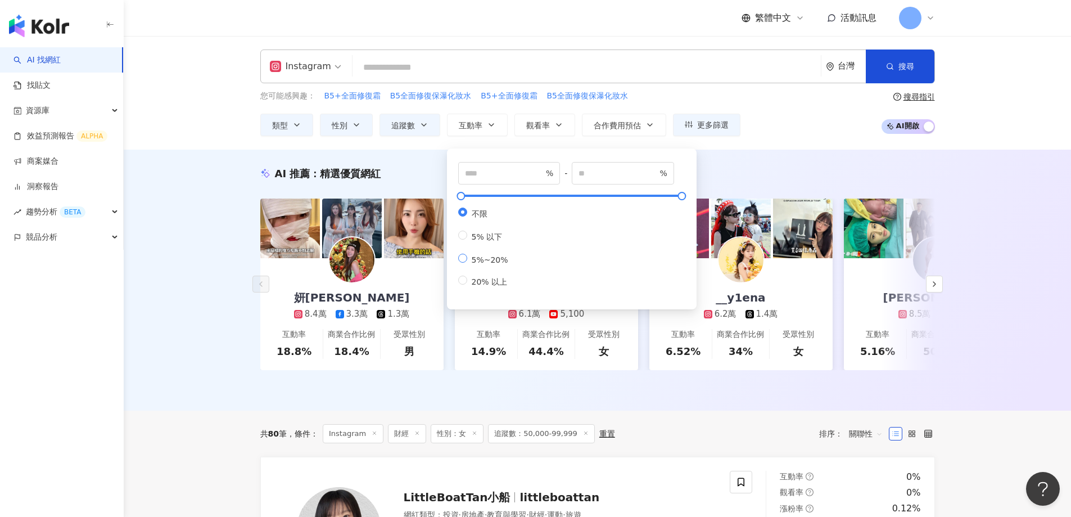
click at [485, 263] on span "5%~20%" at bounding box center [490, 259] width 46 height 9
type input "*"
type input "**"
drag, startPoint x: 482, startPoint y: 178, endPoint x: 409, endPoint y: 176, distance: 73.1
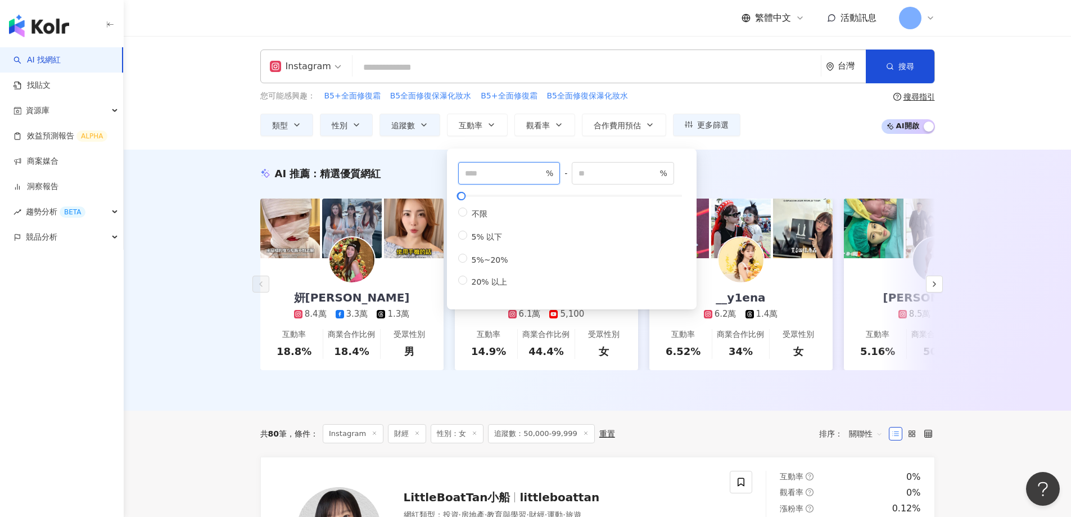
type input "*"
click at [223, 185] on div "AI 推薦 ： 精選優質網紅 妍甄Mika 8.4萬 3.3萬 1.3萬 互動率 18.8% 商業合作比例 18.4% 受眾性別 男 Chen yu an 6…" at bounding box center [597, 280] width 947 height 261
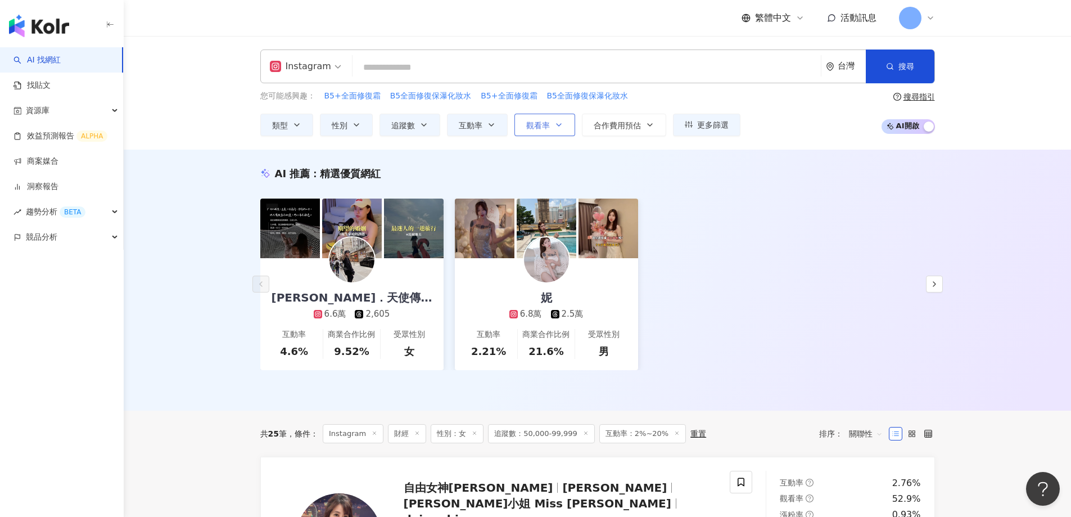
click at [565, 131] on button "觀看率" at bounding box center [545, 125] width 61 height 22
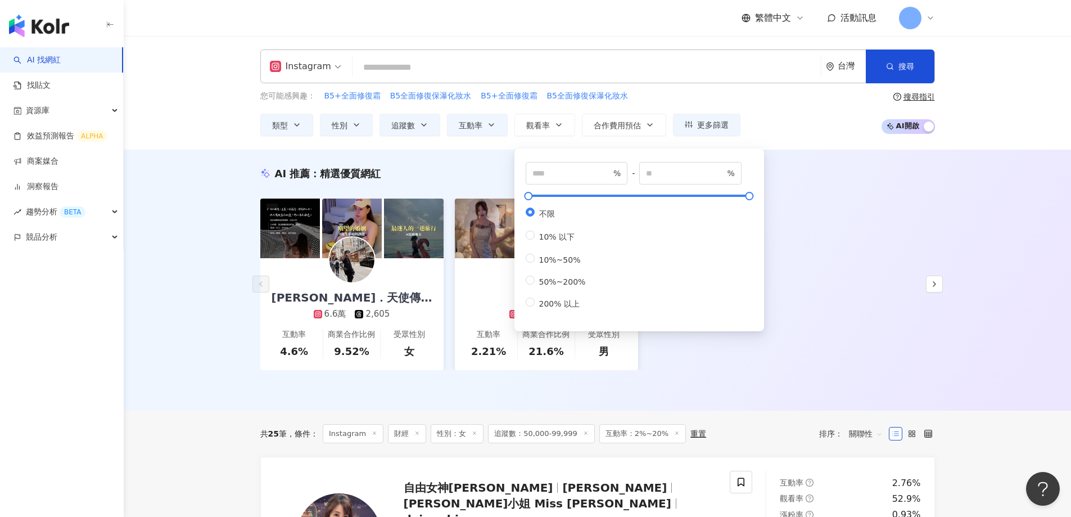
drag, startPoint x: 757, startPoint y: 127, endPoint x: 727, endPoint y: 126, distance: 29.8
click at [756, 127] on div "您可能感興趣： B5+全面修復霜 B5全面修復保瀑化妝水 B5+全面修復霜 B5全面修復保瀑化妝水 類型 性別 追蹤數 互動率 觀看率 合作費用預估 更多篩選…" at bounding box center [597, 113] width 675 height 46
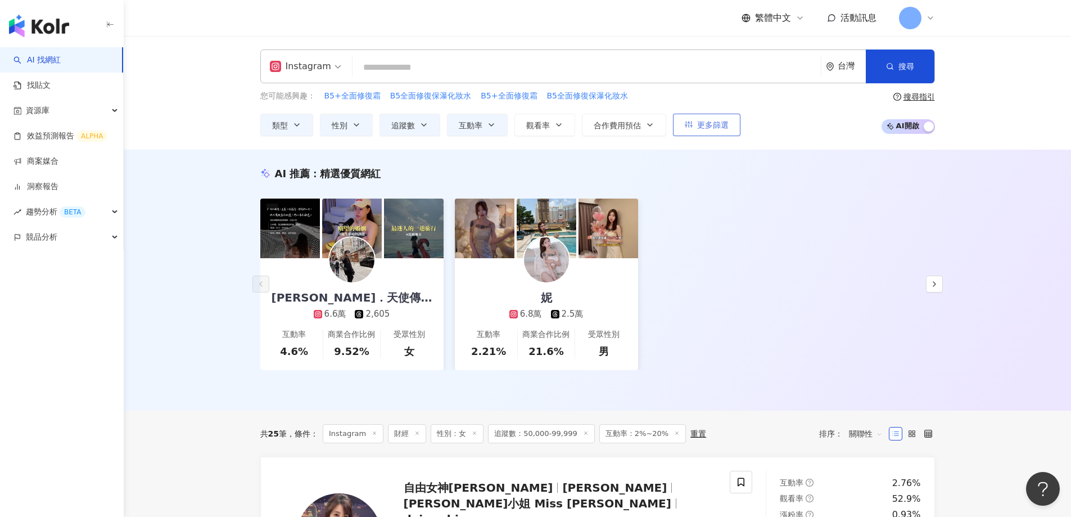
click at [718, 126] on span "更多篩選" at bounding box center [712, 124] width 31 height 9
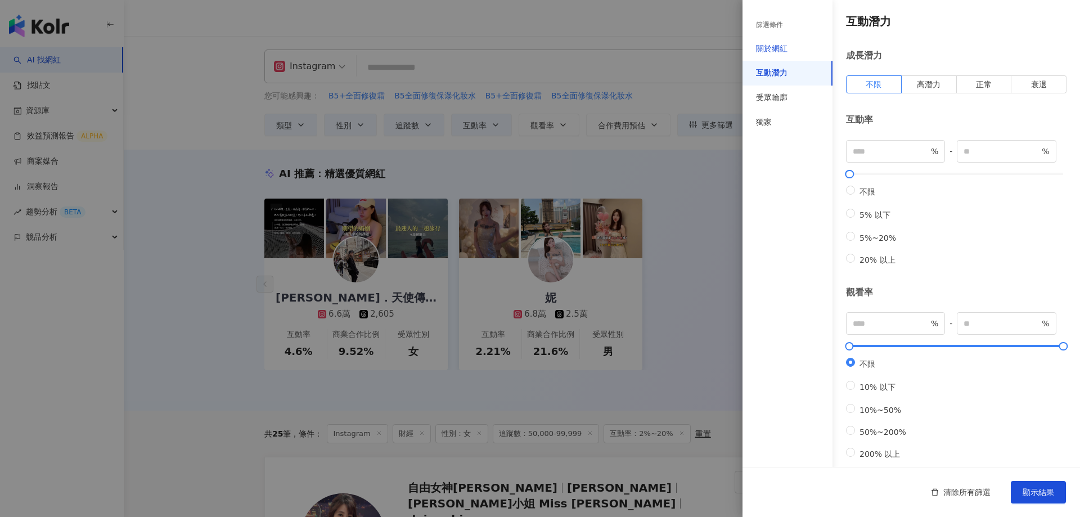
click at [786, 51] on div "關於網紅" at bounding box center [771, 48] width 31 height 11
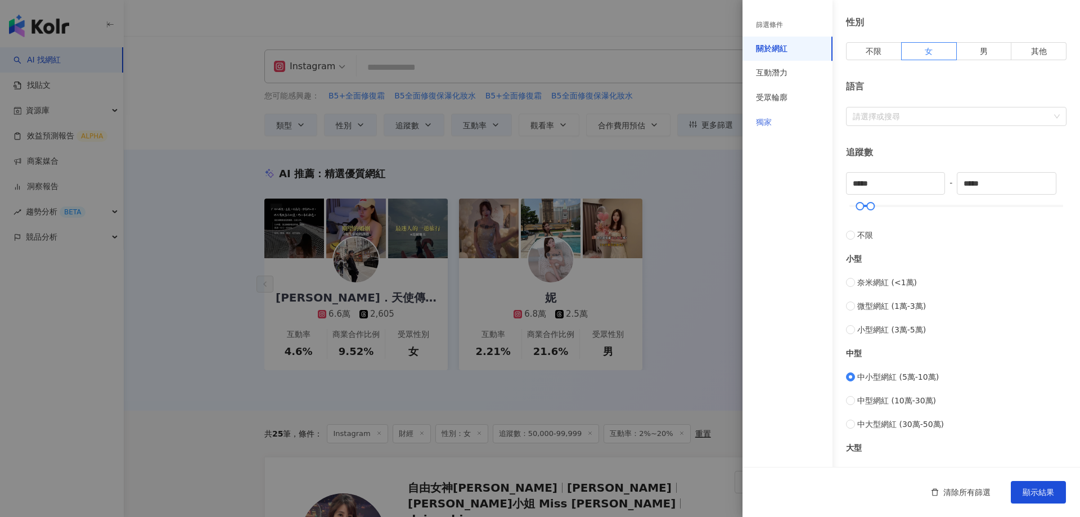
scroll to position [52, 0]
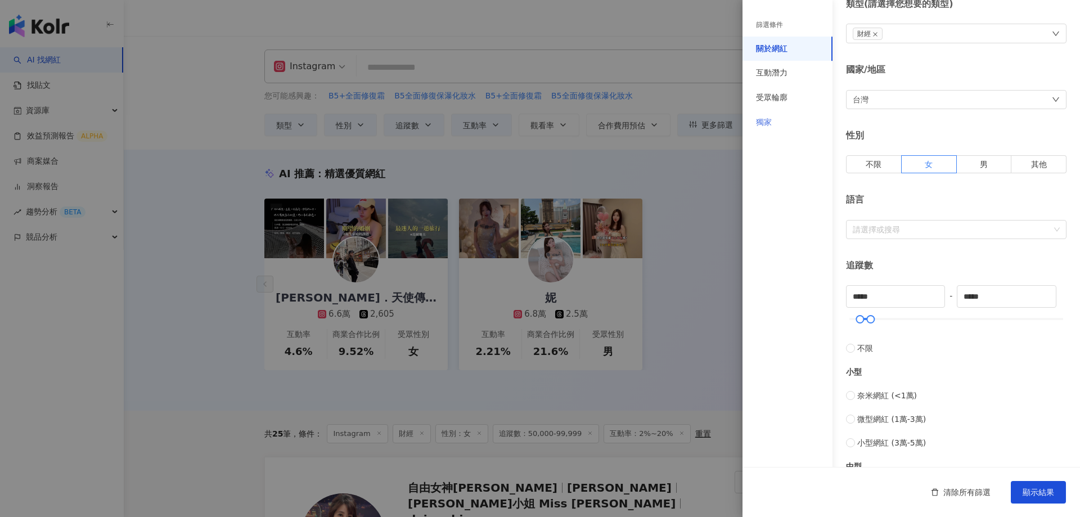
click at [775, 124] on div "獨家" at bounding box center [787, 122] width 90 height 25
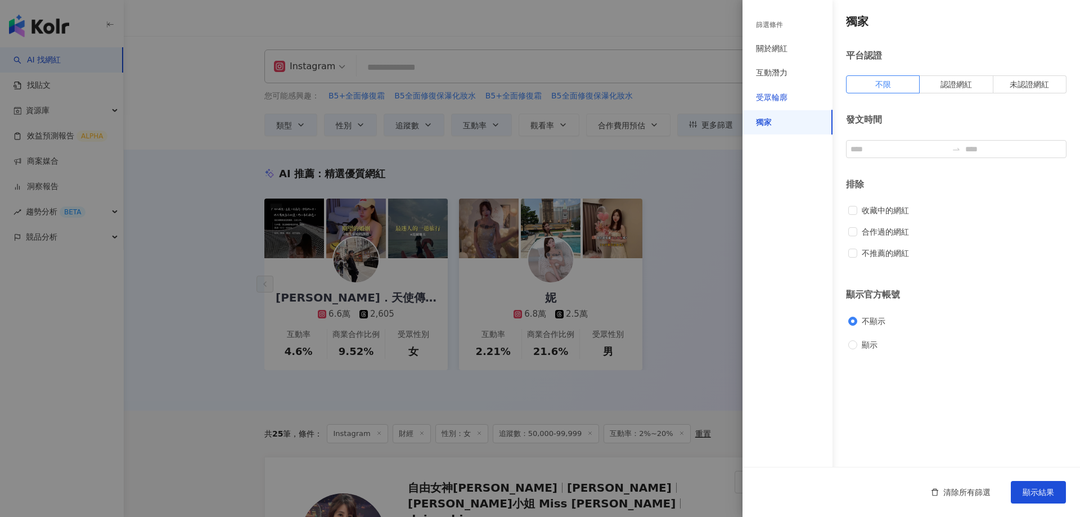
click at [786, 94] on div "受眾輪廓" at bounding box center [771, 97] width 31 height 11
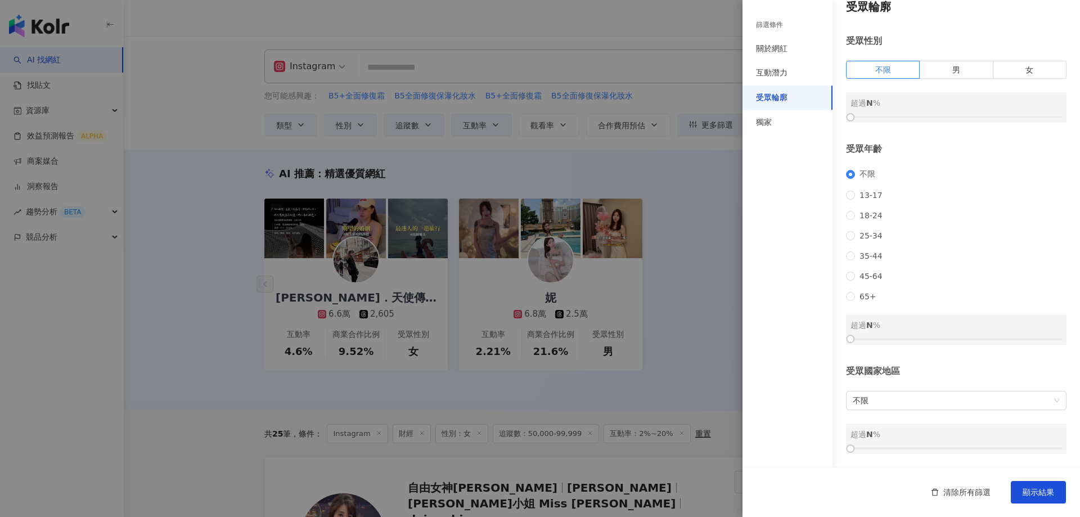
scroll to position [29, 0]
click at [873, 406] on span "不限" at bounding box center [955, 400] width 207 height 18
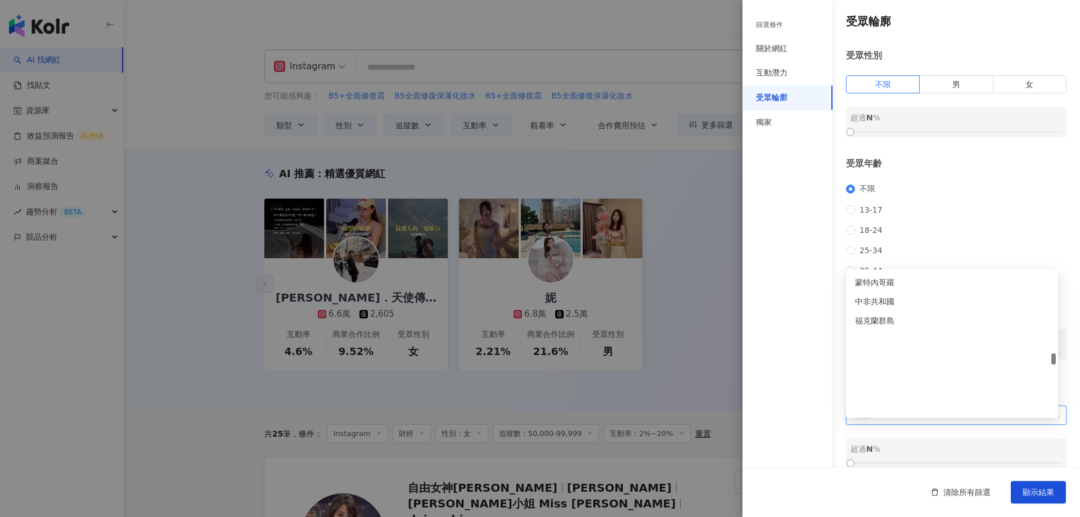
scroll to position [2429, 0]
click at [870, 301] on div "台灣" at bounding box center [952, 299] width 194 height 12
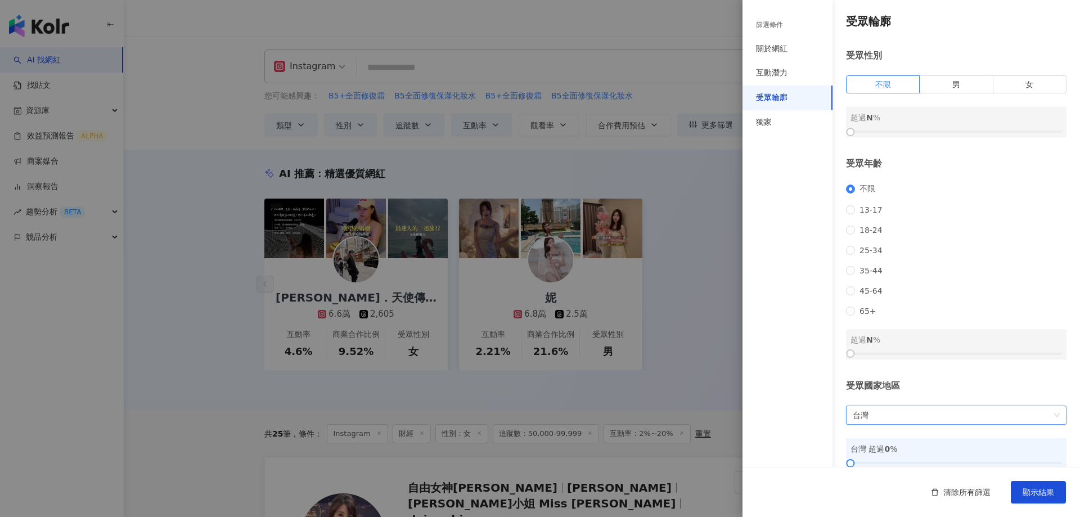
click at [756, 377] on div "篩選條件 關於網紅 互動潛力 受眾輪廓 獨家" at bounding box center [787, 264] width 90 height 503
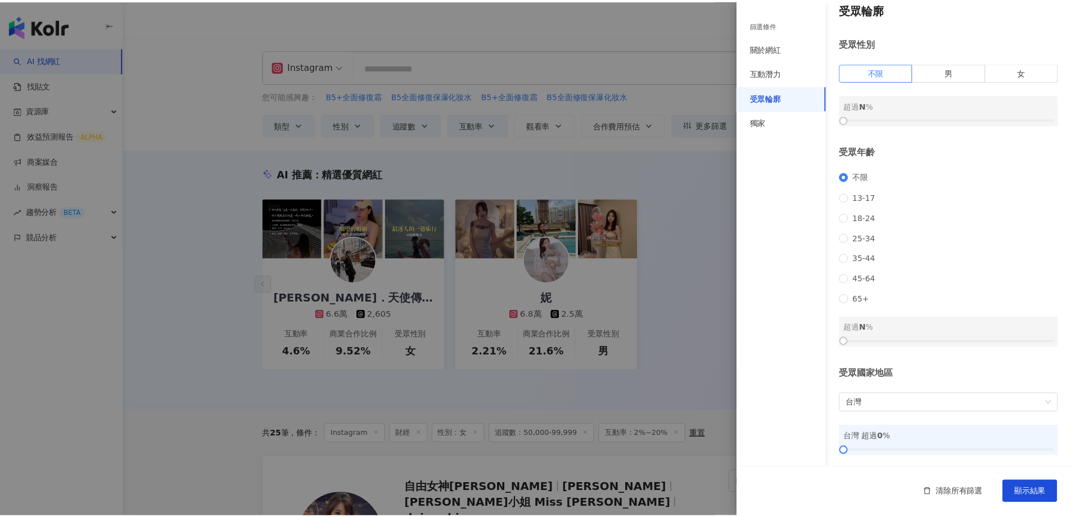
scroll to position [29, 0]
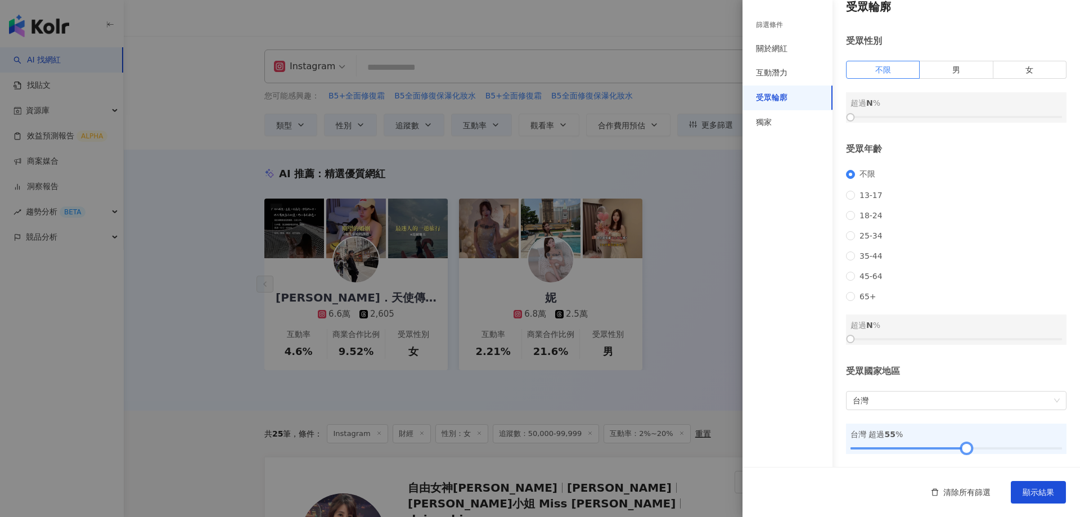
drag, startPoint x: 850, startPoint y: 449, endPoint x: 962, endPoint y: 451, distance: 111.9
click at [963, 451] on div at bounding box center [966, 448] width 6 height 6
click at [1045, 493] on span "顯示結果" at bounding box center [1037, 492] width 31 height 9
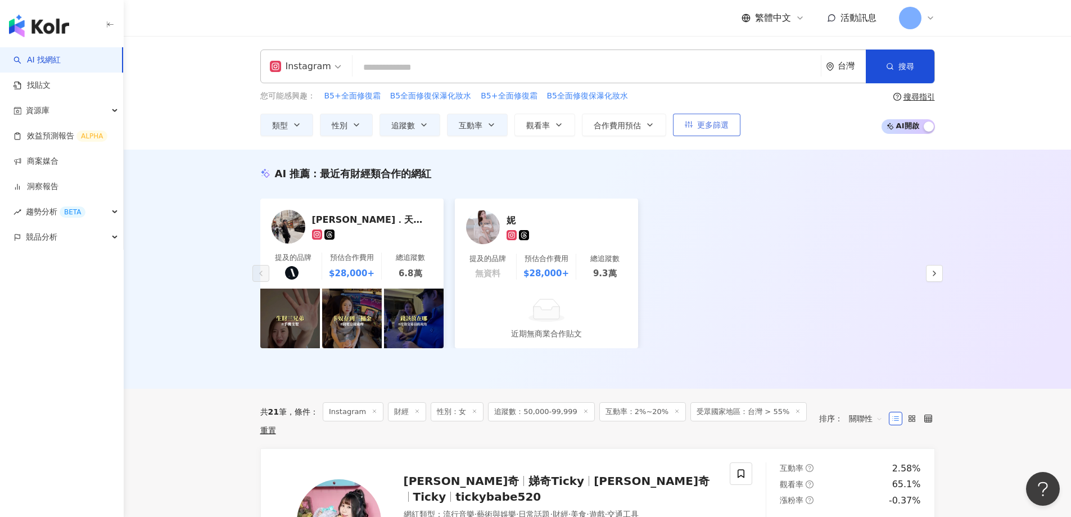
click at [712, 125] on span "更多篩選" at bounding box center [712, 124] width 31 height 9
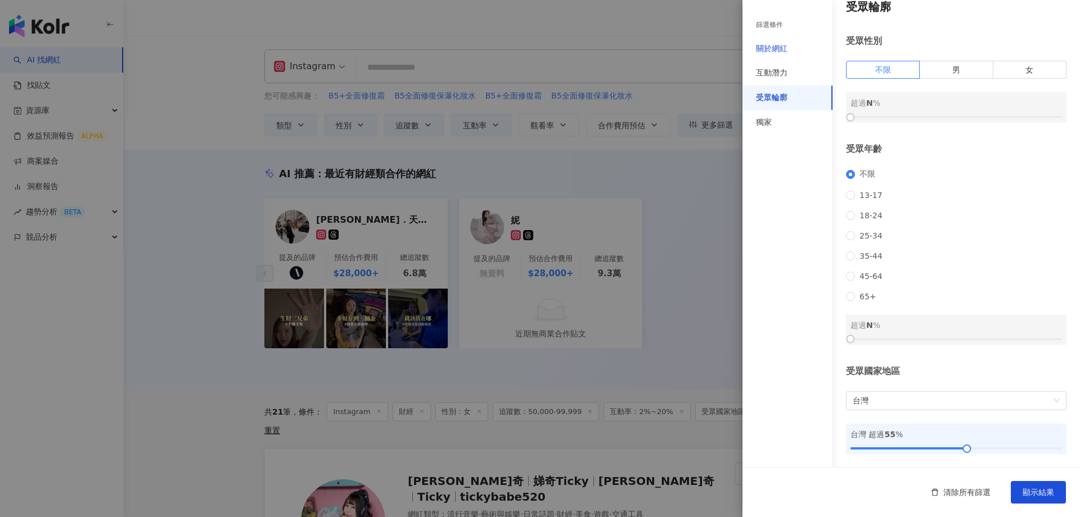
click at [770, 46] on div "關於網紅" at bounding box center [771, 48] width 31 height 11
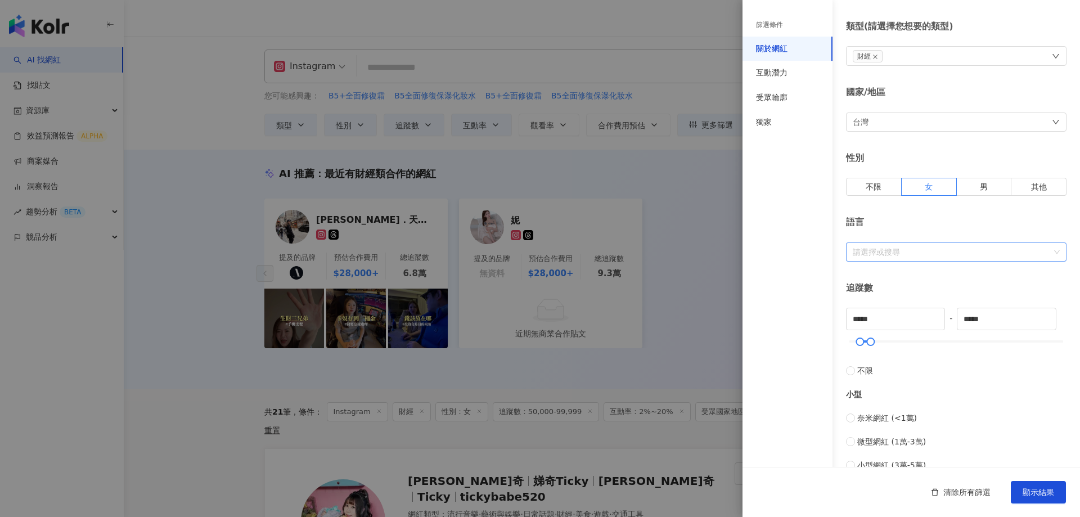
click at [872, 252] on div at bounding box center [950, 251] width 204 height 8
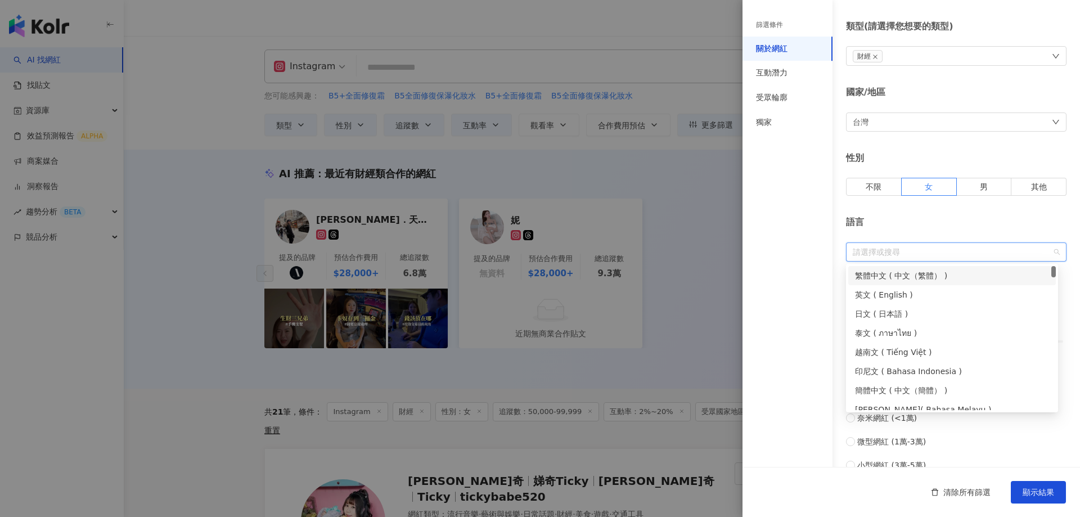
click at [900, 274] on div "繁體中文 ( 中文（繁體） )" at bounding box center [952, 275] width 194 height 12
click at [1046, 483] on button "顯示結果" at bounding box center [1037, 492] width 55 height 22
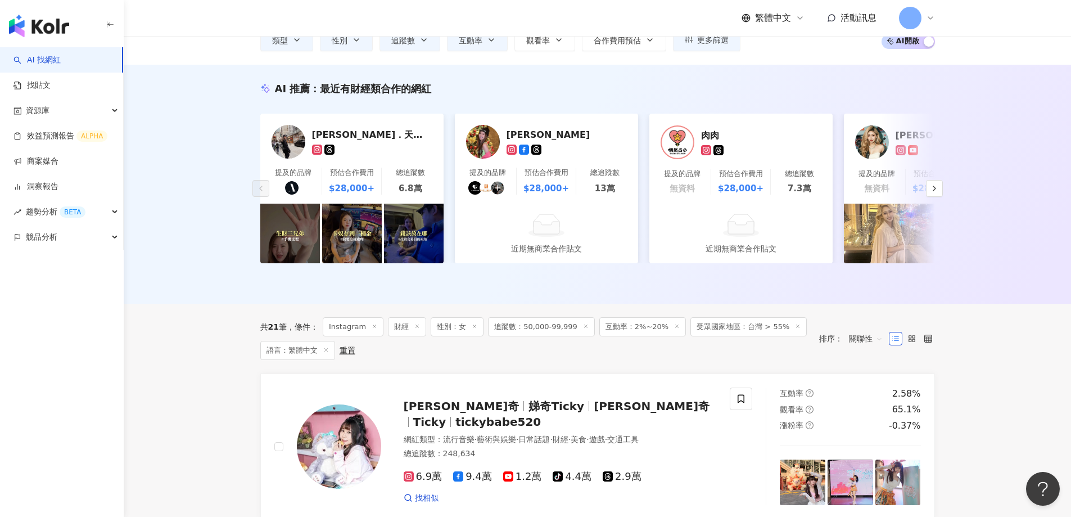
scroll to position [281, 0]
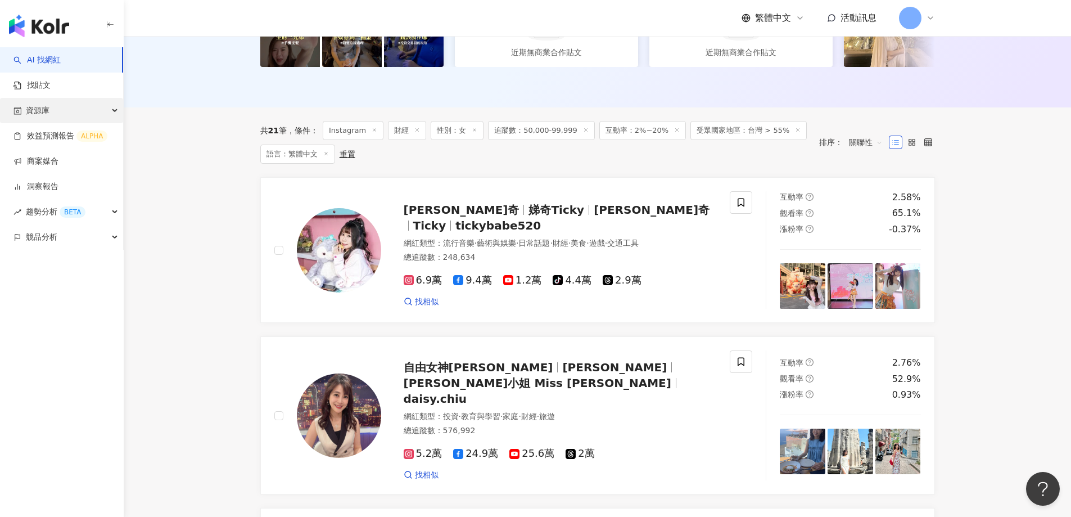
click at [44, 112] on span "資源庫" at bounding box center [38, 110] width 24 height 25
click at [51, 138] on link "網紅管理" at bounding box center [42, 135] width 31 height 11
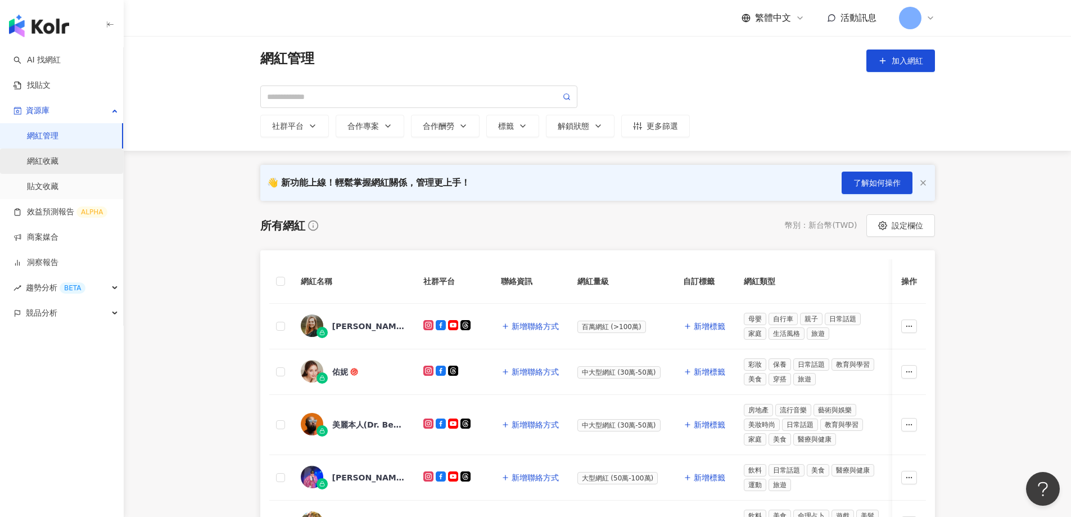
click at [38, 159] on link "網紅收藏" at bounding box center [42, 161] width 31 height 11
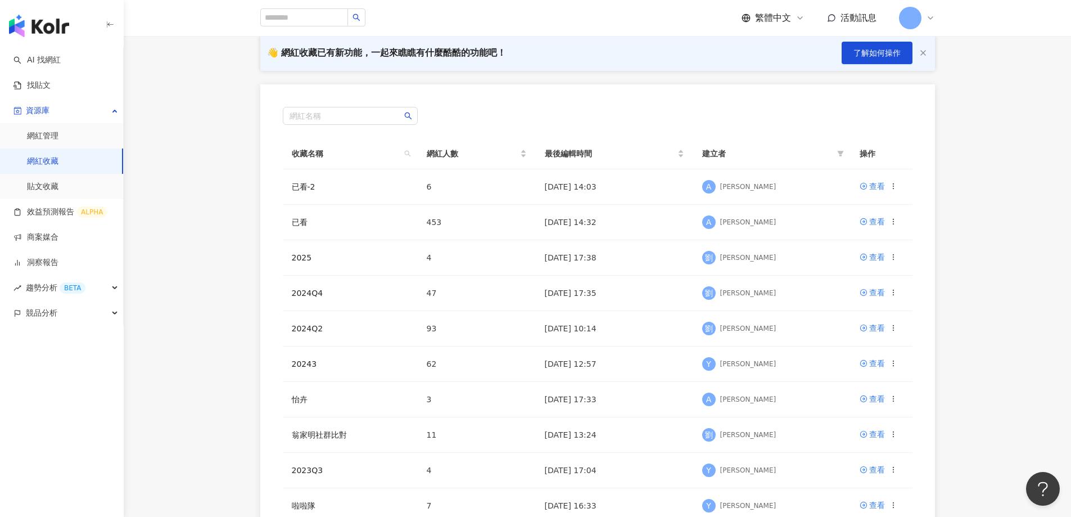
scroll to position [56, 0]
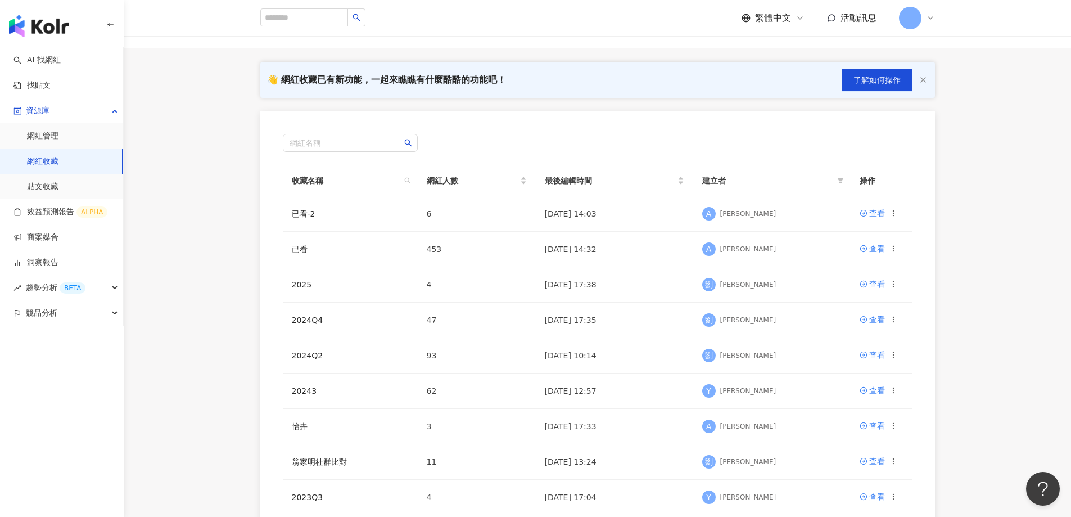
click at [1019, 253] on main "網紅收藏 建立收藏 👋 網紅收藏已有新功能，一起來瞧瞧有什麼酷酷的功能吧！ 了解如何操作 網紅名稱 收藏名稱 網紅人數 最後編輯時間 建立者 操作 已看-2 …" at bounding box center [597, 294] width 947 height 629
click at [877, 247] on div "查看" at bounding box center [877, 248] width 16 height 12
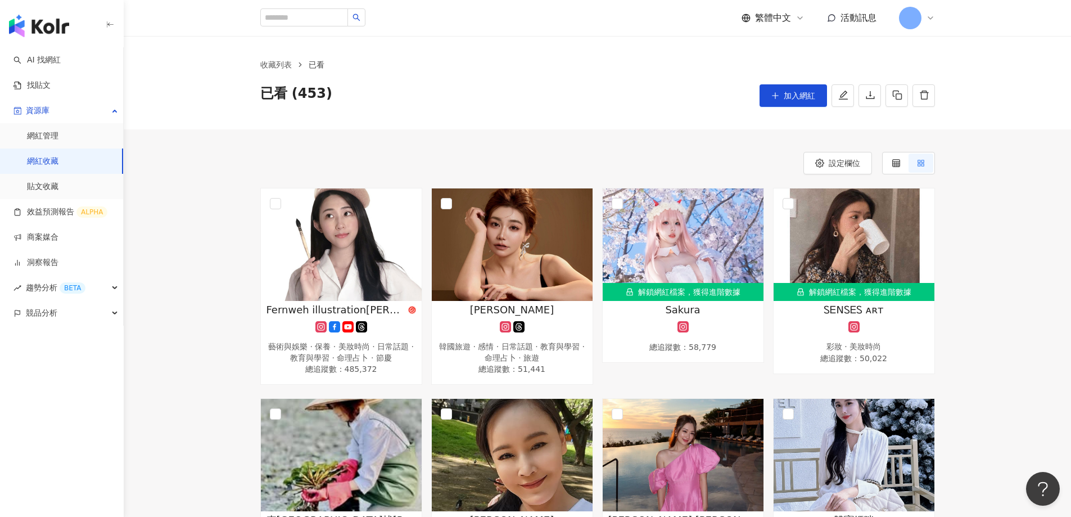
scroll to position [56, 0]
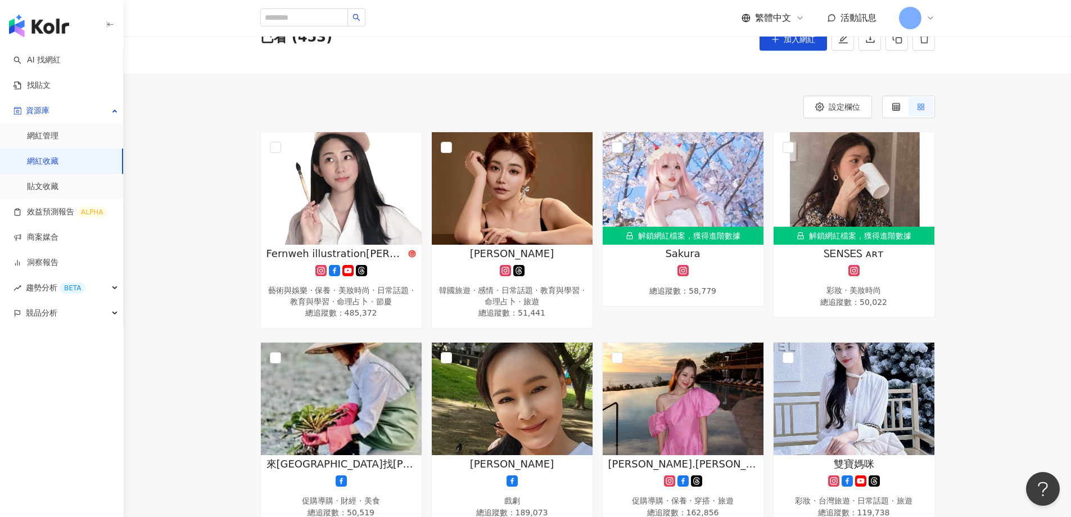
click at [52, 156] on link "網紅收藏" at bounding box center [42, 161] width 31 height 11
click at [41, 136] on link "網紅管理" at bounding box center [42, 135] width 31 height 11
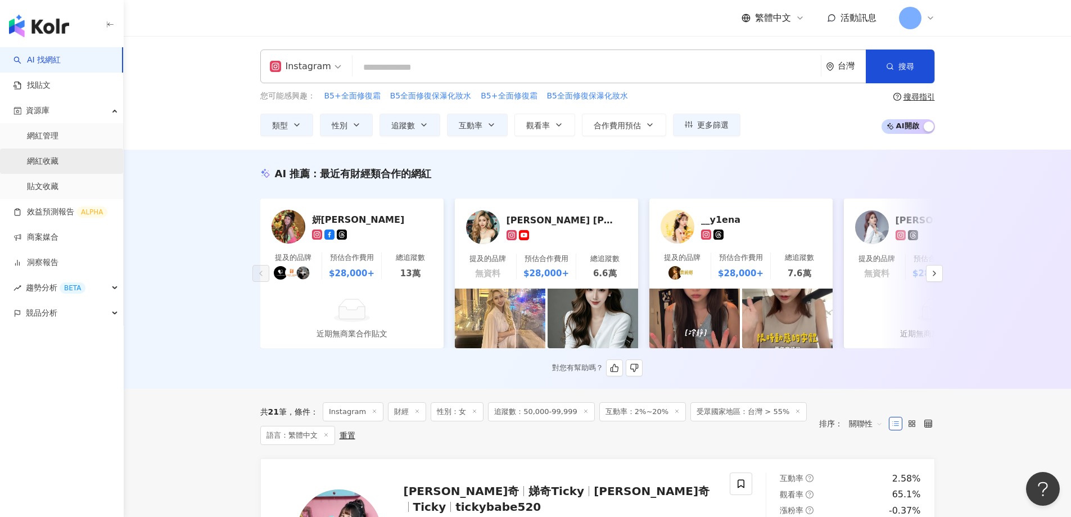
click at [44, 156] on link "網紅收藏" at bounding box center [42, 161] width 31 height 11
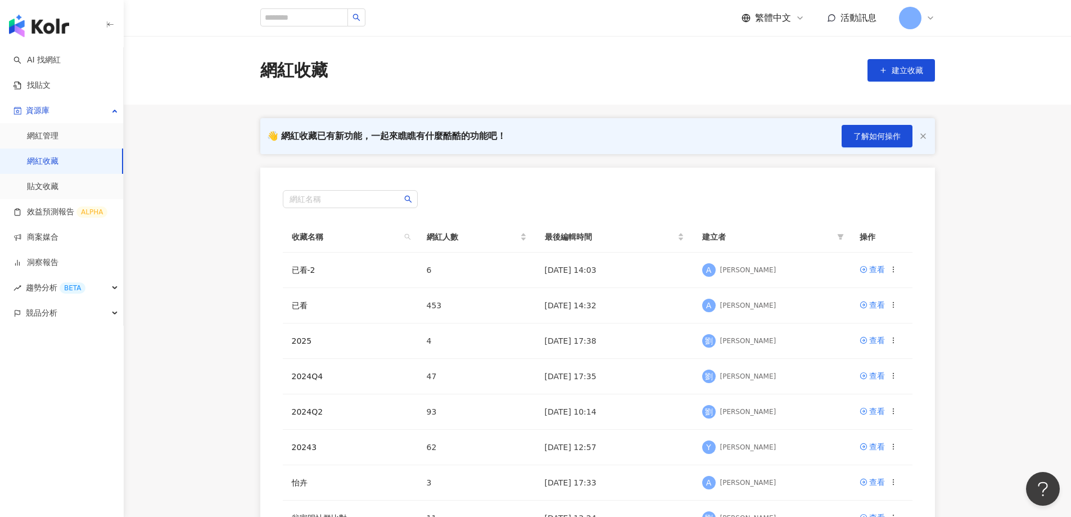
click at [40, 28] on img "button" at bounding box center [39, 26] width 60 height 22
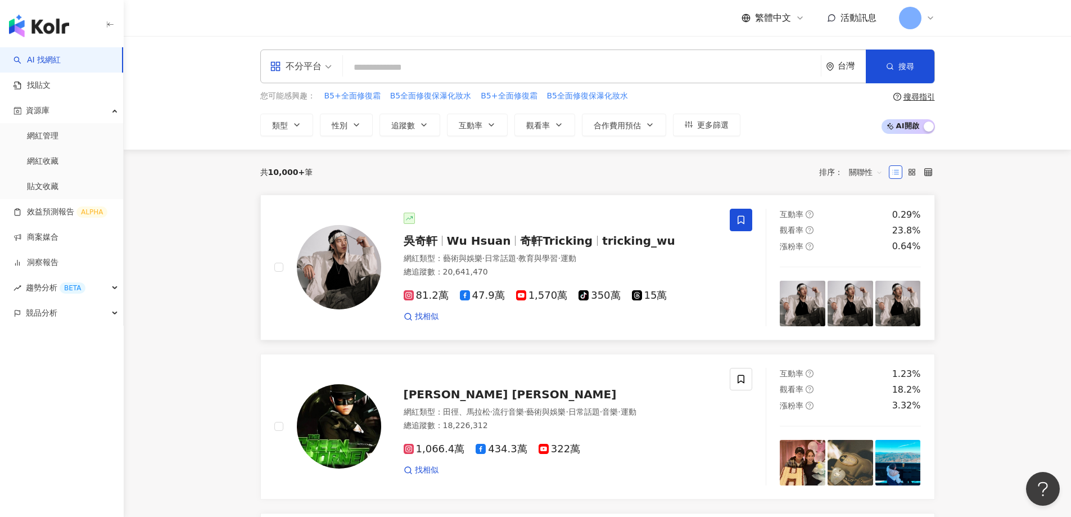
click at [446, 242] on span "吳奇軒" at bounding box center [425, 240] width 43 height 13
click at [337, 401] on img at bounding box center [339, 426] width 84 height 84
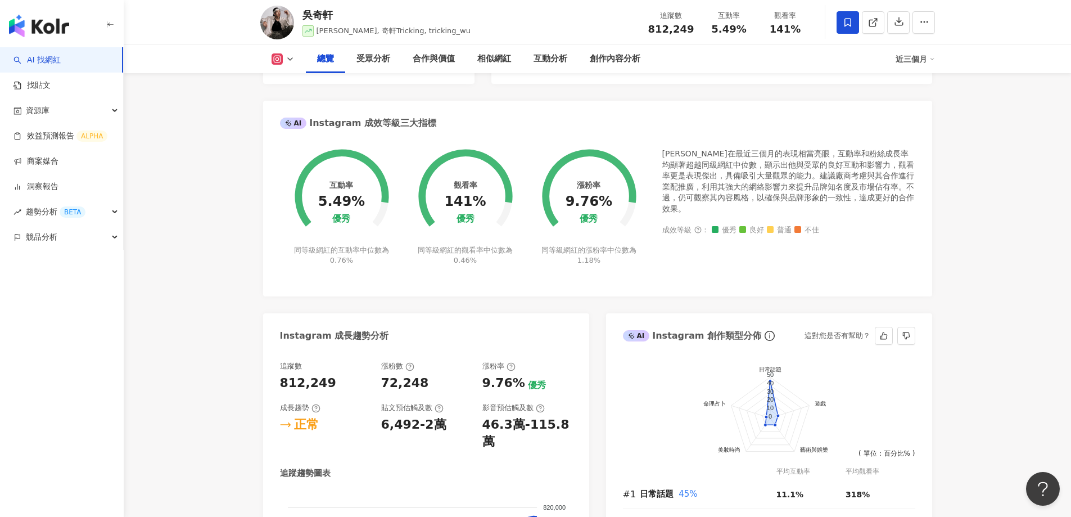
scroll to position [281, 0]
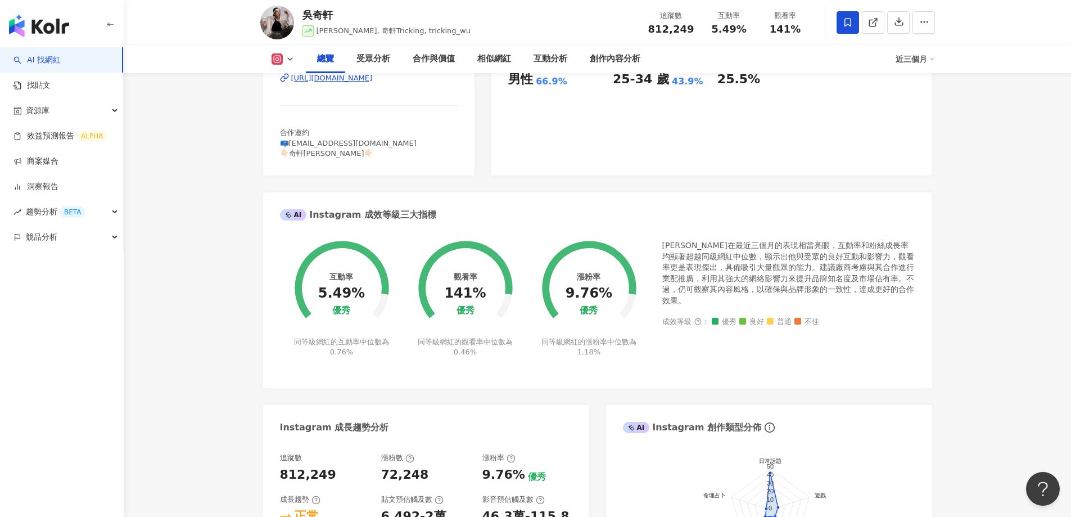
click at [53, 26] on img "button" at bounding box center [39, 26] width 60 height 22
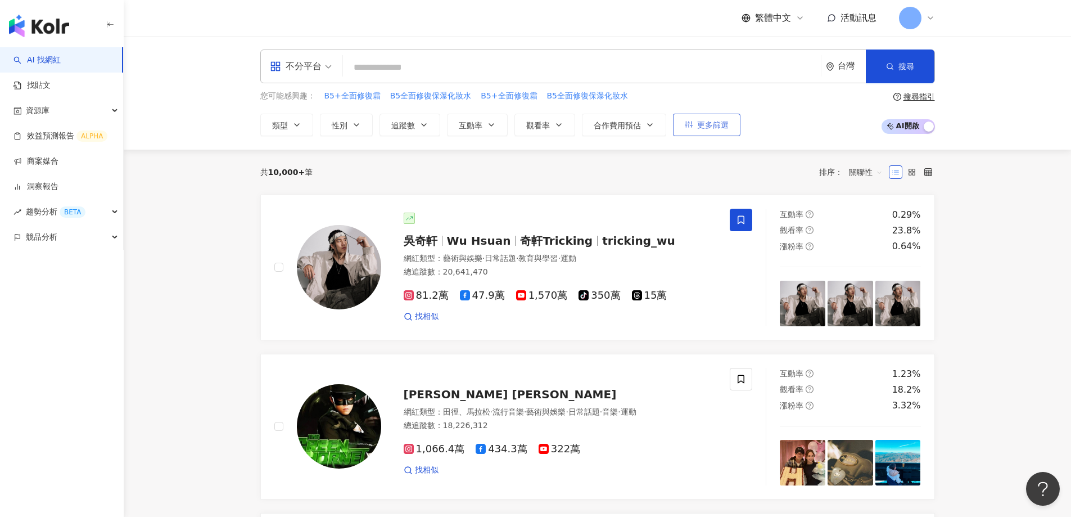
click at [698, 126] on span "更多篩選" at bounding box center [712, 124] width 31 height 9
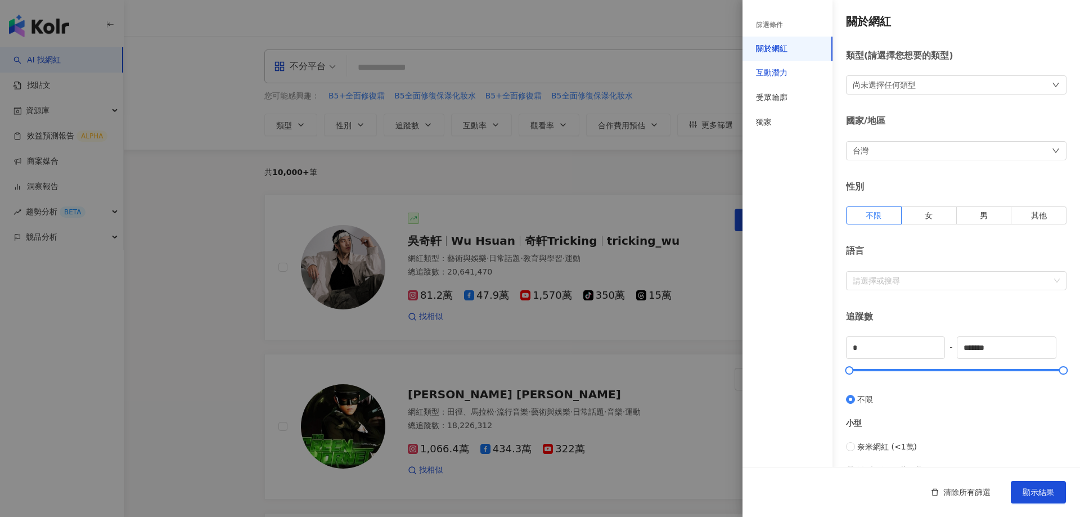
click at [773, 74] on div "互動潛力" at bounding box center [771, 72] width 31 height 11
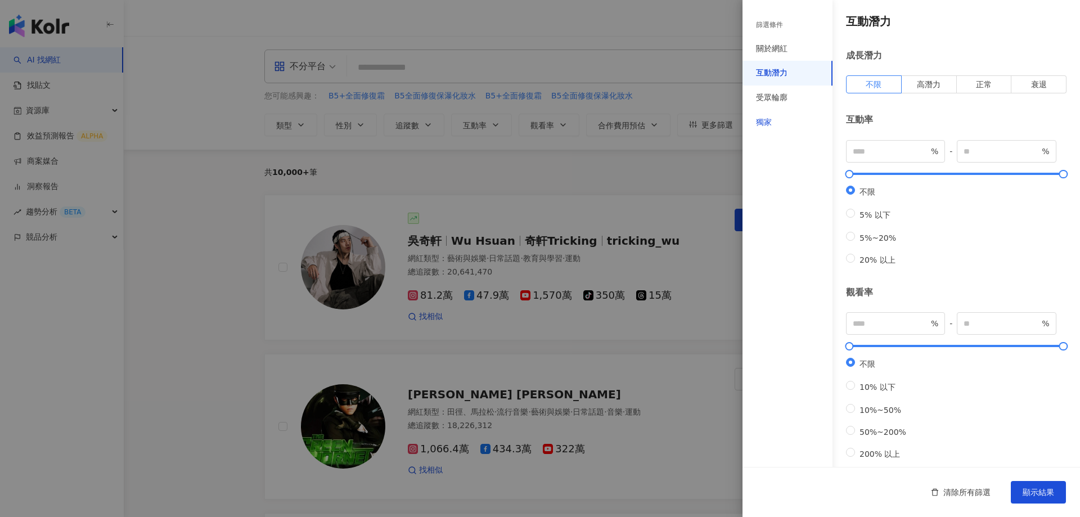
click at [764, 121] on div "獨家" at bounding box center [764, 122] width 16 height 11
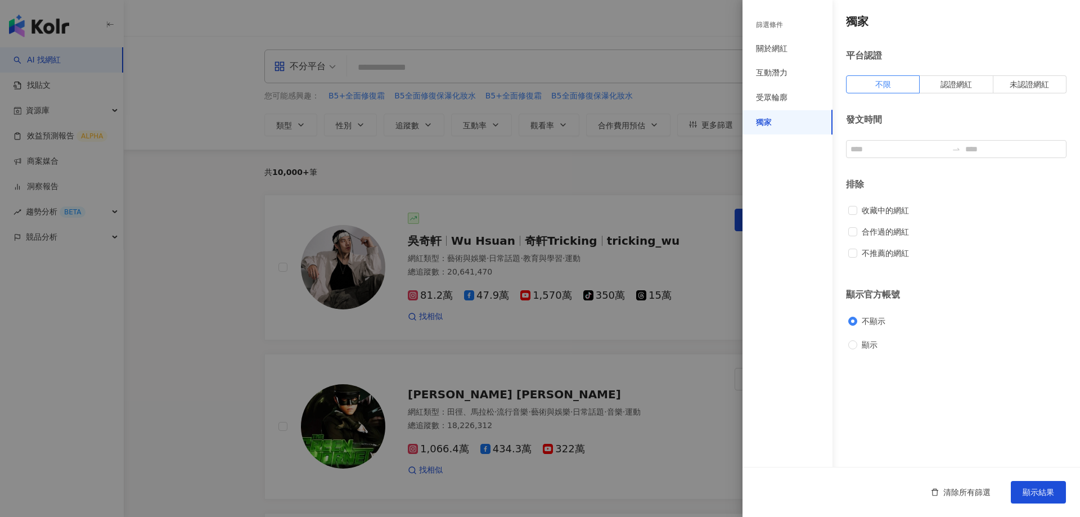
click at [193, 209] on div at bounding box center [540, 258] width 1080 height 517
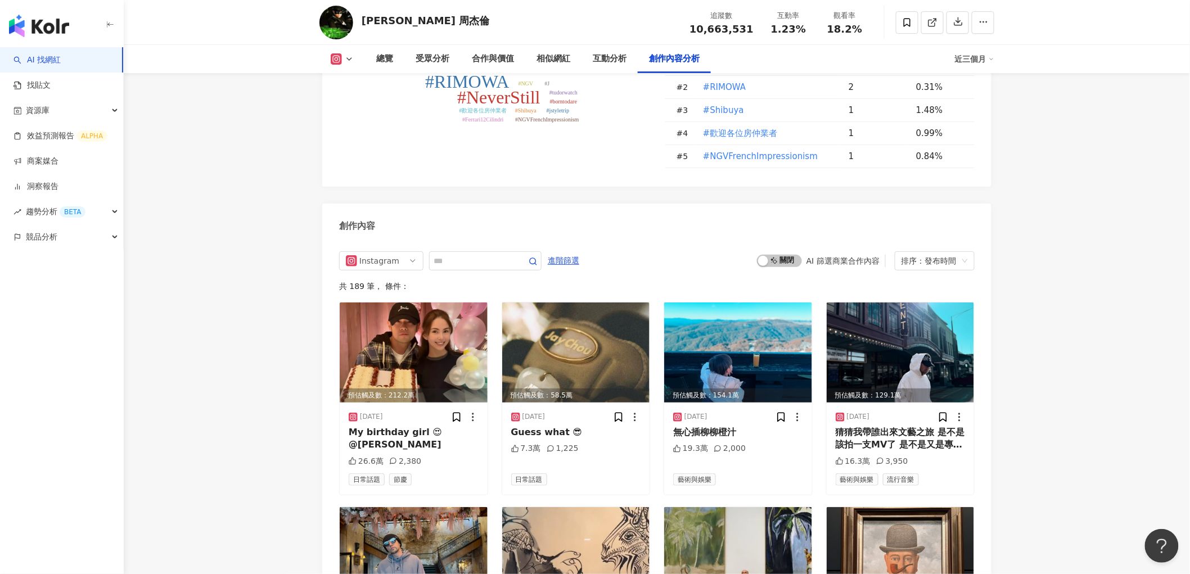
scroll to position [3374, 0]
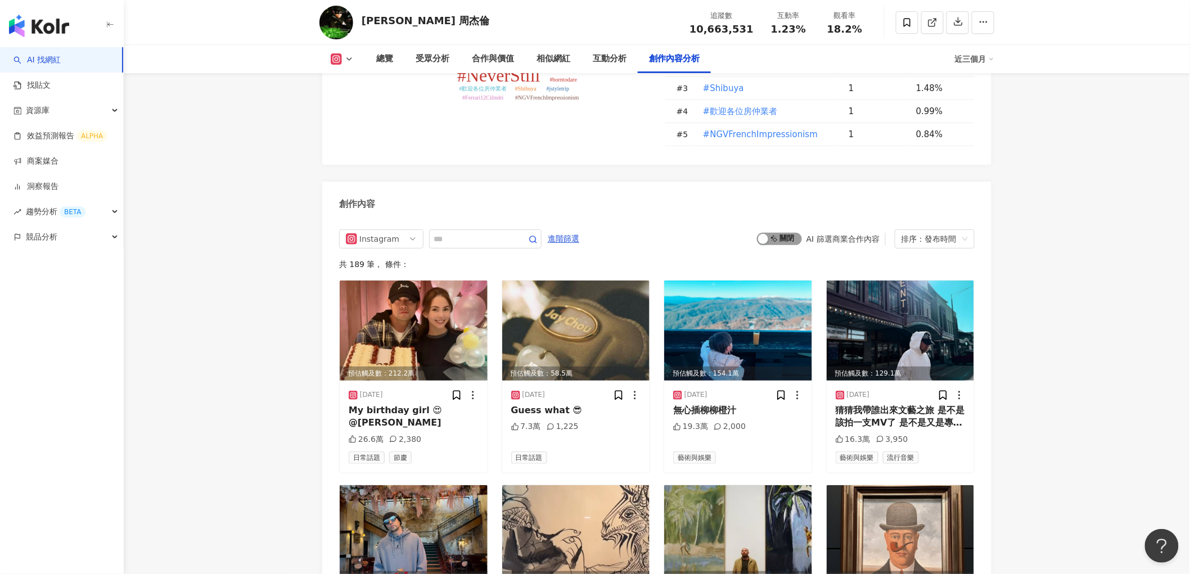
click at [768, 234] on div "button" at bounding box center [763, 239] width 10 height 10
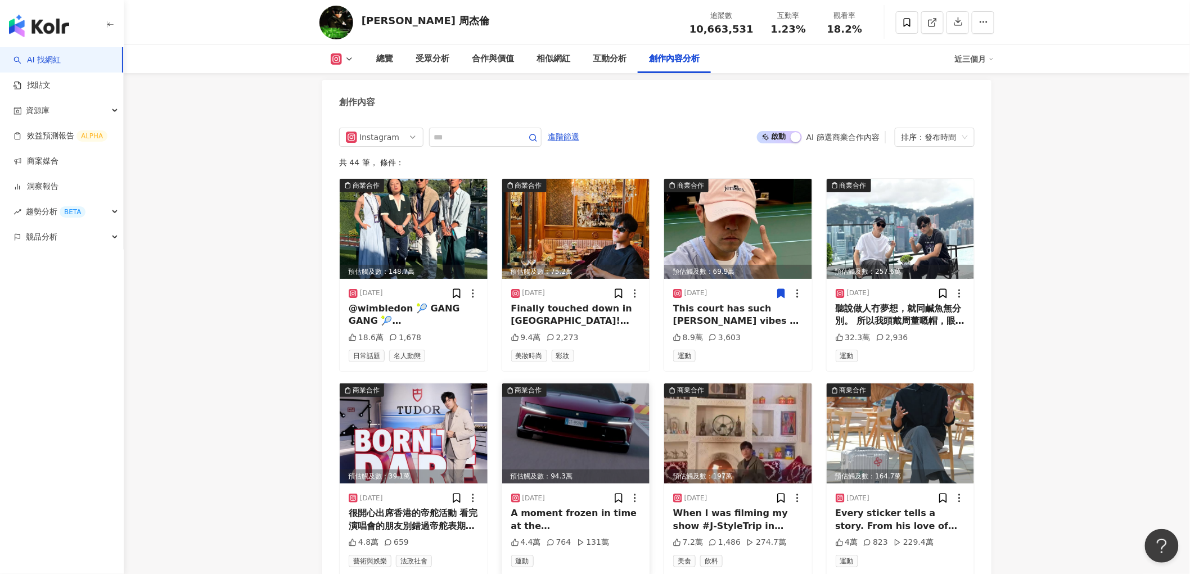
click at [602, 413] on img at bounding box center [576, 433] width 148 height 100
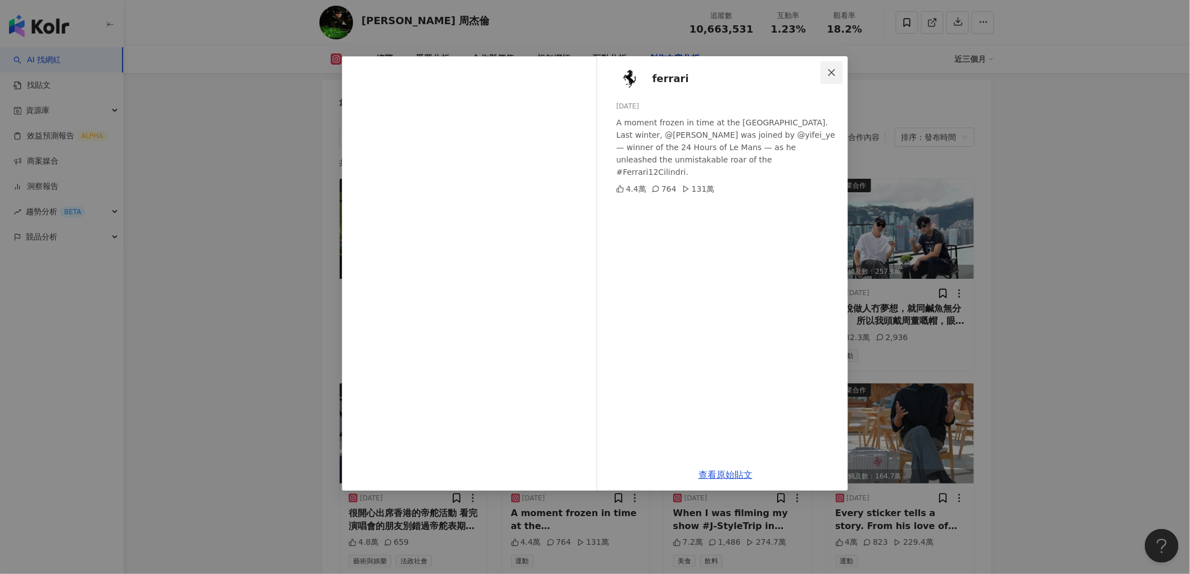
click at [832, 74] on icon "close" at bounding box center [831, 72] width 9 height 9
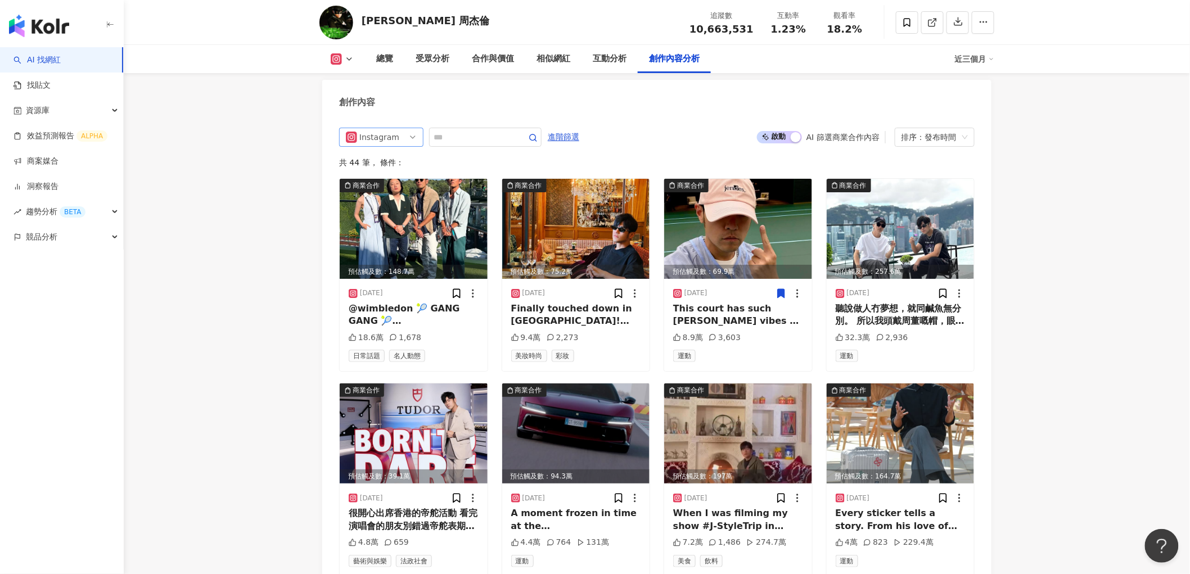
click at [396, 135] on span "Instagram" at bounding box center [381, 137] width 71 height 18
click at [373, 193] on div "Facebook" at bounding box center [380, 199] width 37 height 12
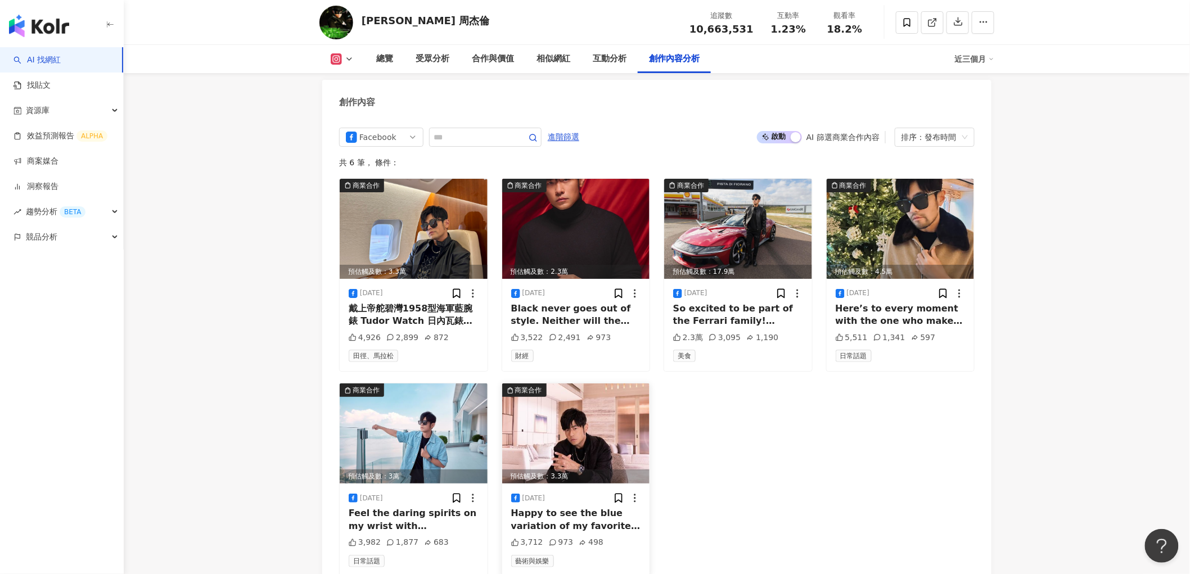
click at [543, 432] on img at bounding box center [576, 433] width 148 height 100
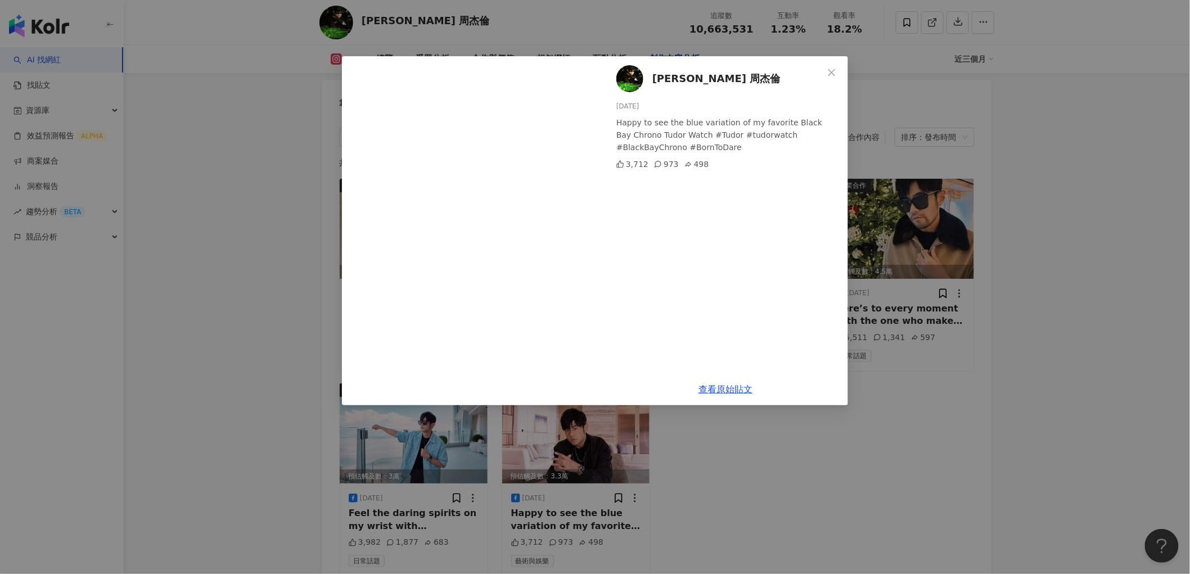
click at [833, 74] on icon "close" at bounding box center [831, 72] width 9 height 9
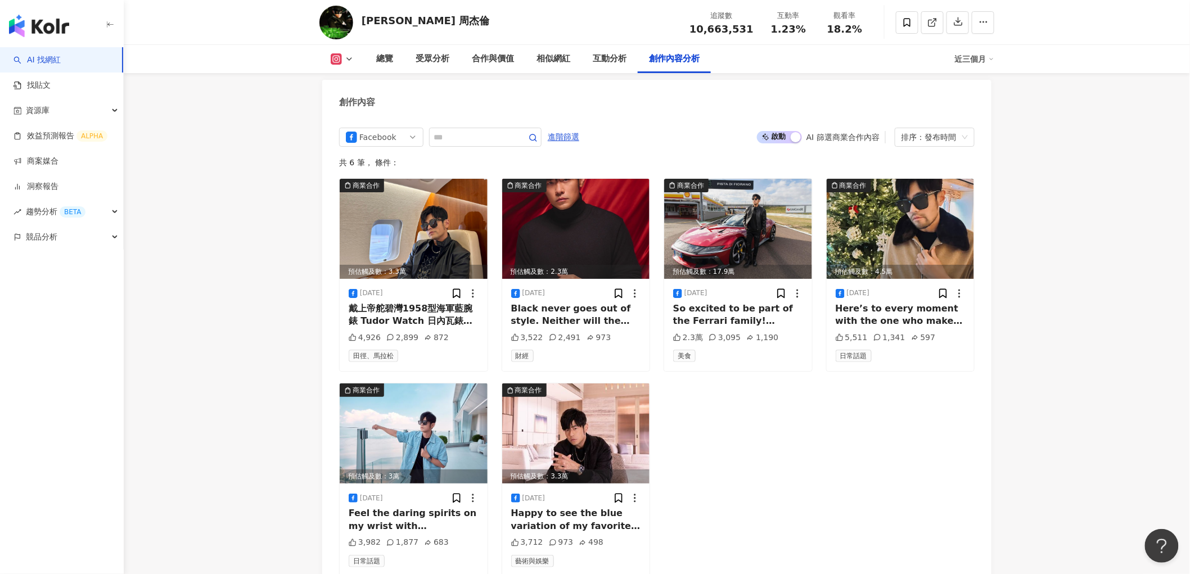
click at [51, 55] on link "AI 找網紅" at bounding box center [36, 60] width 47 height 11
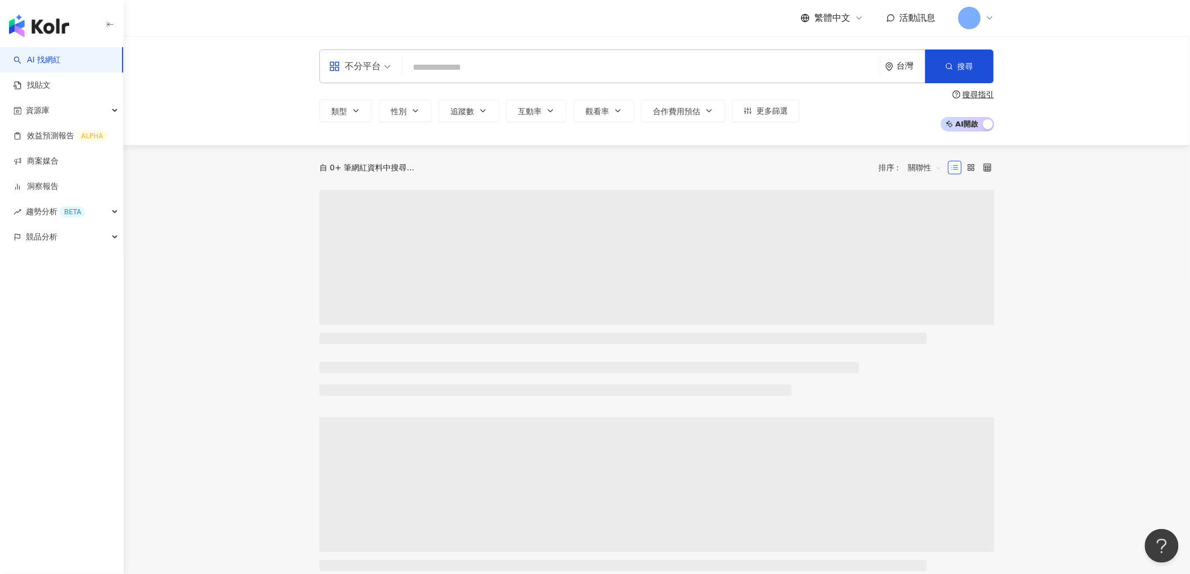
click at [443, 65] on input "search" at bounding box center [641, 67] width 469 height 21
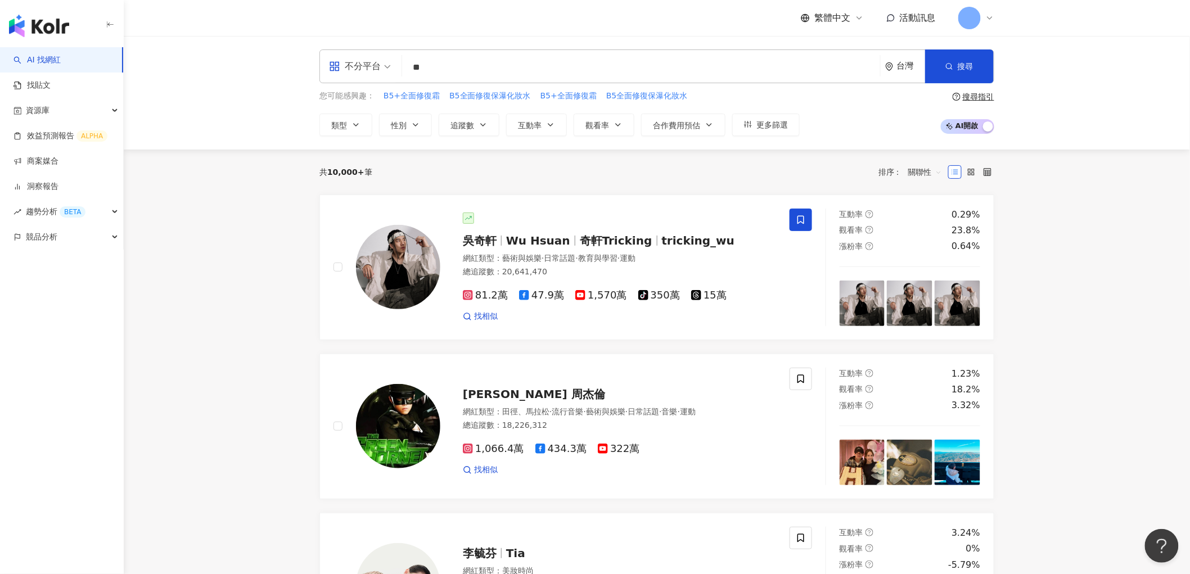
type input "*"
type input "***"
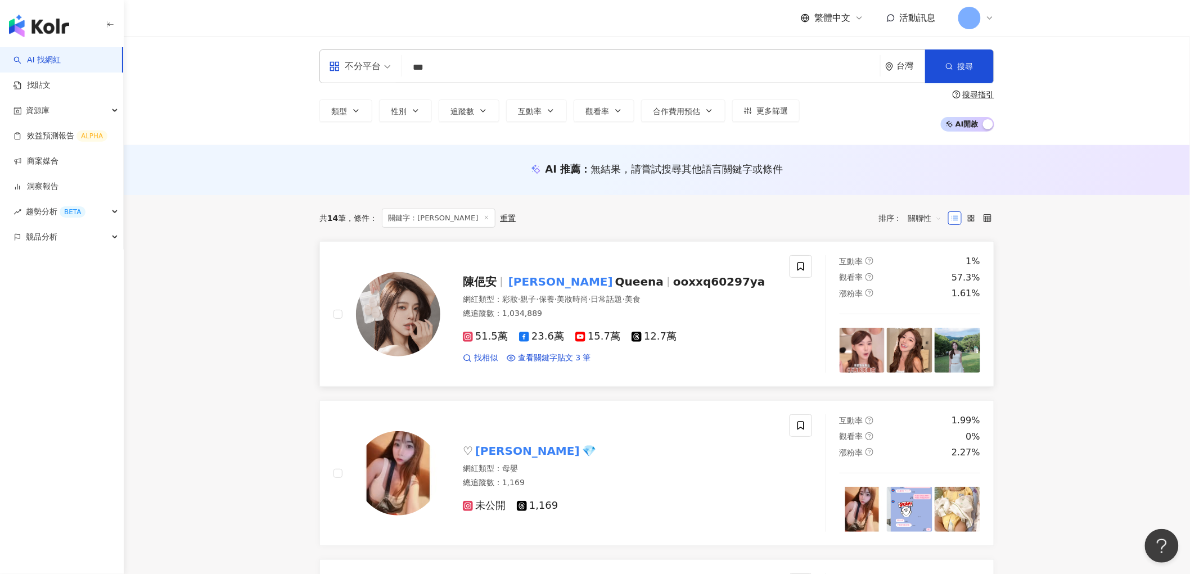
click at [363, 310] on img at bounding box center [398, 314] width 84 height 84
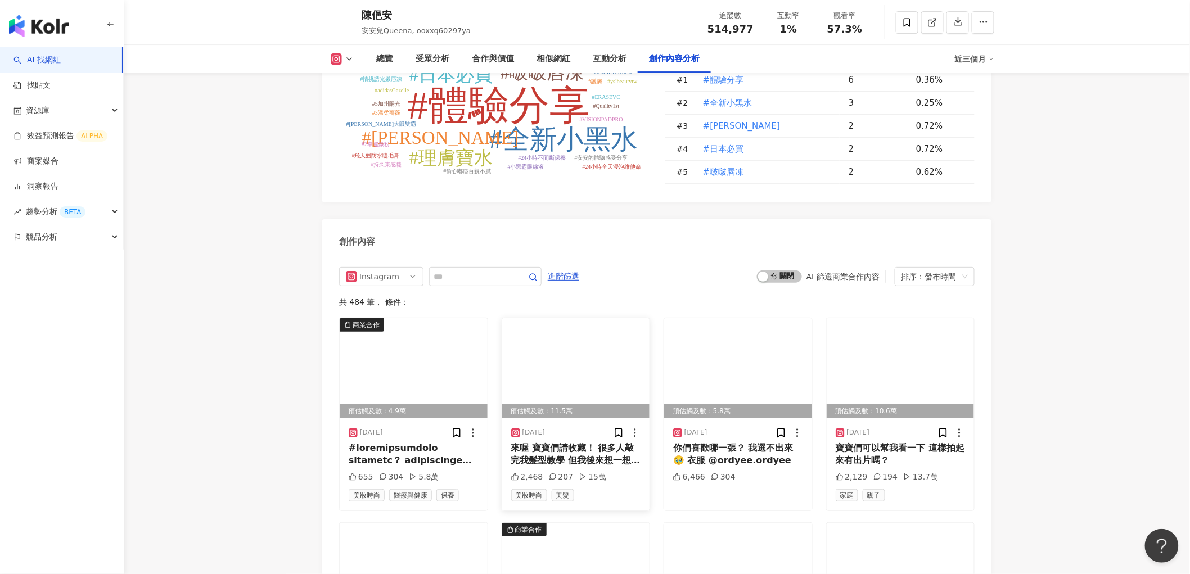
scroll to position [3436, 0]
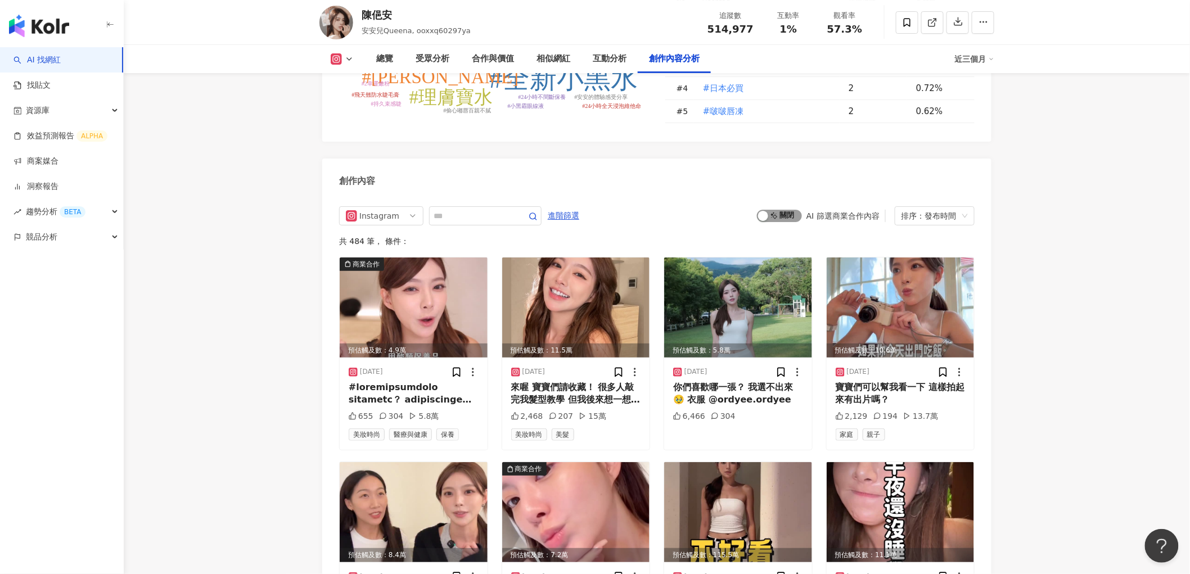
click at [773, 210] on span "啟動 關閉" at bounding box center [779, 216] width 45 height 12
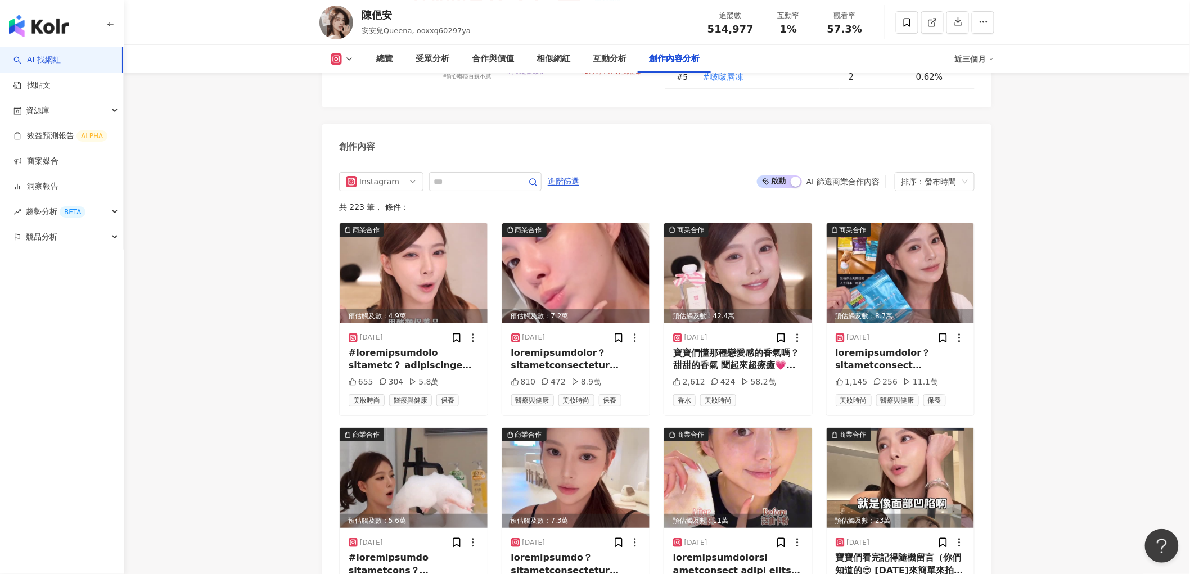
scroll to position [3850, 0]
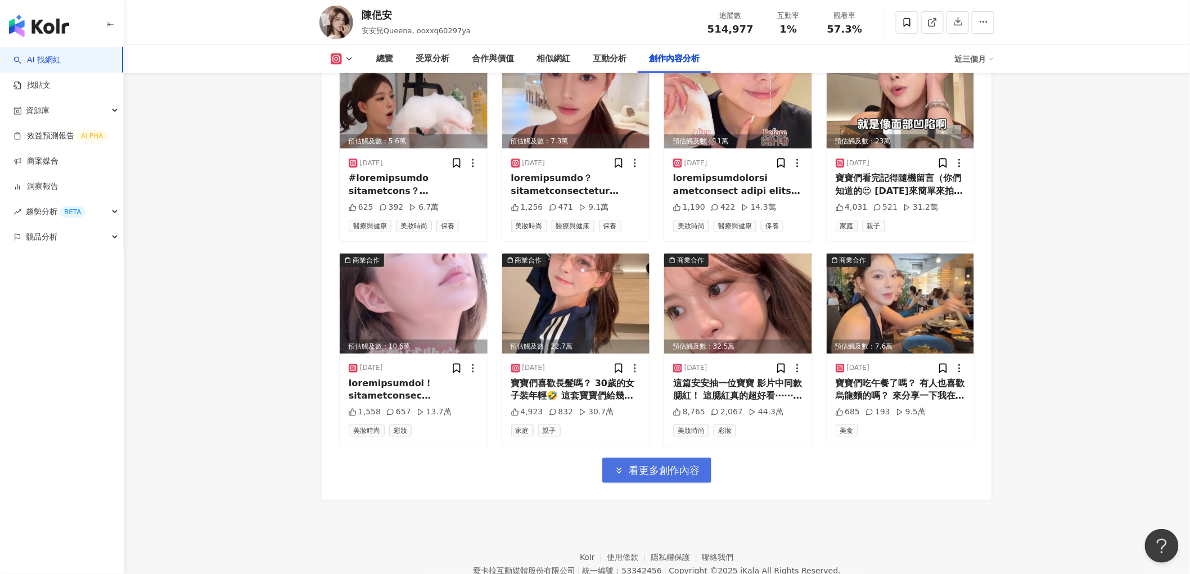
click at [655, 464] on span "看更多創作內容" at bounding box center [664, 470] width 71 height 12
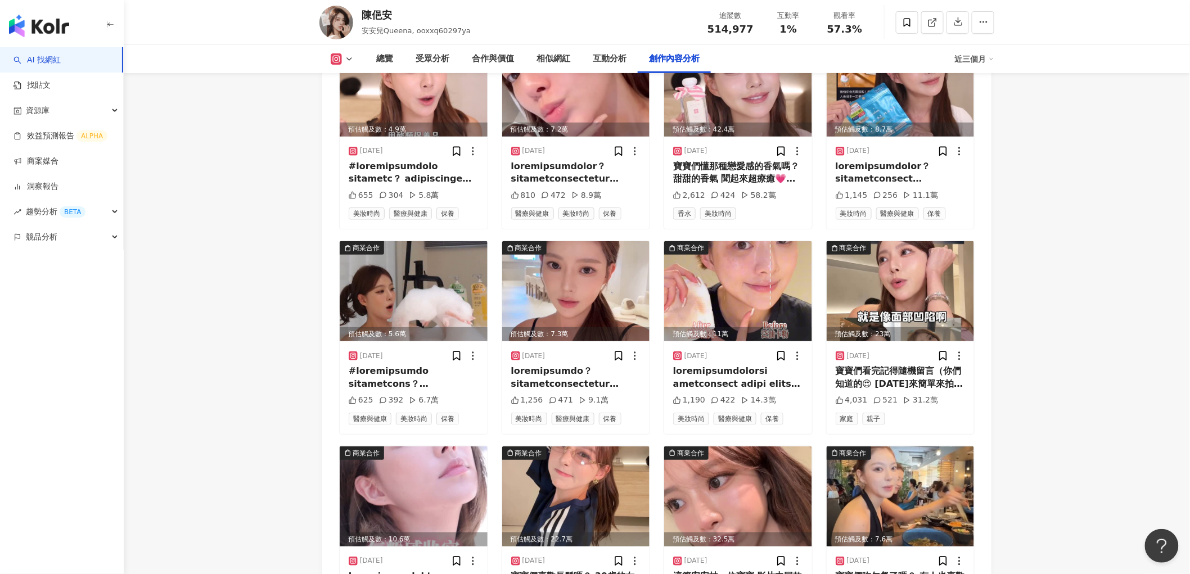
scroll to position [3975, 0]
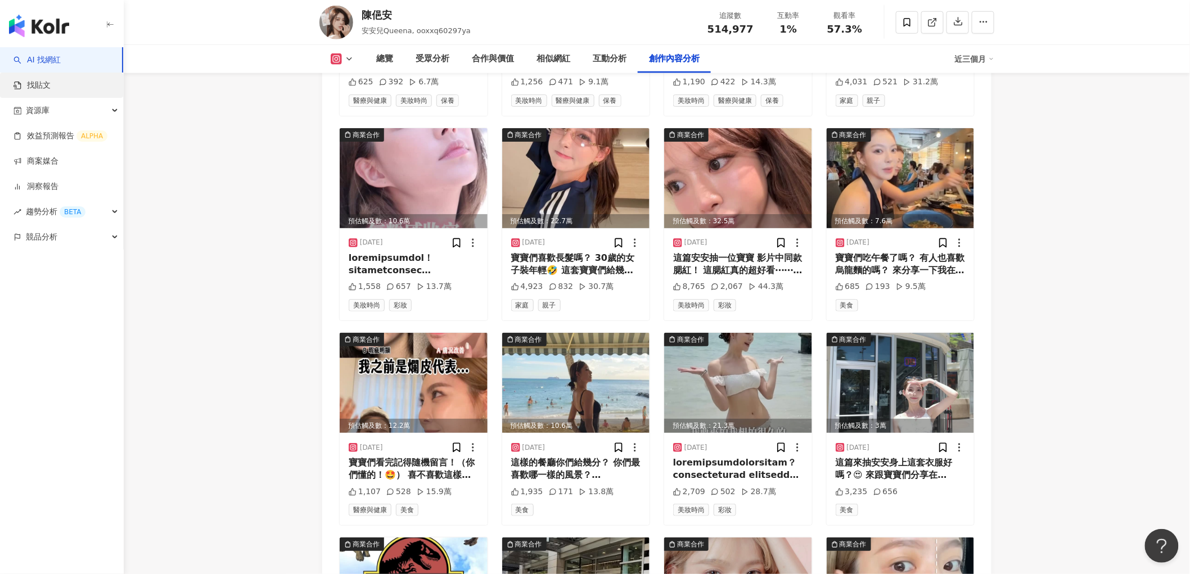
click at [26, 88] on link "找貼文" at bounding box center [31, 85] width 37 height 11
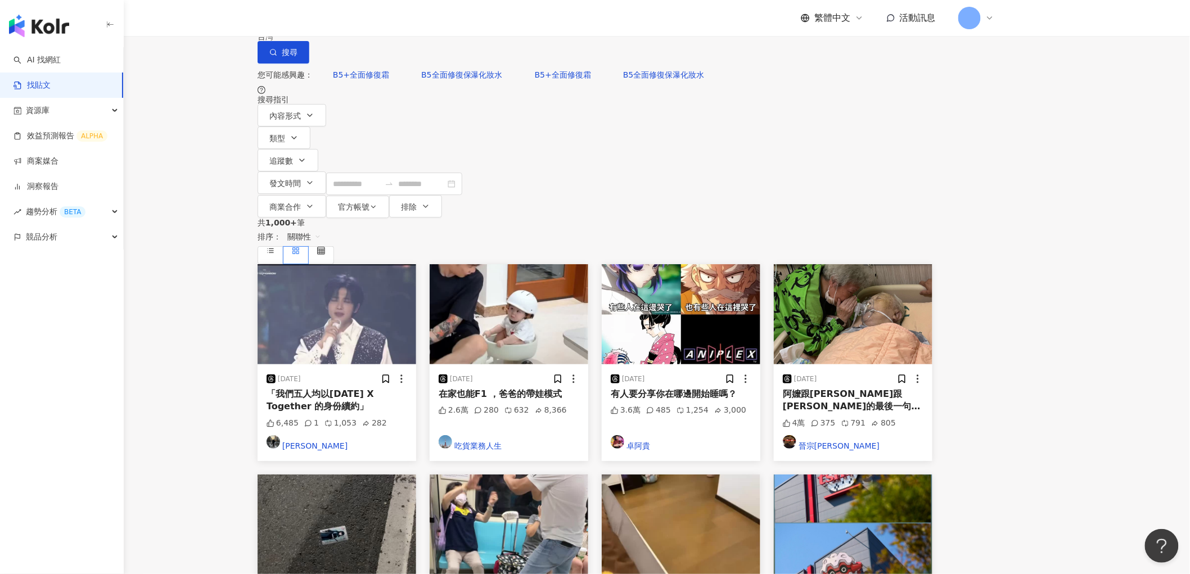
click at [432, 24] on input "search" at bounding box center [381, 12] width 102 height 24
type input "*"
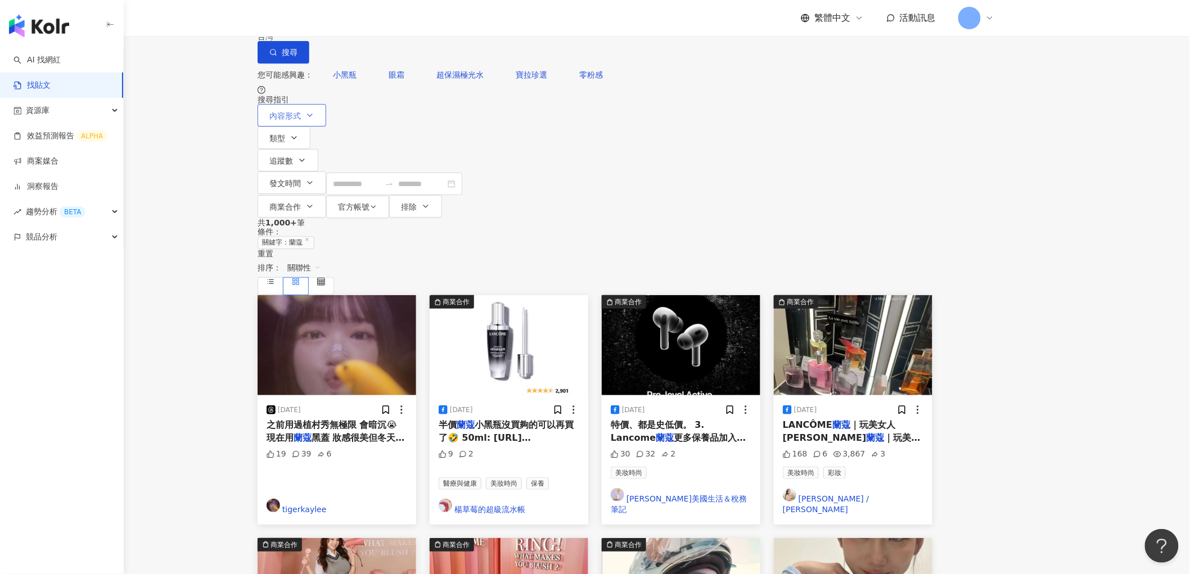
click at [301, 120] on span "內容形式" at bounding box center [284, 115] width 31 height 9
click at [350, 110] on span "全部影音" at bounding box center [370, 104] width 40 height 12
click at [219, 209] on main "不分平台 ** 台灣 搜尋 您可能感興趣： 小黑瓶 眼霜 超保濕極光水 寶拉珍選 零粉感 搜尋指引 內容形式 類型 追蹤數 發文時間 商業合作 官方帳號 排除…" at bounding box center [595, 510] width 1190 height 1021
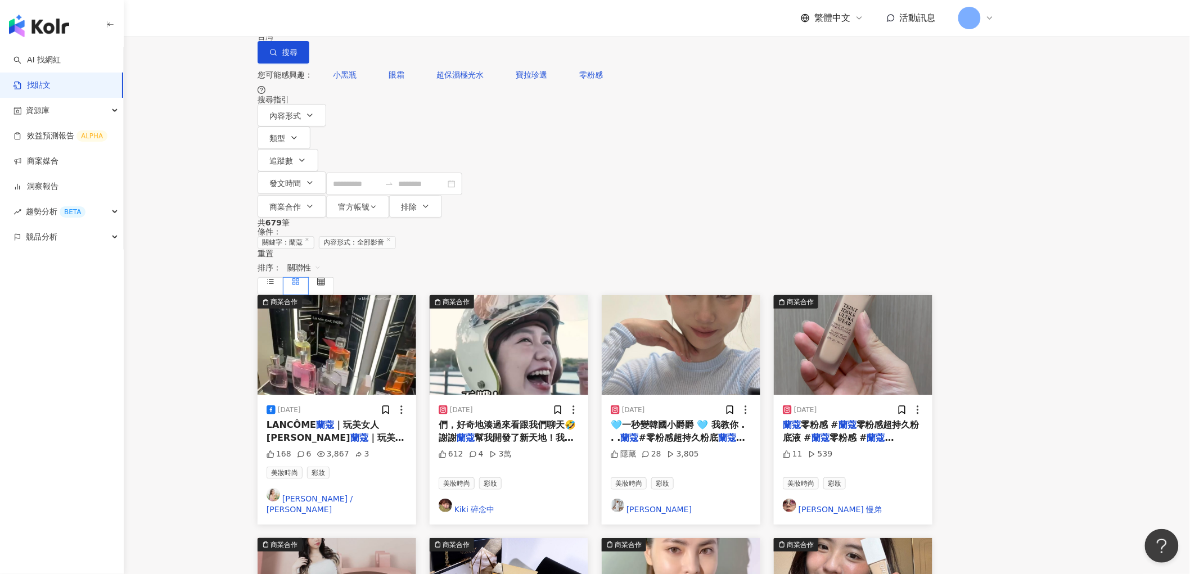
click at [432, 24] on input "**" at bounding box center [381, 12] width 102 height 24
type input "**********"
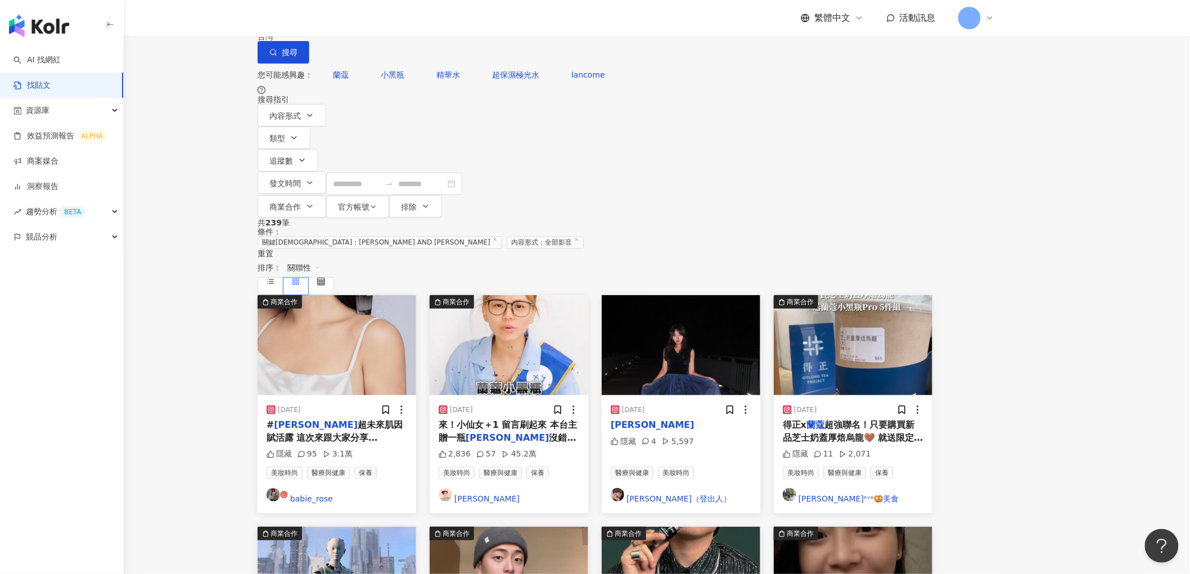
click at [321, 259] on span "關聯性" at bounding box center [304, 268] width 34 height 18
click at [932, 290] on div "發文時間" at bounding box center [926, 289] width 31 height 12
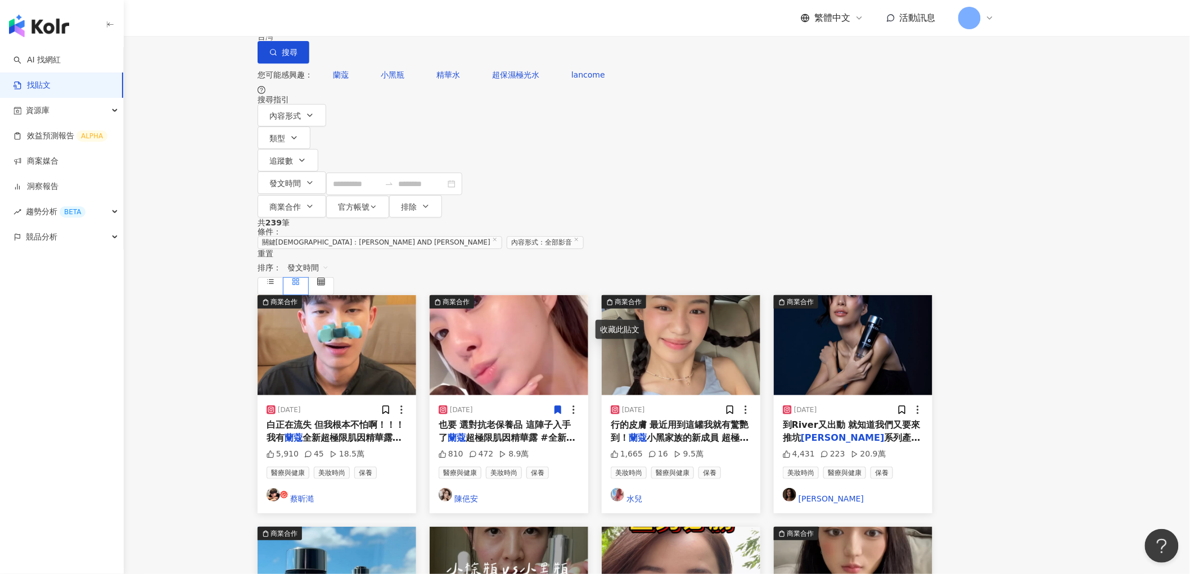
click at [752, 295] on img at bounding box center [681, 345] width 159 height 100
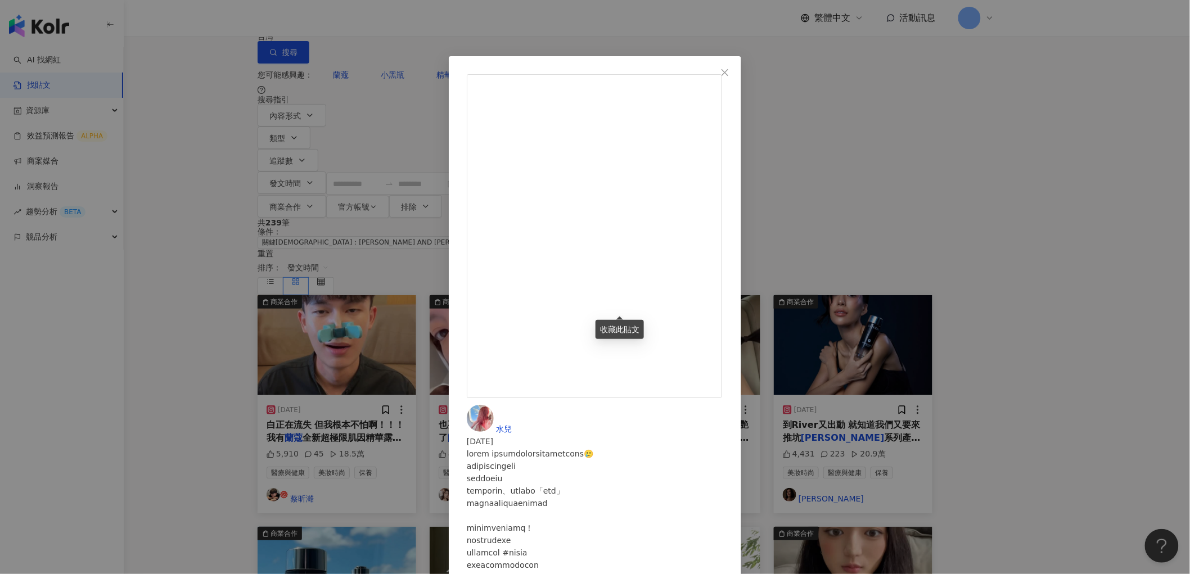
scroll to position [217, 0]
click at [736, 66] on button "Close" at bounding box center [725, 72] width 22 height 22
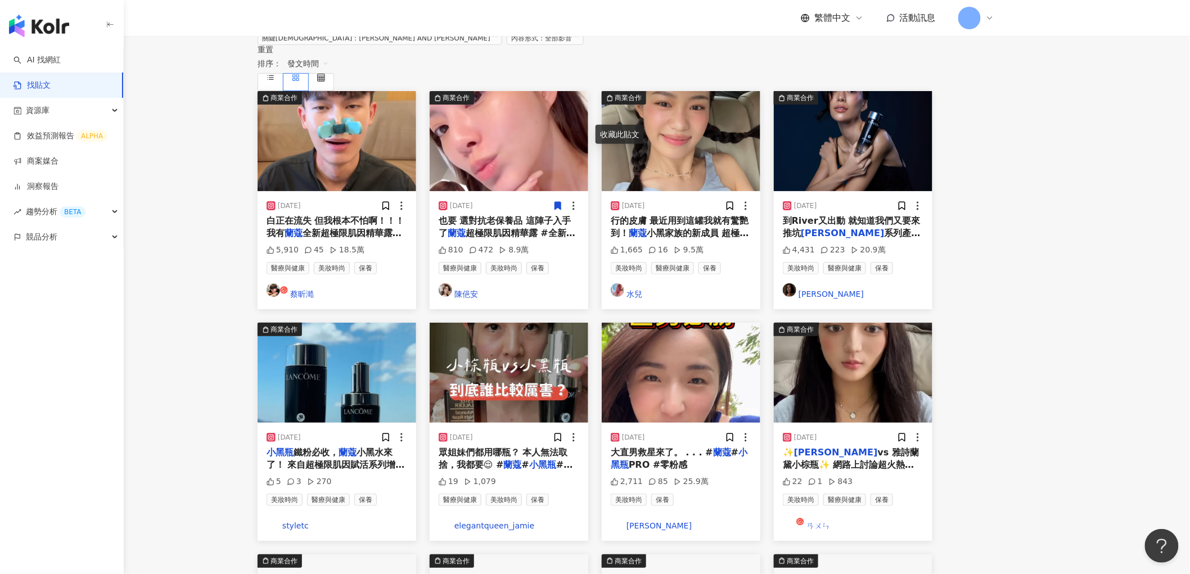
scroll to position [0, 0]
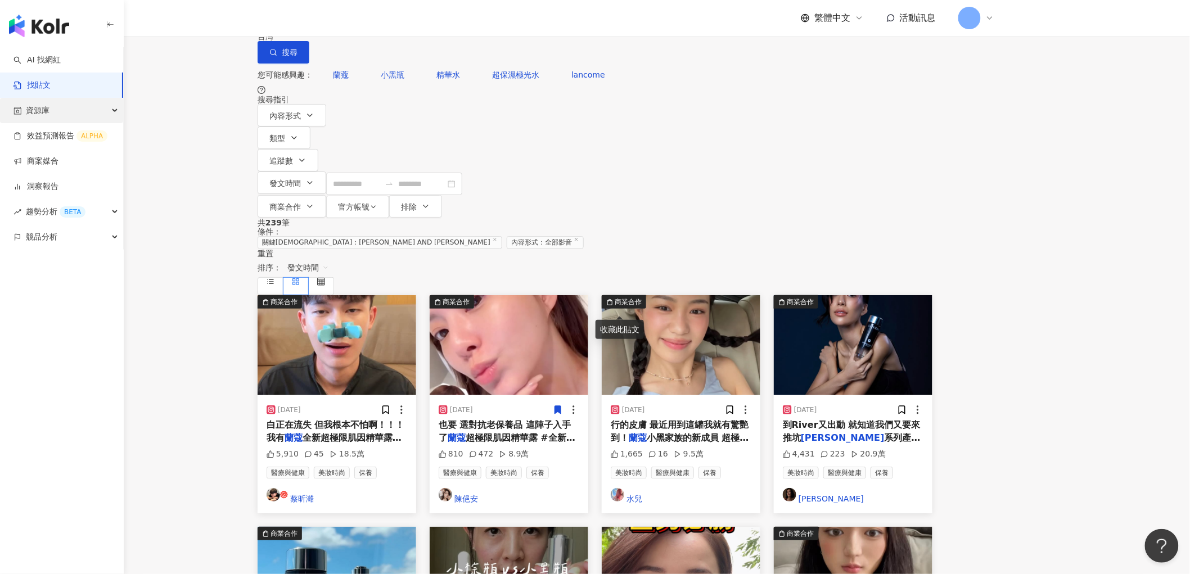
click at [52, 105] on div "資源庫" at bounding box center [61, 110] width 123 height 25
click at [51, 141] on link "網紅管理" at bounding box center [42, 135] width 31 height 11
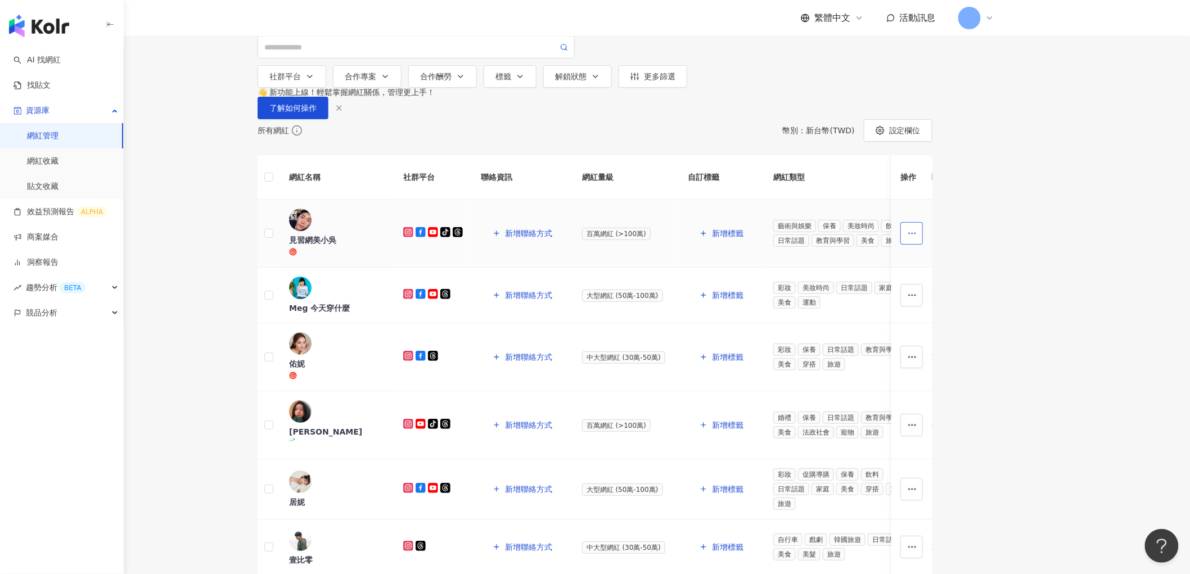
click at [923, 245] on button "button" at bounding box center [912, 233] width 22 height 22
click at [1067, 407] on main "網紅管理 加入網紅 社群平台 合作專案 合作酬勞 標籤 解鎖狀態 更多篩選 👋 新功能上線！輕鬆掌握網紅關係，管理更上手！ 了解如何操作 所有網紅 幣別 ： …" at bounding box center [595, 475] width 1190 height 950
click at [412, 236] on rect at bounding box center [408, 232] width 8 height 8
click at [426, 237] on icon at bounding box center [421, 232] width 10 height 10
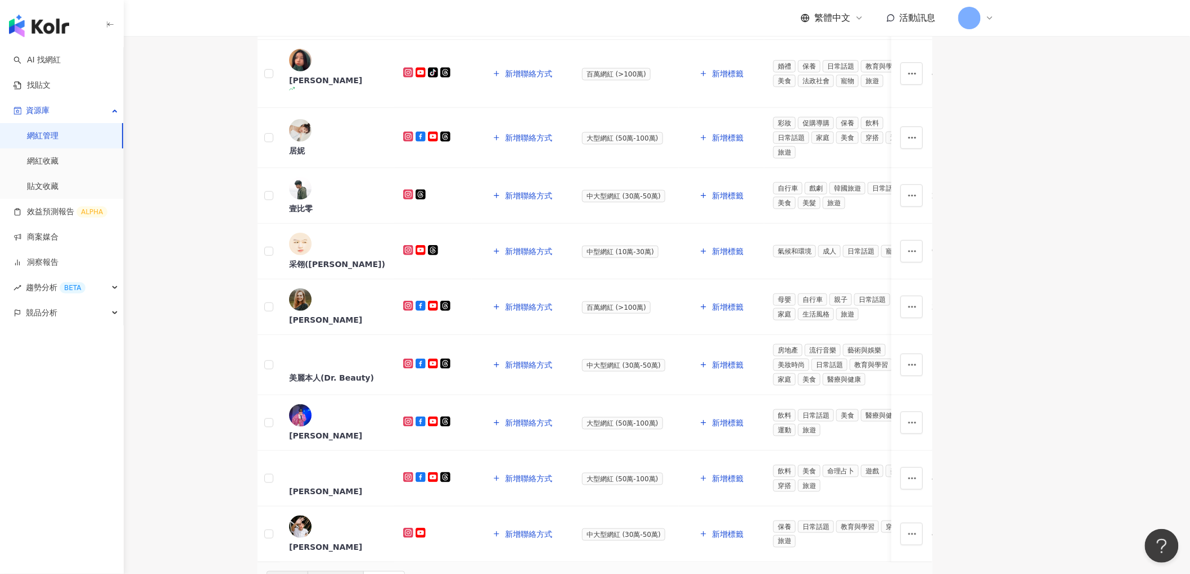
scroll to position [502, 0]
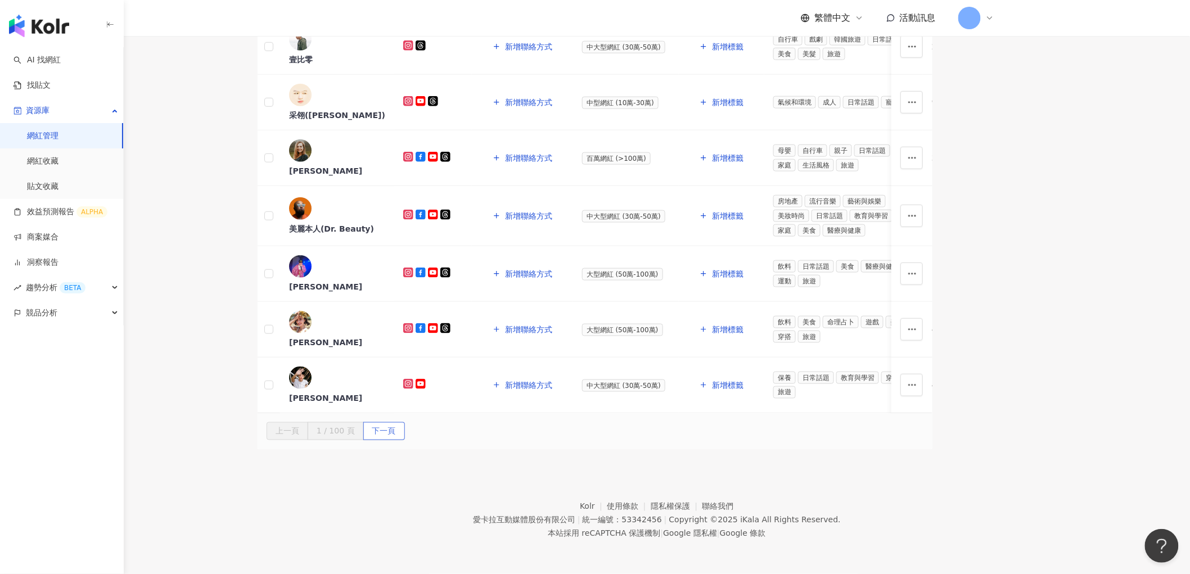
click at [396, 423] on span "下一頁" at bounding box center [384, 432] width 24 height 18
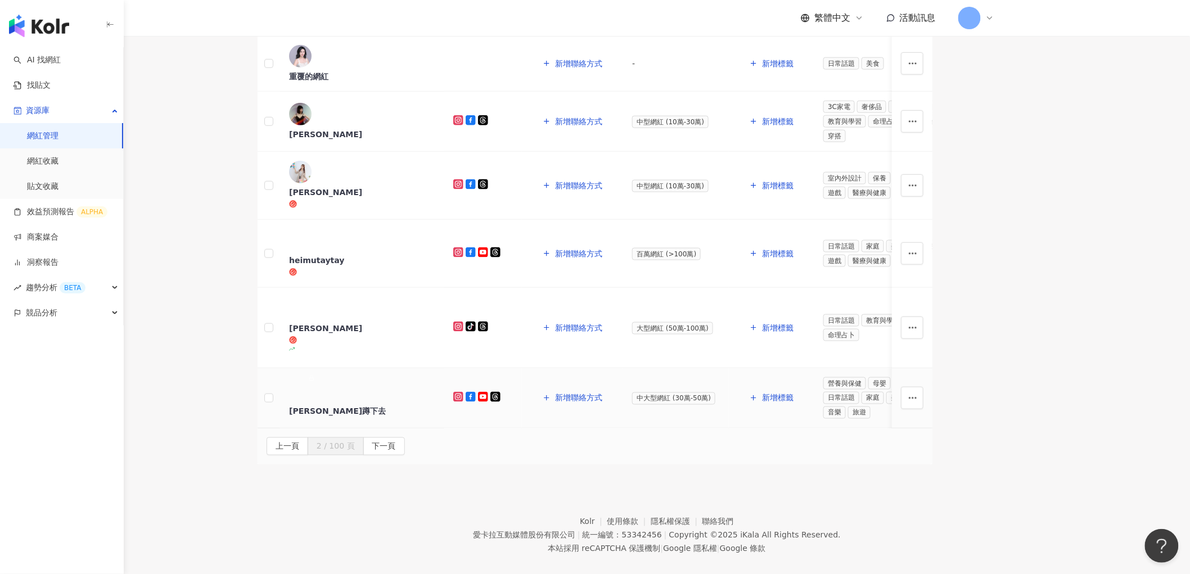
scroll to position [189, 0]
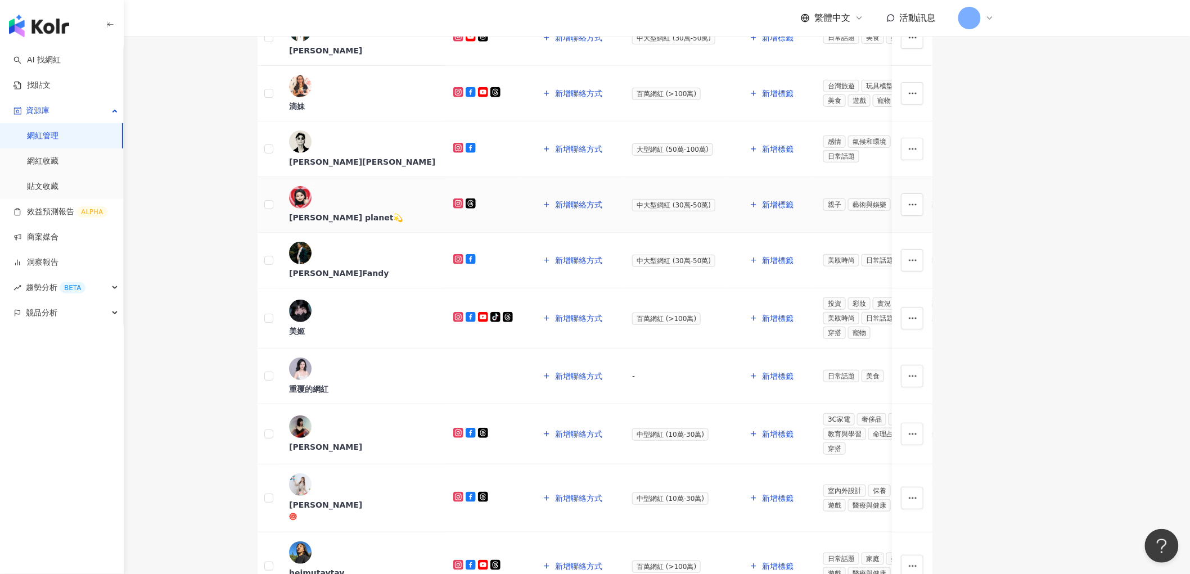
click at [472, 205] on icon at bounding box center [471, 204] width 2 height 1
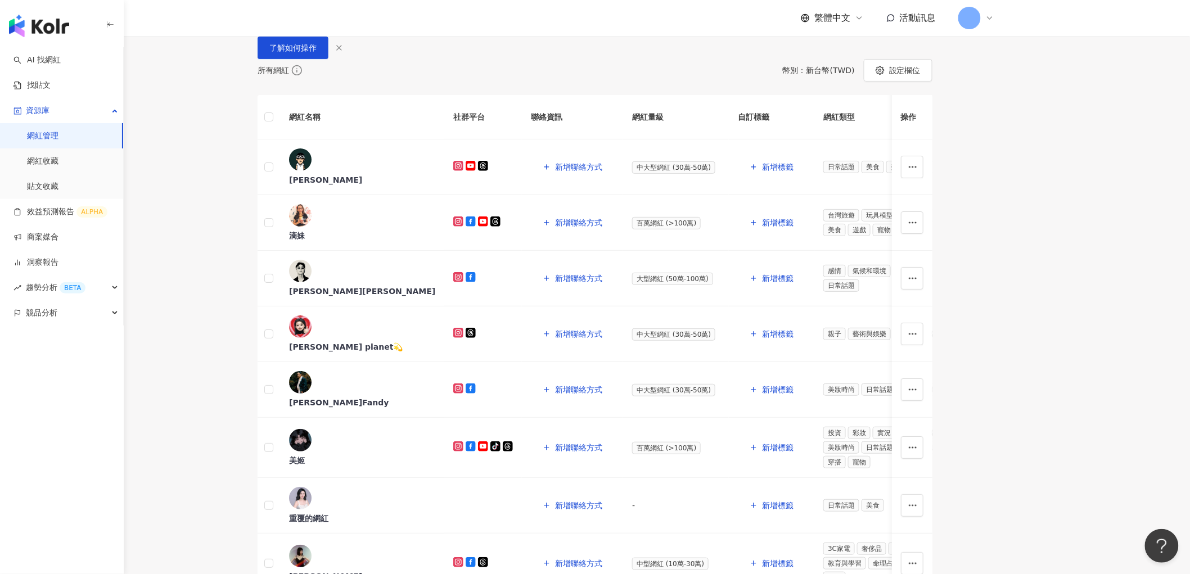
scroll to position [0, 0]
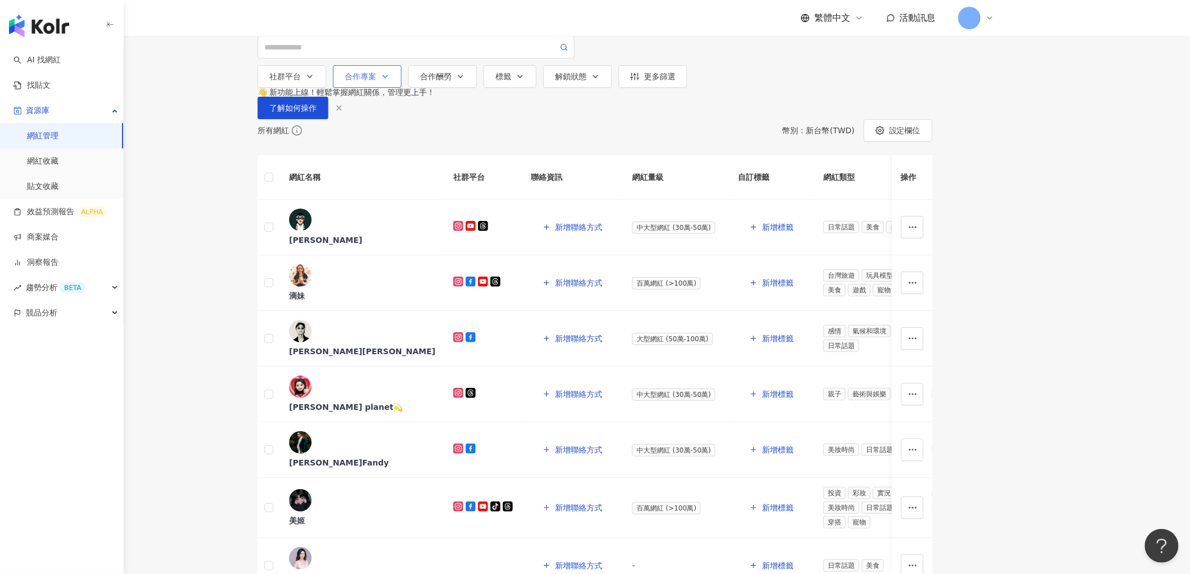
click at [390, 81] on icon "button" at bounding box center [385, 76] width 9 height 9
click at [297, 88] on div "網紅管理 加入網紅 社群平台 合作專案 活動商案 請選擇或搜尋 洞察報告 請選擇或搜尋 合作酬勞 標籤 解鎖狀態 更多篩選" at bounding box center [595, 44] width 720 height 88
click at [314, 81] on div "社群平台" at bounding box center [291, 76] width 45 height 9
click at [687, 164] on main "網紅管理 加入網紅 社群平台 全選 Instagram Facebook YouTube tiktok-icon TikTok X 合作專案 活動商案 請選擇…" at bounding box center [595, 483] width 1190 height 967
click at [675, 81] on div "更多篩選" at bounding box center [652, 76] width 45 height 9
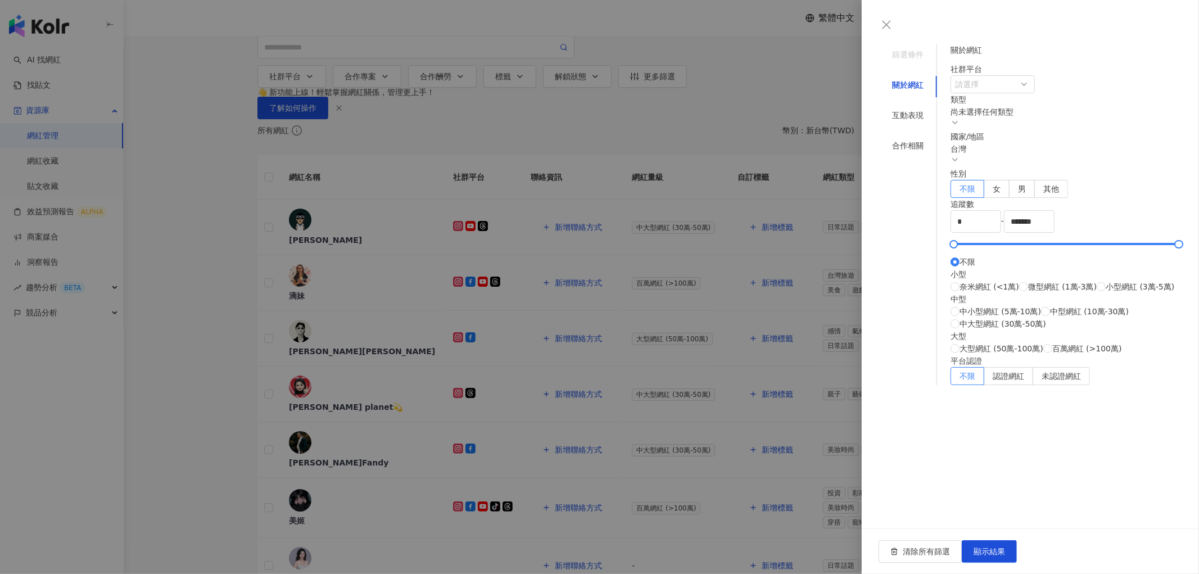
click at [681, 183] on div at bounding box center [599, 287] width 1199 height 574
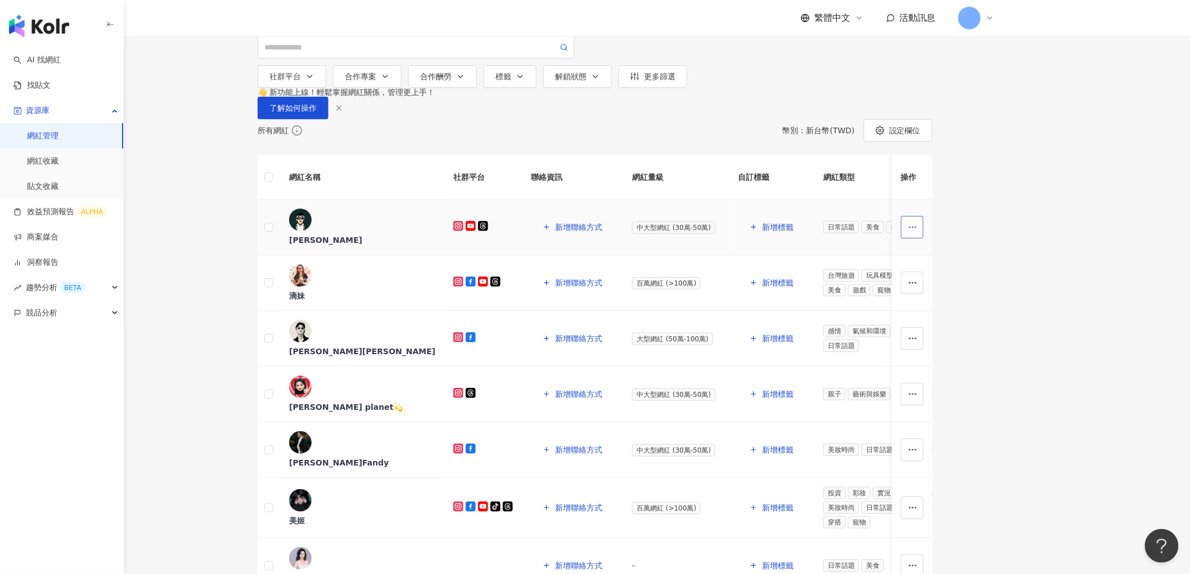
click at [918, 232] on icon "button" at bounding box center [913, 227] width 10 height 10
click at [940, 374] on div "加入網紅收藏" at bounding box center [935, 374] width 63 height 12
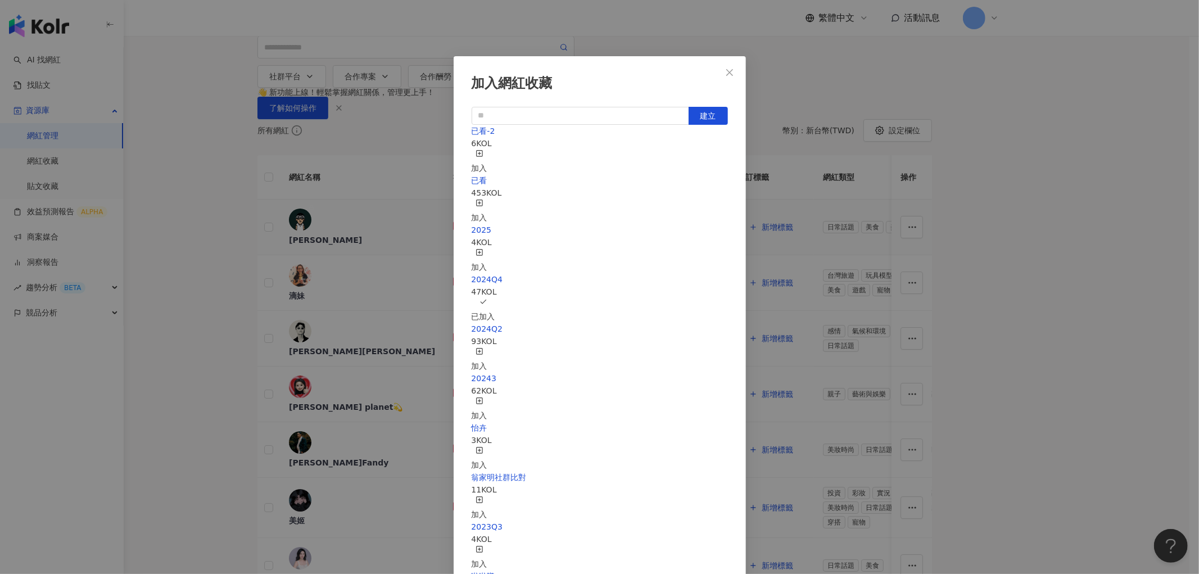
click at [488, 151] on div "加入" at bounding box center [480, 162] width 16 height 25
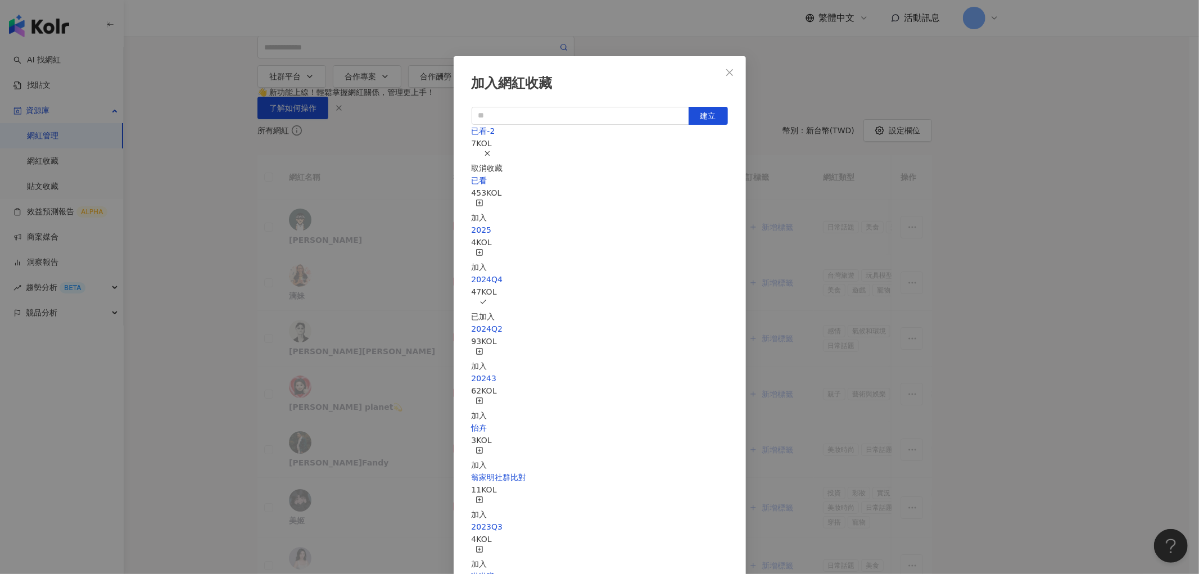
click at [503, 155] on div "取消收藏" at bounding box center [487, 162] width 31 height 25
click at [726, 72] on icon "close" at bounding box center [729, 72] width 9 height 9
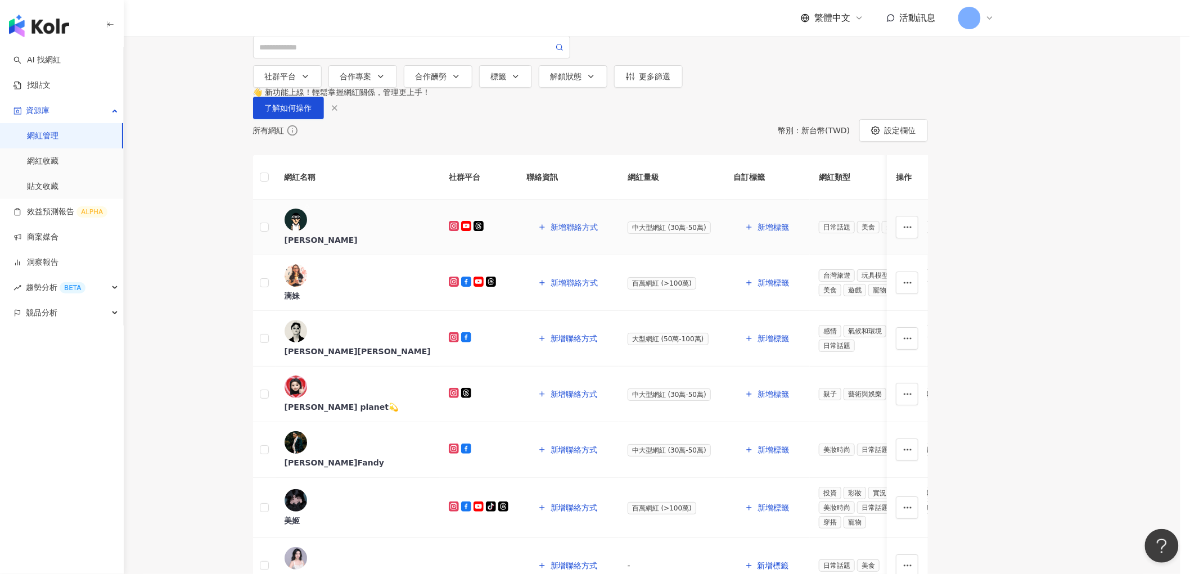
click at [1120, 315] on main "網紅管理 加入網紅 社群平台 全選 Instagram Facebook YouTube tiktok-icon TikTok X 合作專案 活動商案 請選擇…" at bounding box center [590, 483] width 1180 height 967
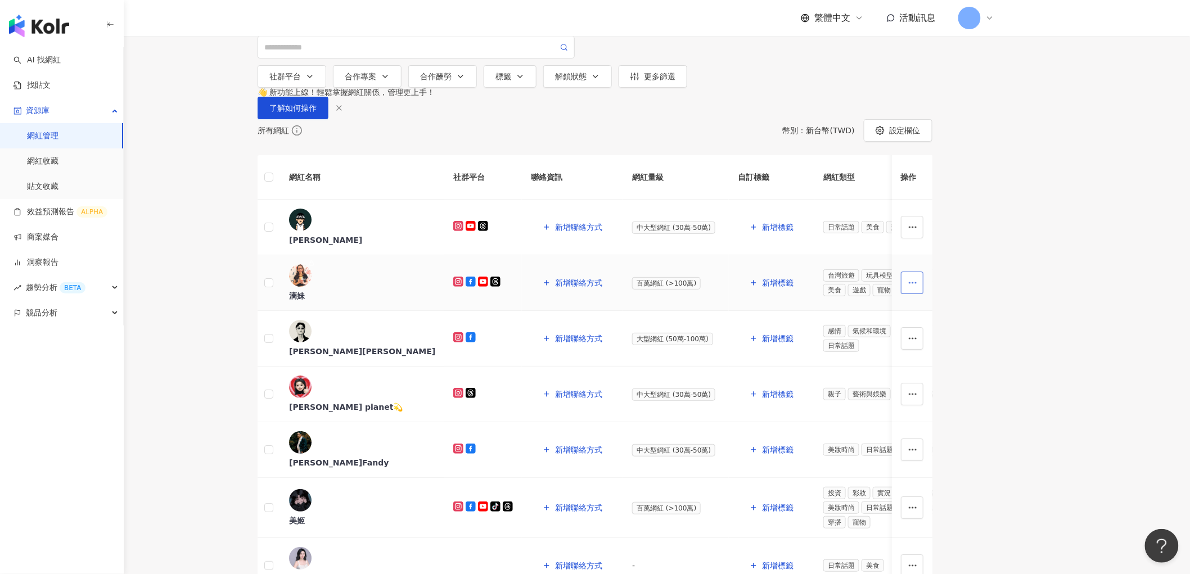
click at [918, 288] on icon "button" at bounding box center [913, 283] width 10 height 10
click at [1058, 388] on main "網紅管理 加入網紅 社群平台 全選 Instagram Facebook YouTube tiktok-icon TikTok X 合作專案 活動商案 請選擇…" at bounding box center [595, 483] width 1190 height 967
click at [918, 400] on span "button" at bounding box center [913, 394] width 10 height 12
click at [1078, 403] on main "網紅管理 加入網紅 社群平台 全選 Instagram Facebook YouTube tiktok-icon TikTok X 合作專案 活動商案 請選擇…" at bounding box center [595, 483] width 1190 height 967
click at [49, 188] on link "貼文收藏" at bounding box center [42, 186] width 31 height 11
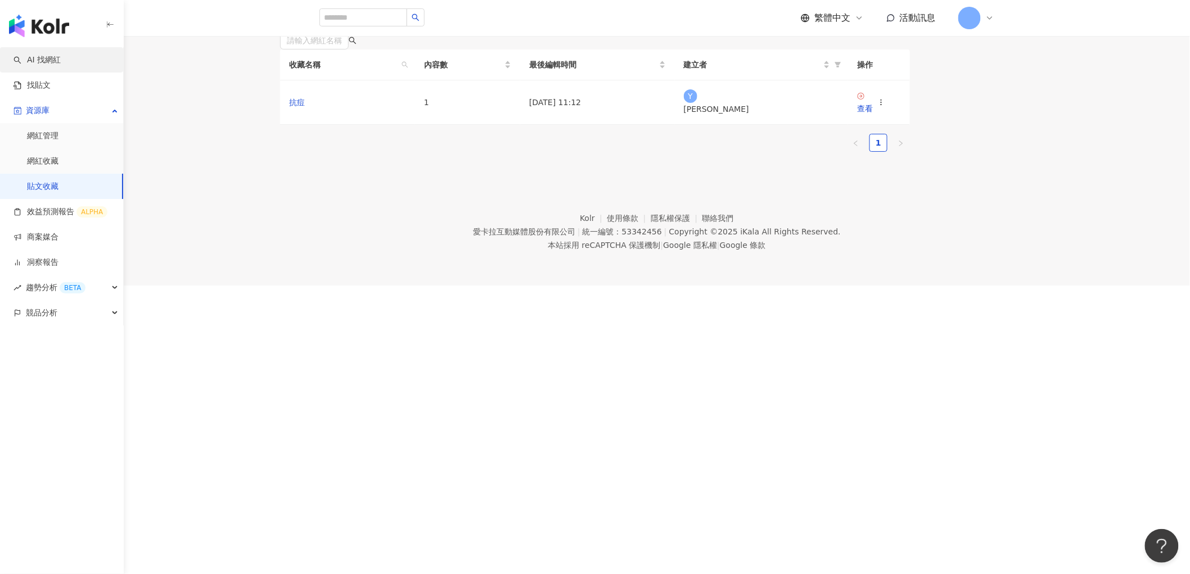
click at [47, 58] on link "AI 找網紅" at bounding box center [36, 60] width 47 height 11
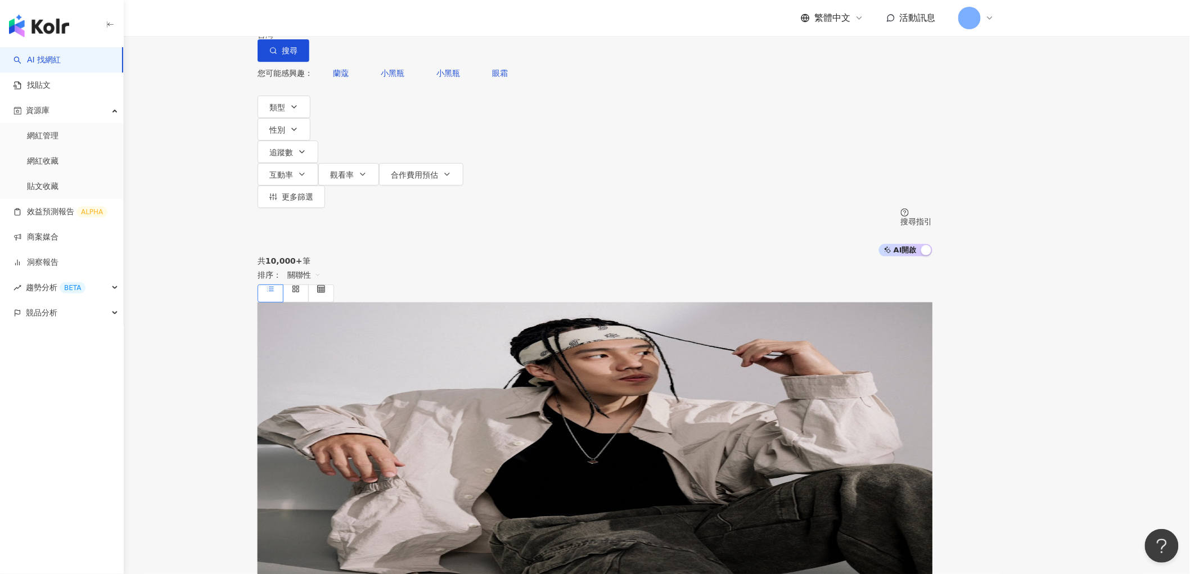
click at [421, 21] on input "search" at bounding box center [375, 10] width 91 height 21
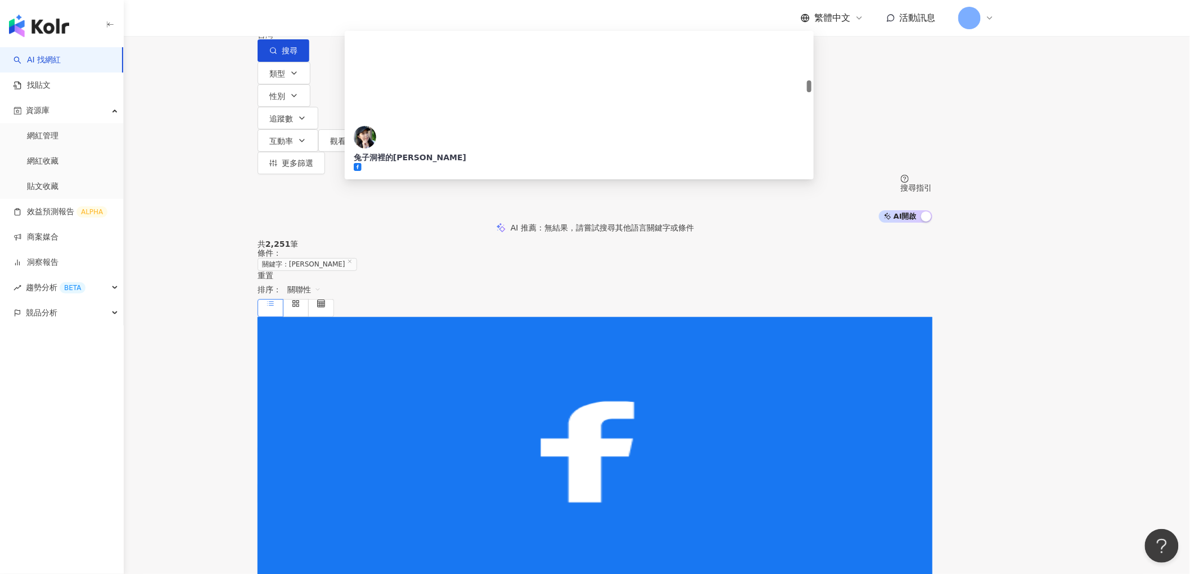
scroll to position [562, 0]
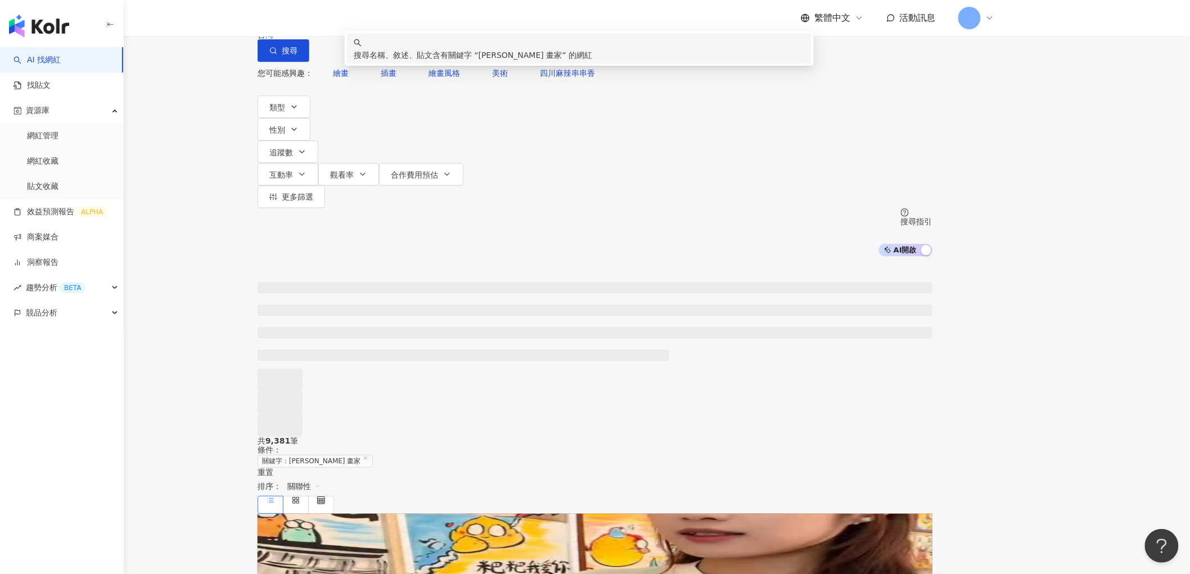
click at [421, 21] on input "******" at bounding box center [375, 10] width 91 height 21
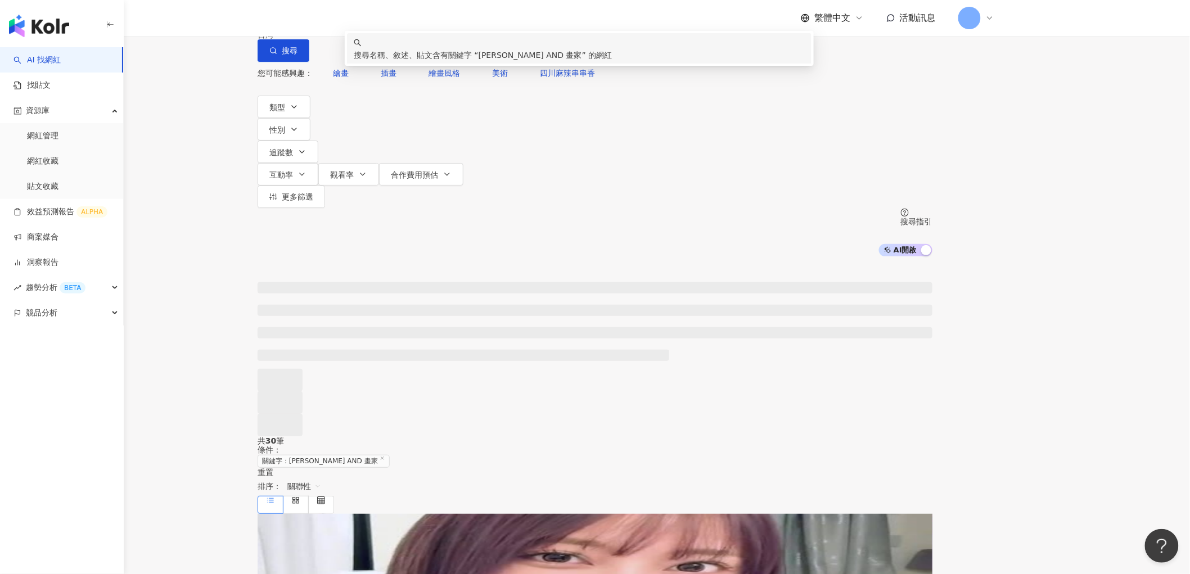
drag, startPoint x: 439, startPoint y: 64, endPoint x: 552, endPoint y: 63, distance: 113.0
click at [421, 21] on input "**********" at bounding box center [375, 10] width 91 height 21
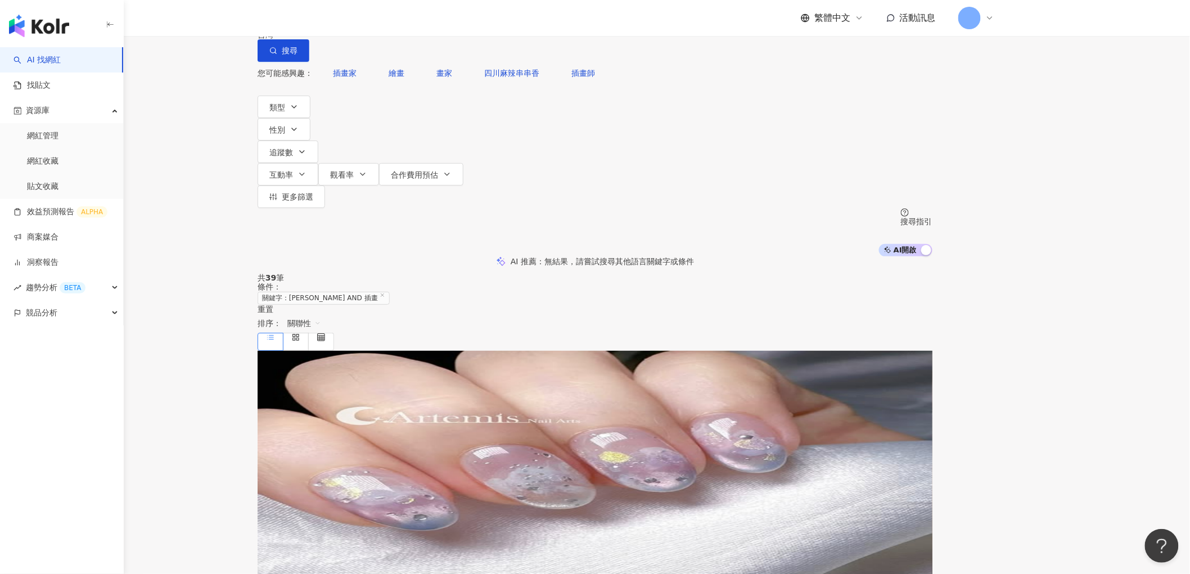
click at [376, 256] on div "AI 推薦 ： 無結果，請嘗試搜尋其他語言關鍵字或條件" at bounding box center [595, 261] width 675 height 10
click at [421, 21] on input "**********" at bounding box center [375, 10] width 91 height 21
drag, startPoint x: 443, startPoint y: 69, endPoint x: 606, endPoint y: 65, distance: 162.6
click at [421, 21] on input "**********" at bounding box center [375, 10] width 91 height 21
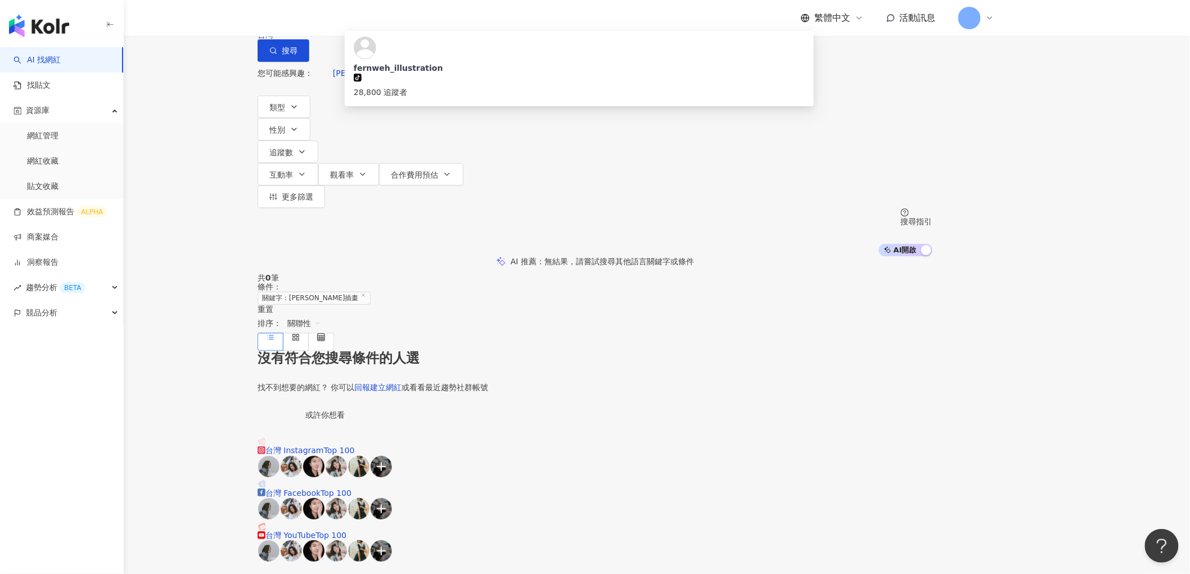
type input "*****"
click at [428, 351] on div "沒有符合您搜尋條件的人選 找不到想要的網紅？ 你可以 回報建立網紅 或看看最近趨勢社群帳號 或許你想看 台灣 Instagram Top 100 台灣 Fac…" at bounding box center [595, 458] width 675 height 214
drag, startPoint x: 497, startPoint y: 70, endPoint x: 367, endPoint y: 69, distance: 129.9
click at [367, 62] on div "不分平台 ***** 台灣 搜尋 https://www.tiktok.com/@fernweh_illustration fernweh_illustrat…" at bounding box center [595, 31] width 675 height 62
paste input "*******"
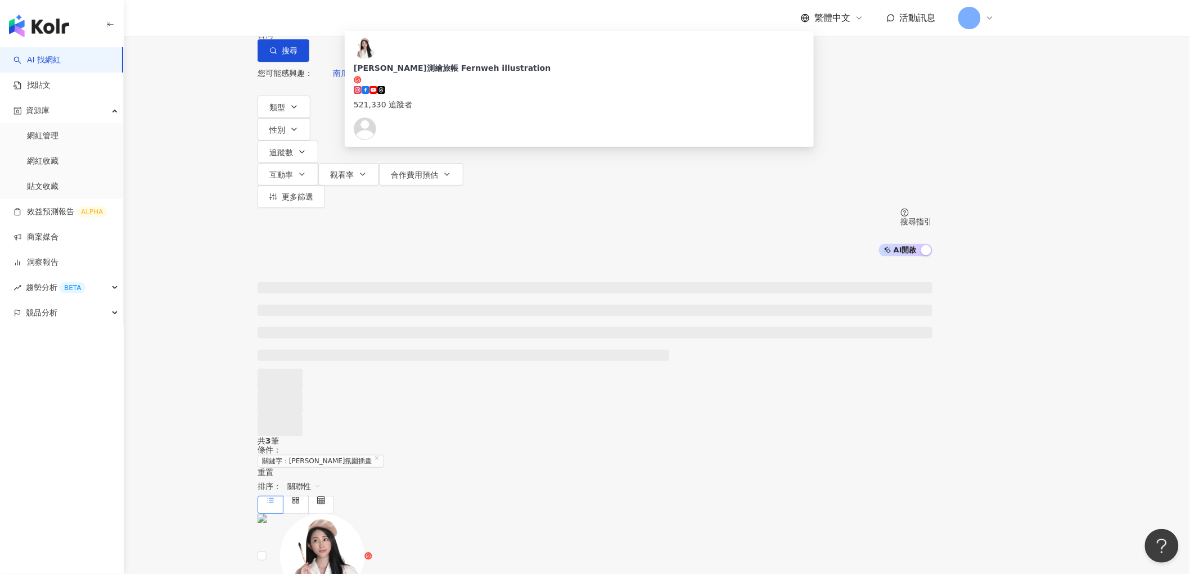
type input "*******"
click at [364, 514] on img at bounding box center [322, 556] width 84 height 84
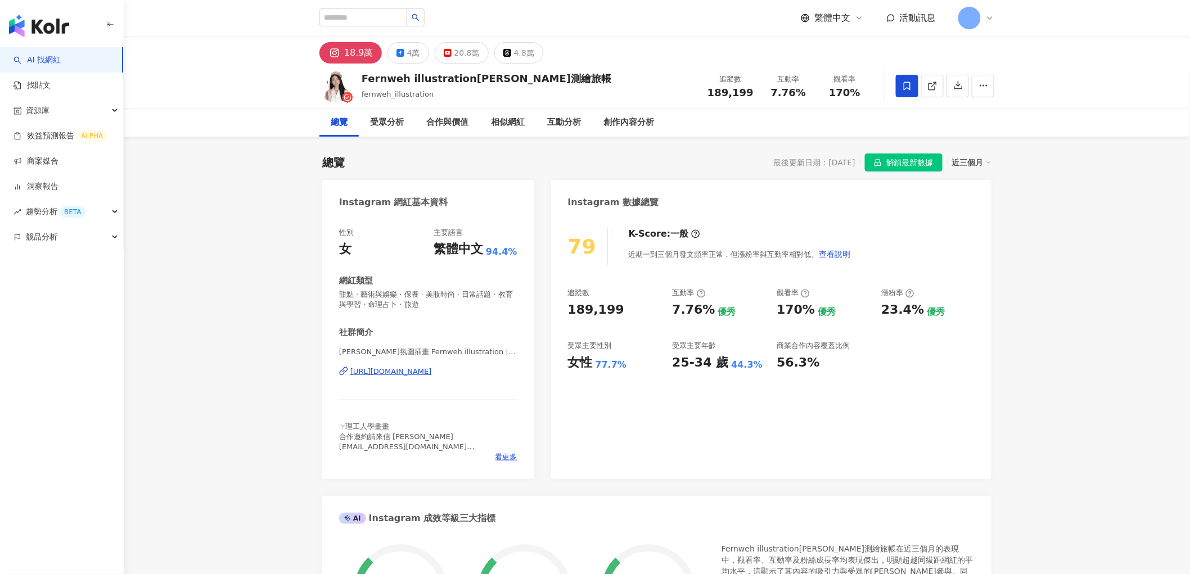
click at [61, 22] on img "button" at bounding box center [39, 26] width 60 height 22
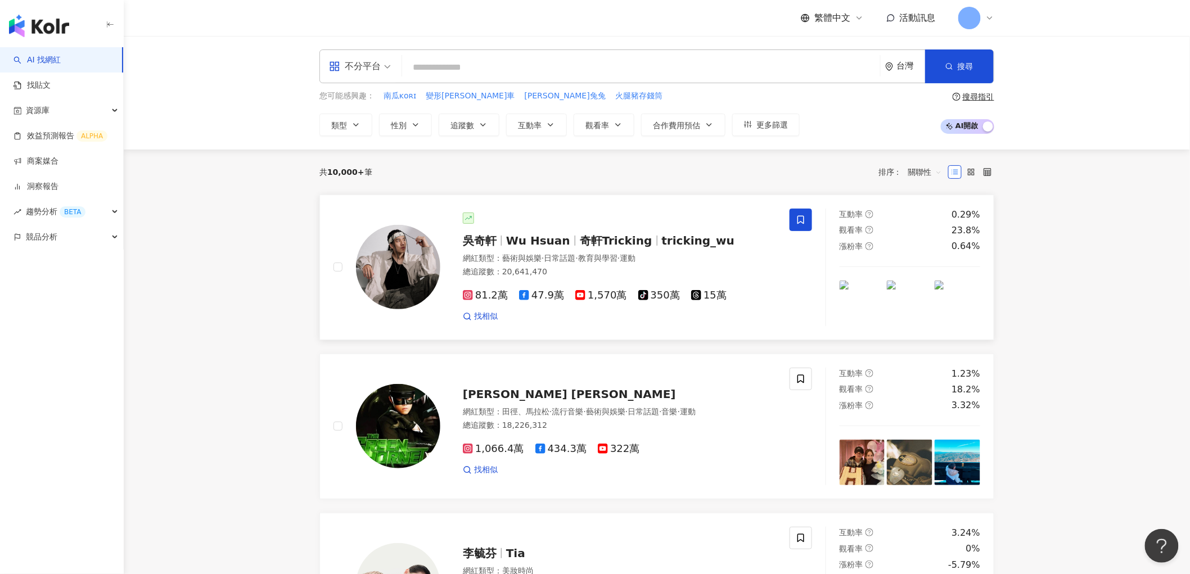
click at [536, 243] on span "Wu Hsuan" at bounding box center [538, 240] width 64 height 13
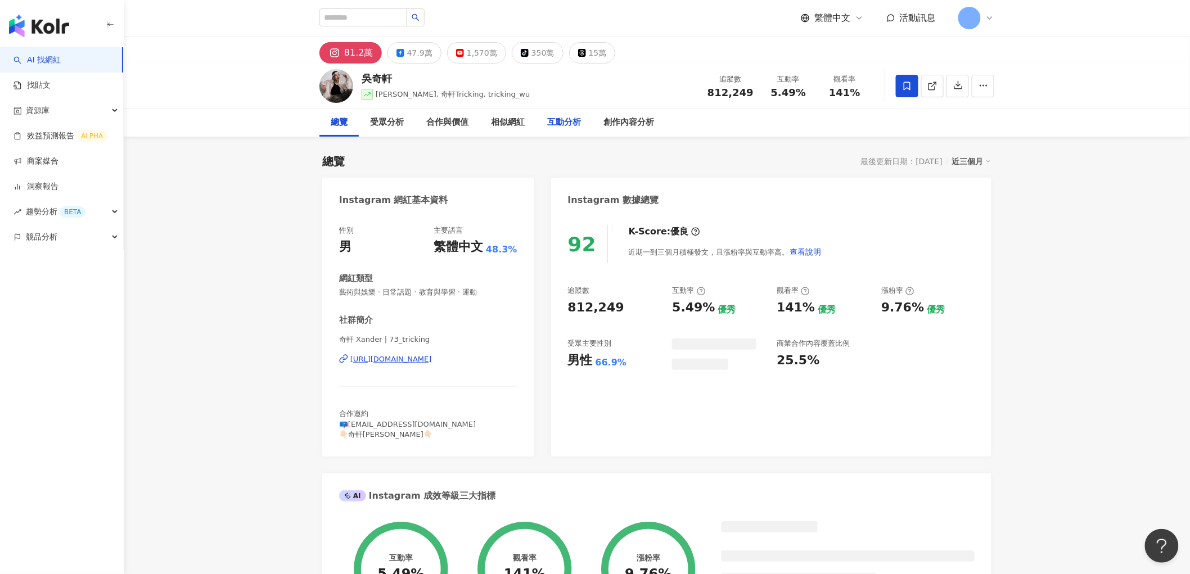
click at [932, 84] on icon at bounding box center [932, 86] width 10 height 10
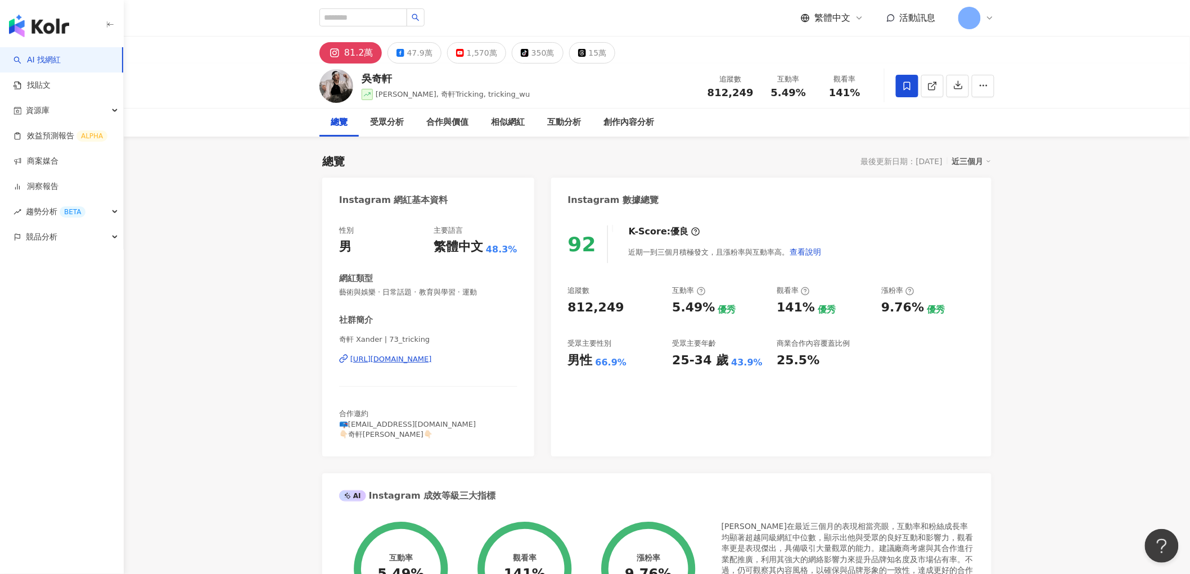
click at [198, 79] on div "[PERSON_NAME][PERSON_NAME] Hsuan, 奇軒Tricking, tricking_wu 追蹤數 812,249 互動率 5.49%…" at bounding box center [657, 86] width 1066 height 45
click at [578, 52] on icon at bounding box center [582, 53] width 8 height 8
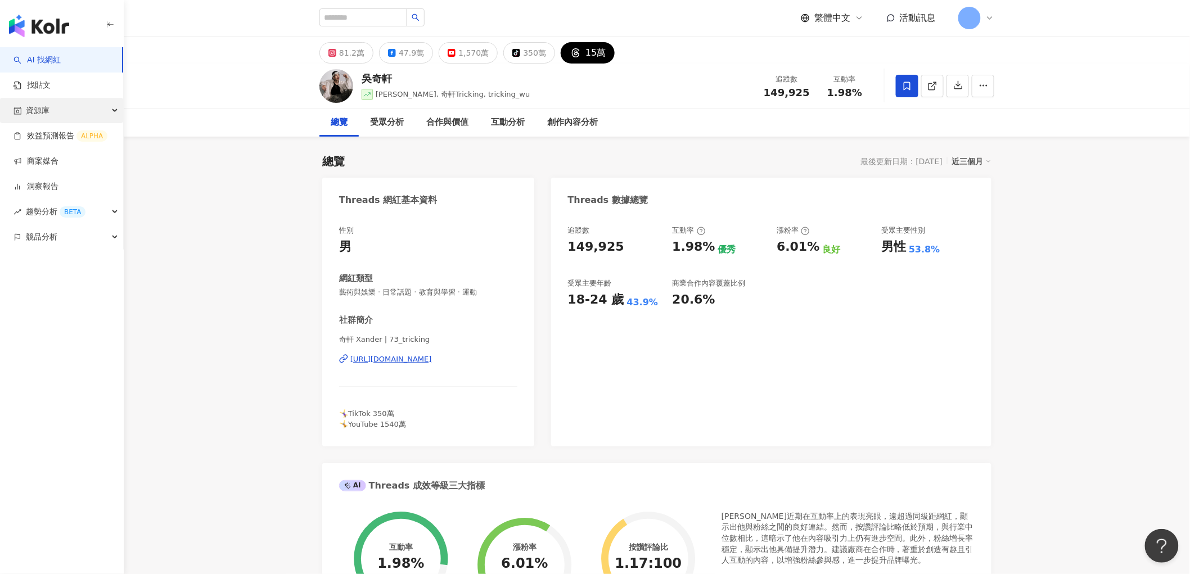
click at [54, 110] on div "資源庫" at bounding box center [61, 110] width 123 height 25
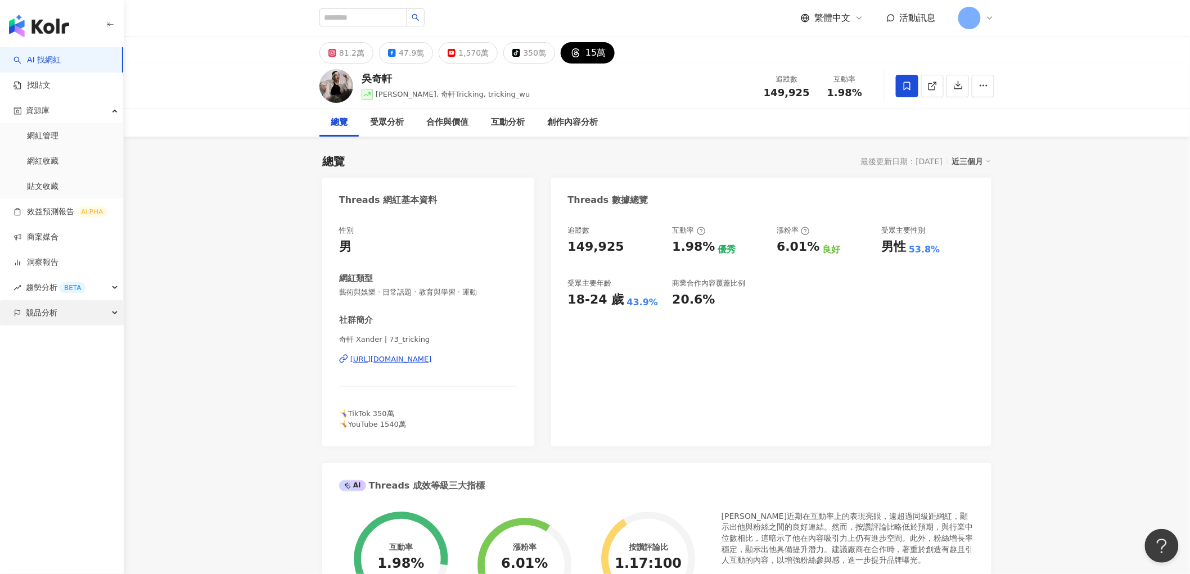
click at [56, 317] on span "競品分析" at bounding box center [41, 312] width 31 height 25
